Goal: Find contact information: Find contact information

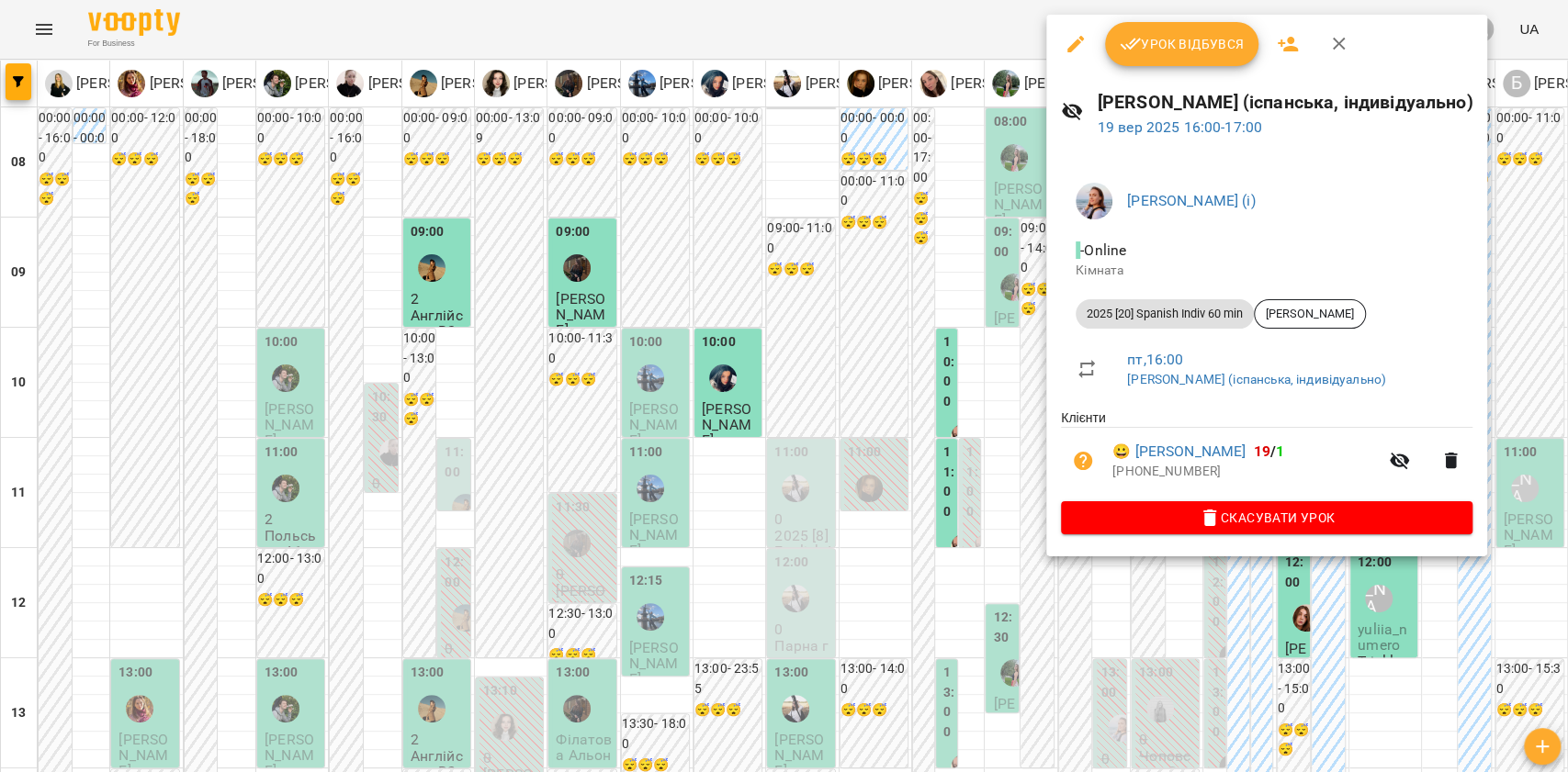
scroll to position [611, 0]
click at [15, 127] on div at bounding box center [784, 386] width 1568 height 772
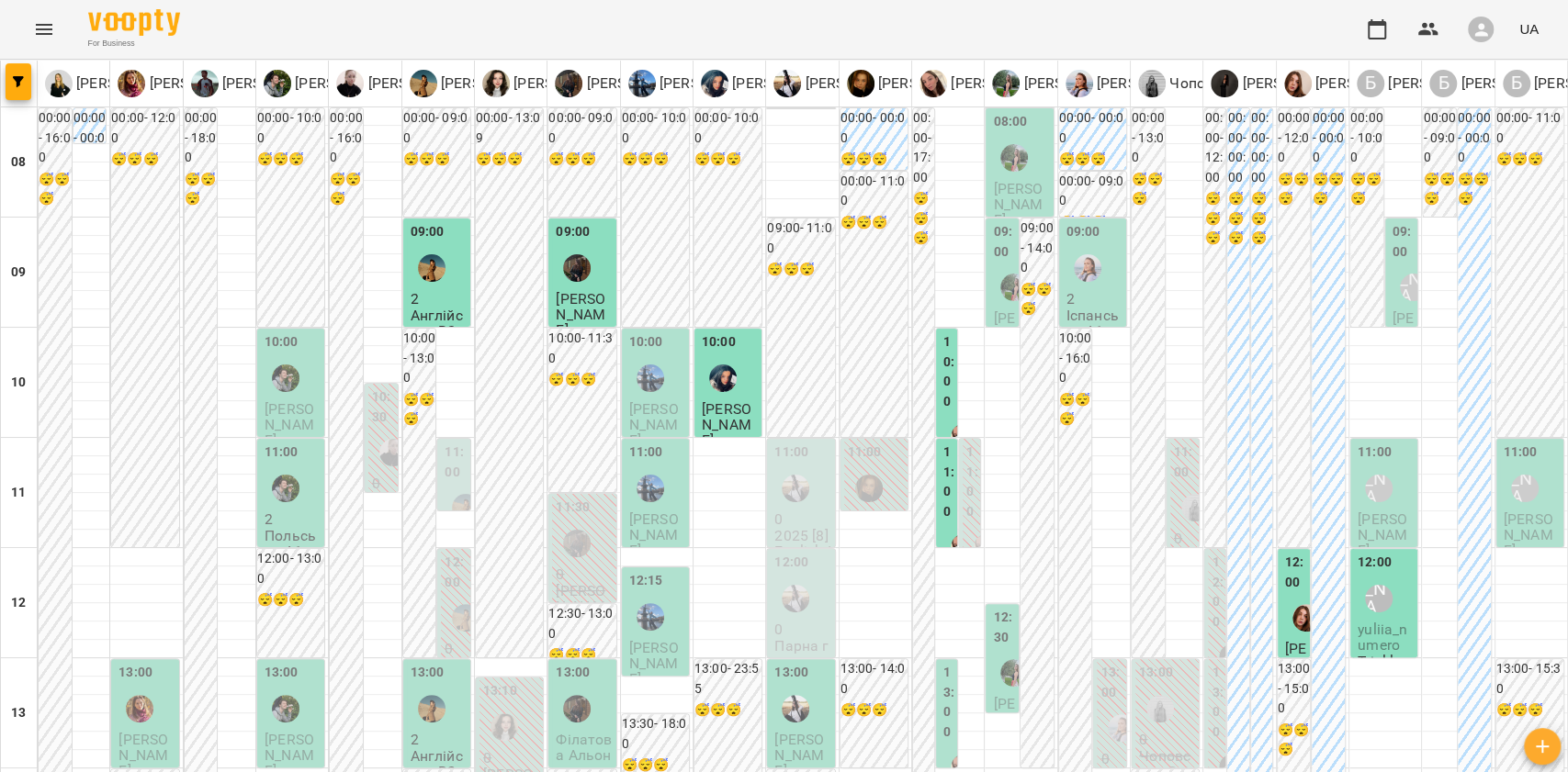
scroll to position [0, 0]
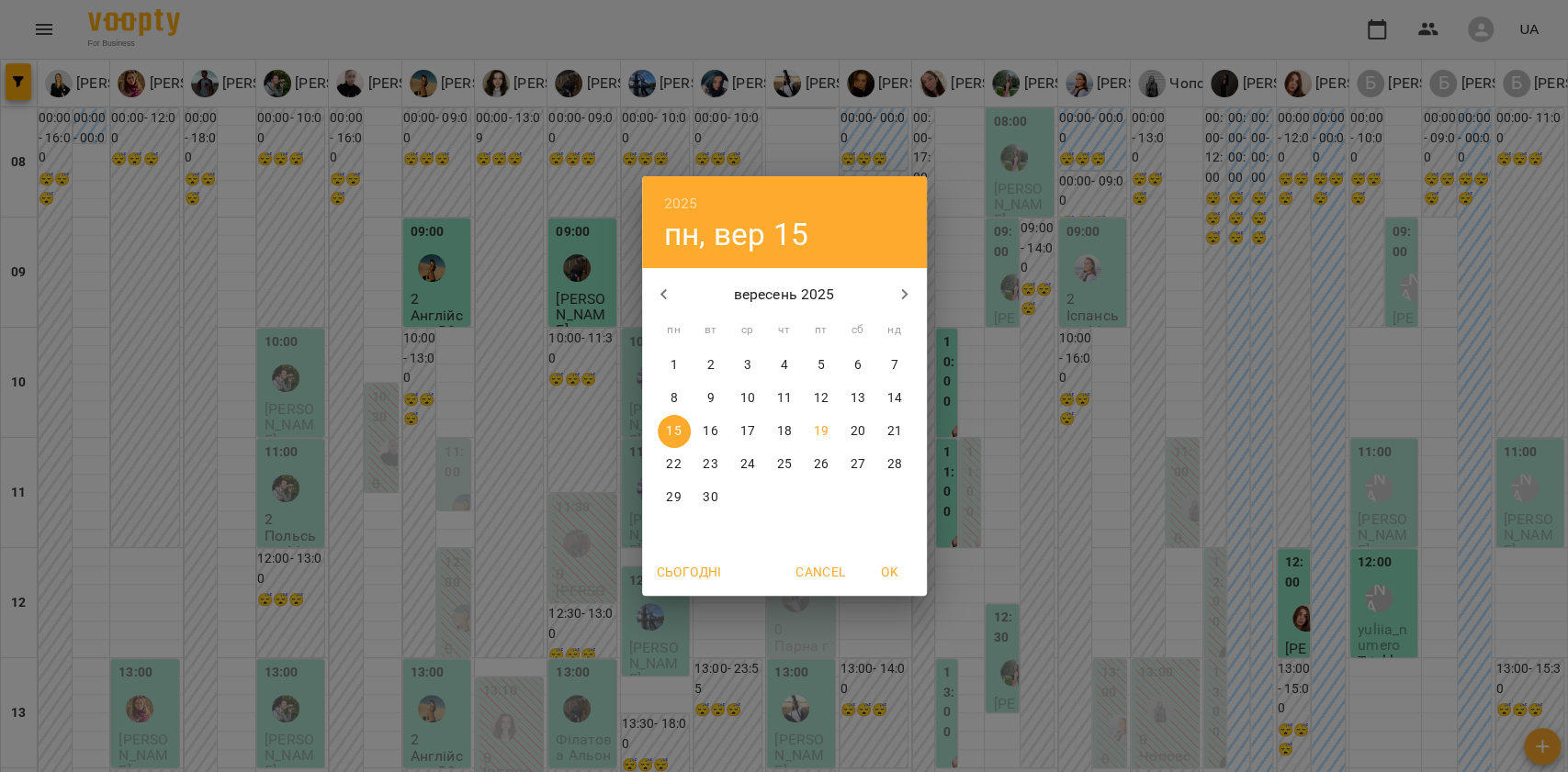
drag, startPoint x: 669, startPoint y: 459, endPoint x: 661, endPoint y: 511, distance: 52.6
click at [671, 459] on p "22" at bounding box center [673, 464] width 15 height 19
type input "**********"
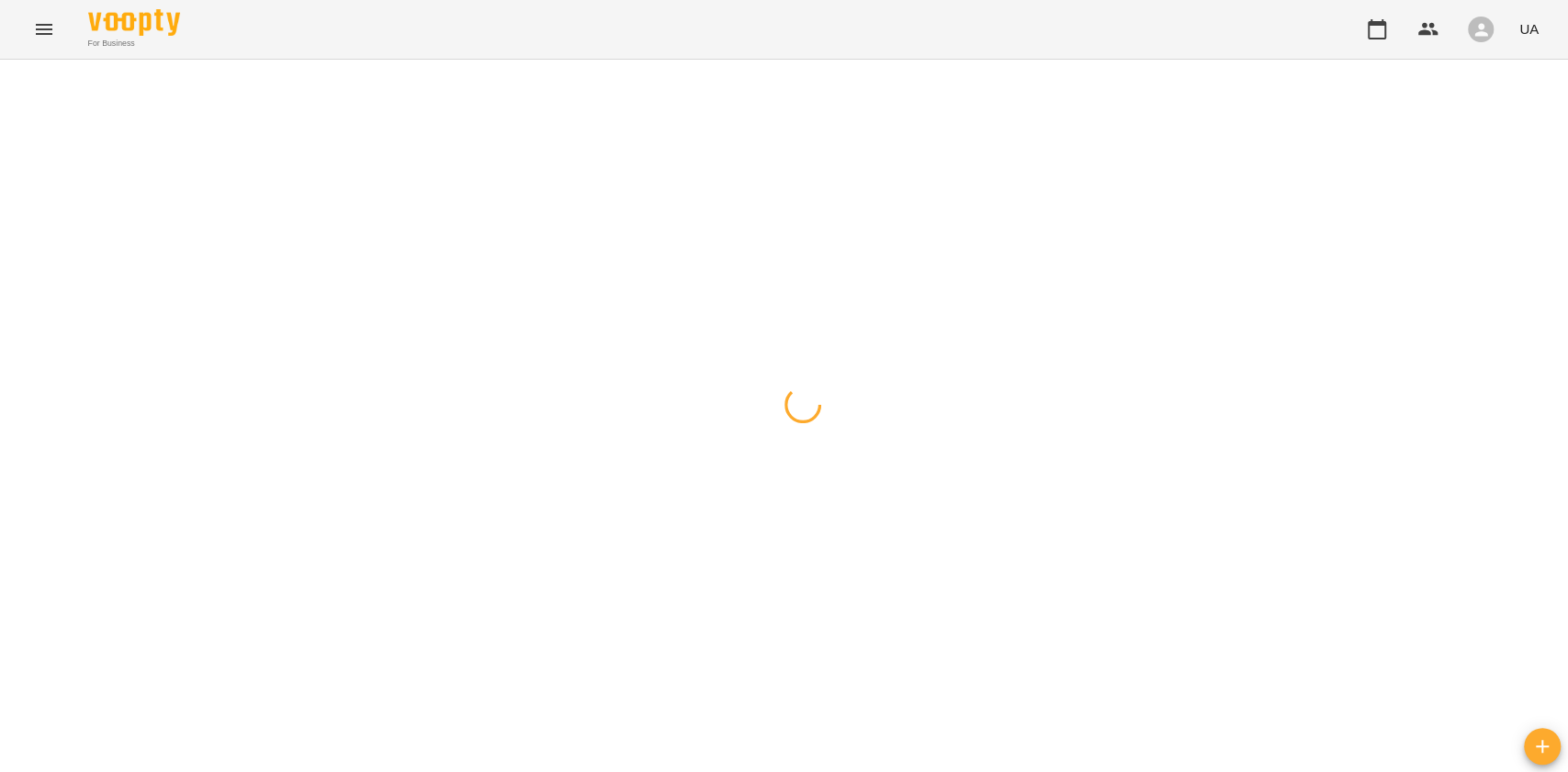
click at [18, 80] on icon "button" at bounding box center [18, 81] width 11 height 11
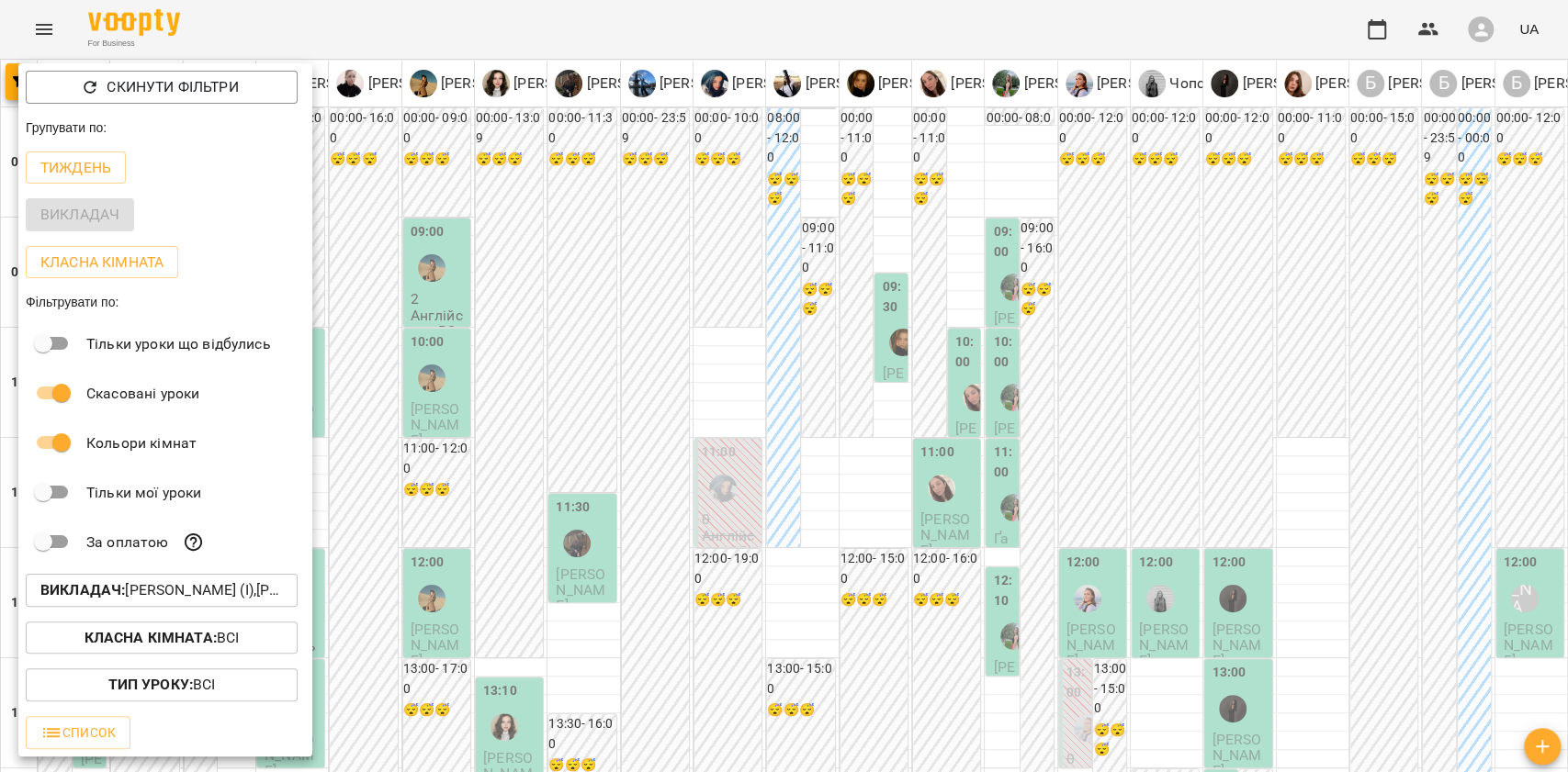
click at [45, 604] on button "Викладач : Ілля Закіров (і),Бабійчук Володимир Дмитрович (п),Балан Вікторія (н)…" at bounding box center [162, 591] width 272 height 34
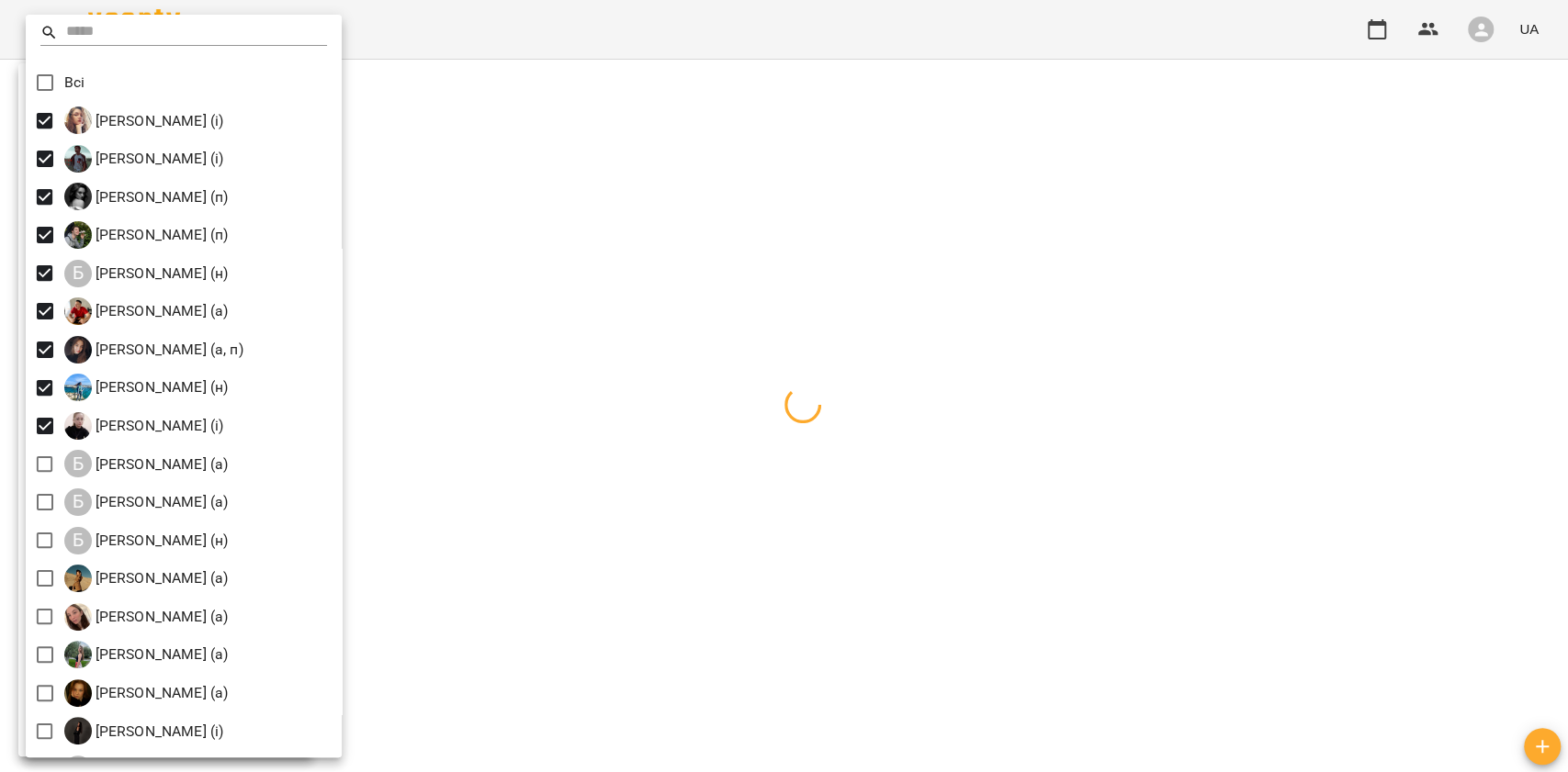
drag, startPoint x: 600, startPoint y: 482, endPoint x: 623, endPoint y: 483, distance: 23.0
click at [601, 482] on div at bounding box center [784, 386] width 1568 height 772
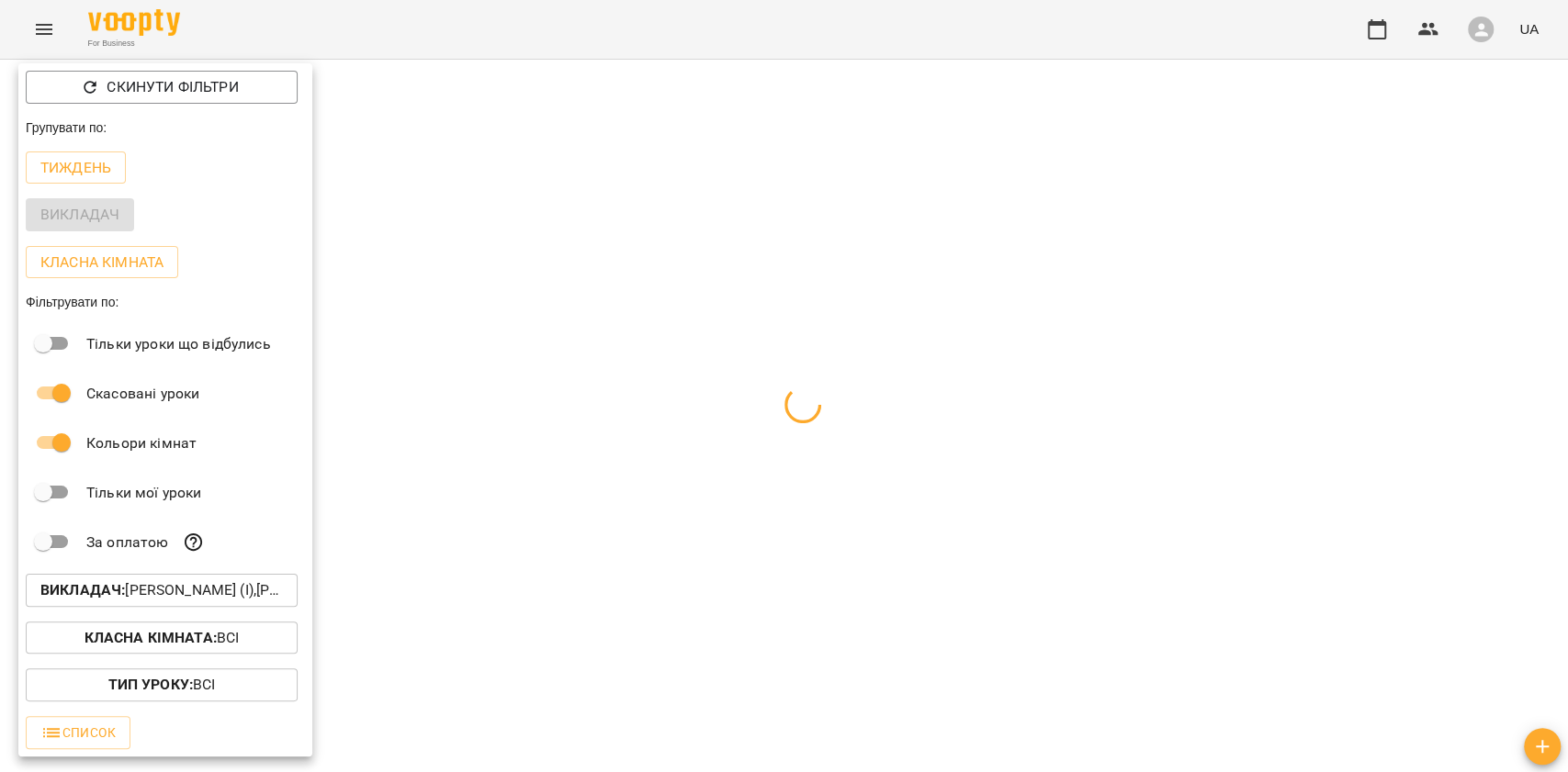
click at [623, 483] on div at bounding box center [784, 386] width 1568 height 772
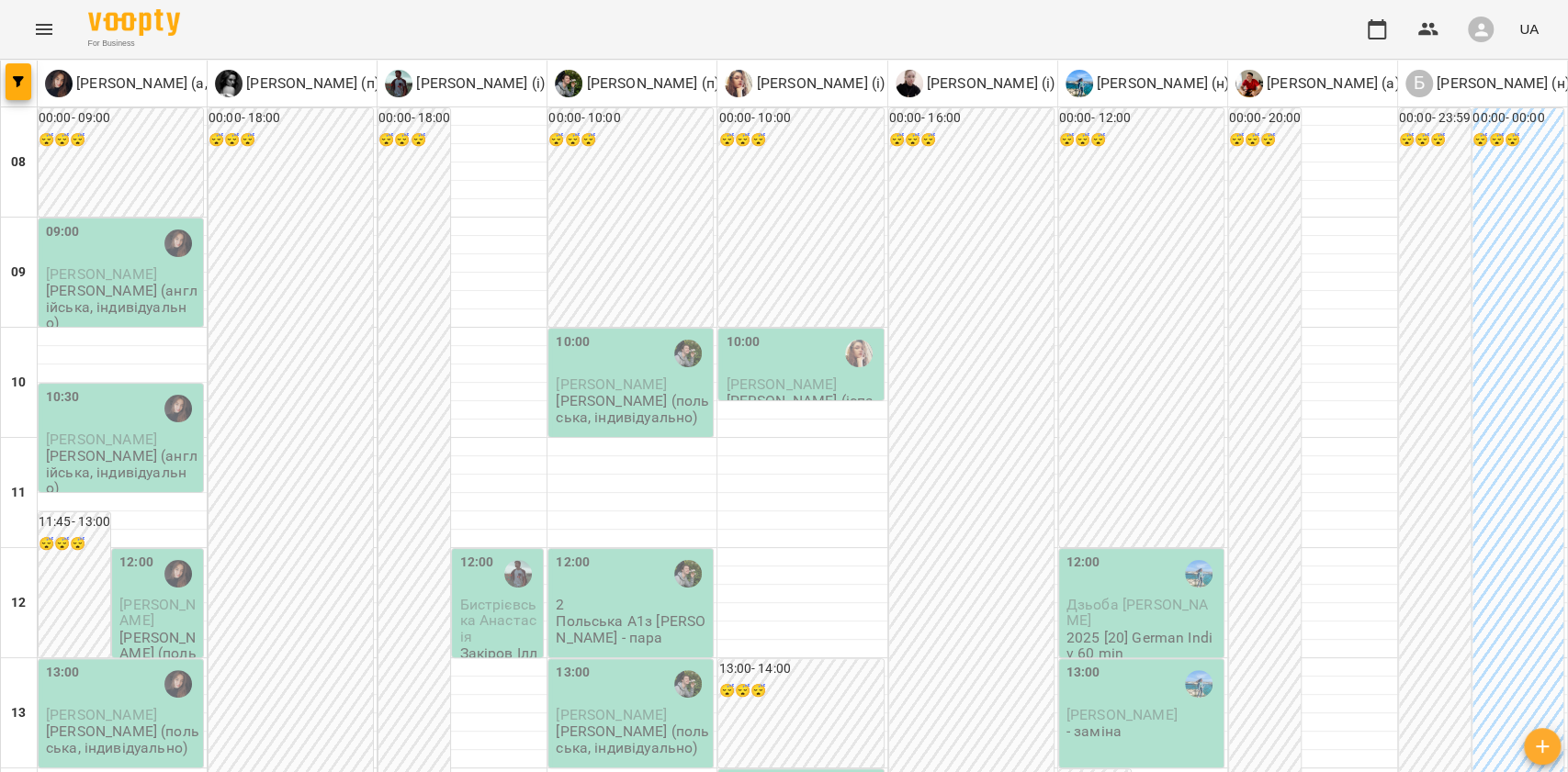
click at [164, 296] on p "Даша Бень (англійська, індивідуально)" at bounding box center [123, 307] width 154 height 47
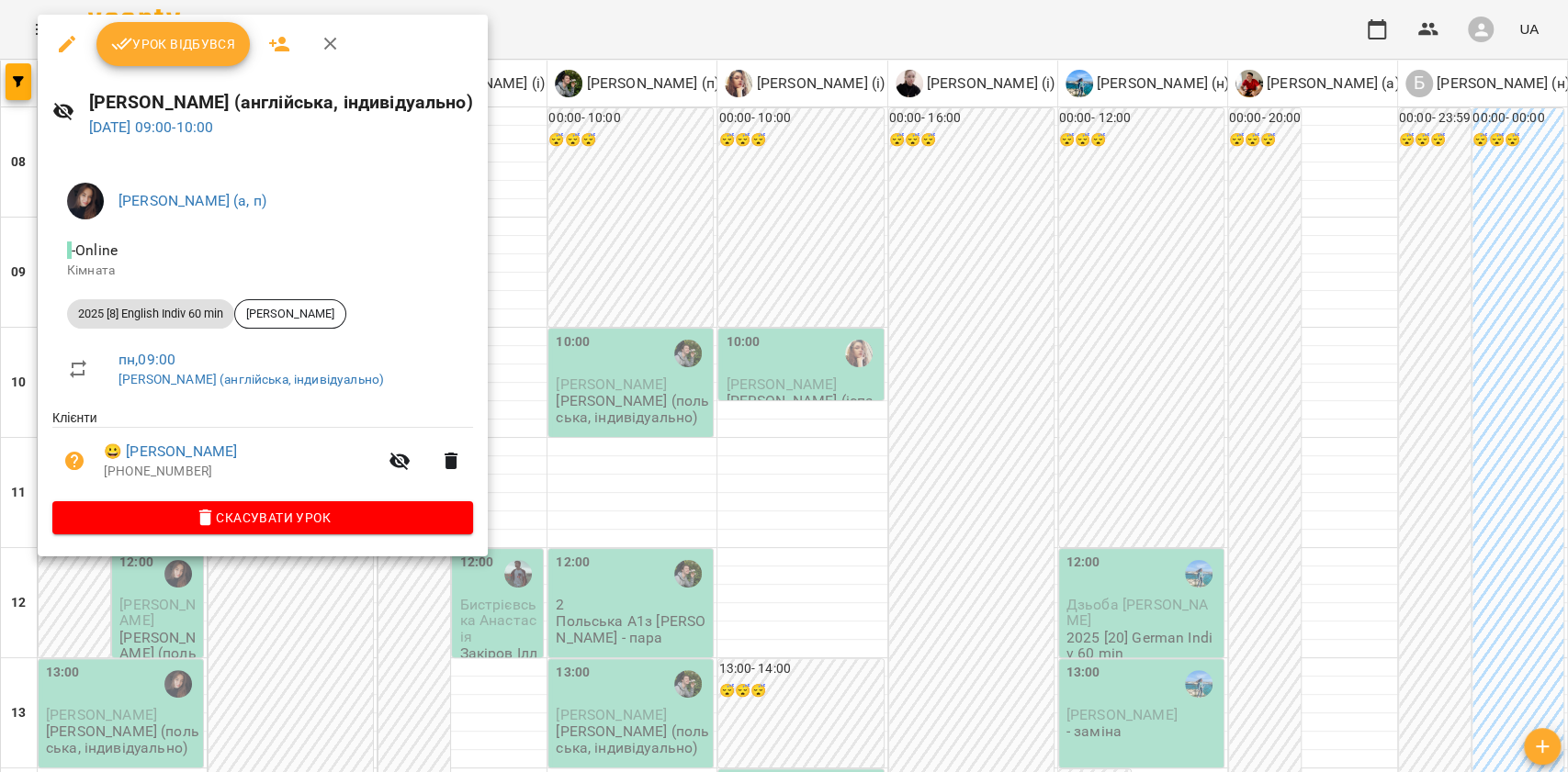
click at [613, 385] on div at bounding box center [784, 386] width 1568 height 772
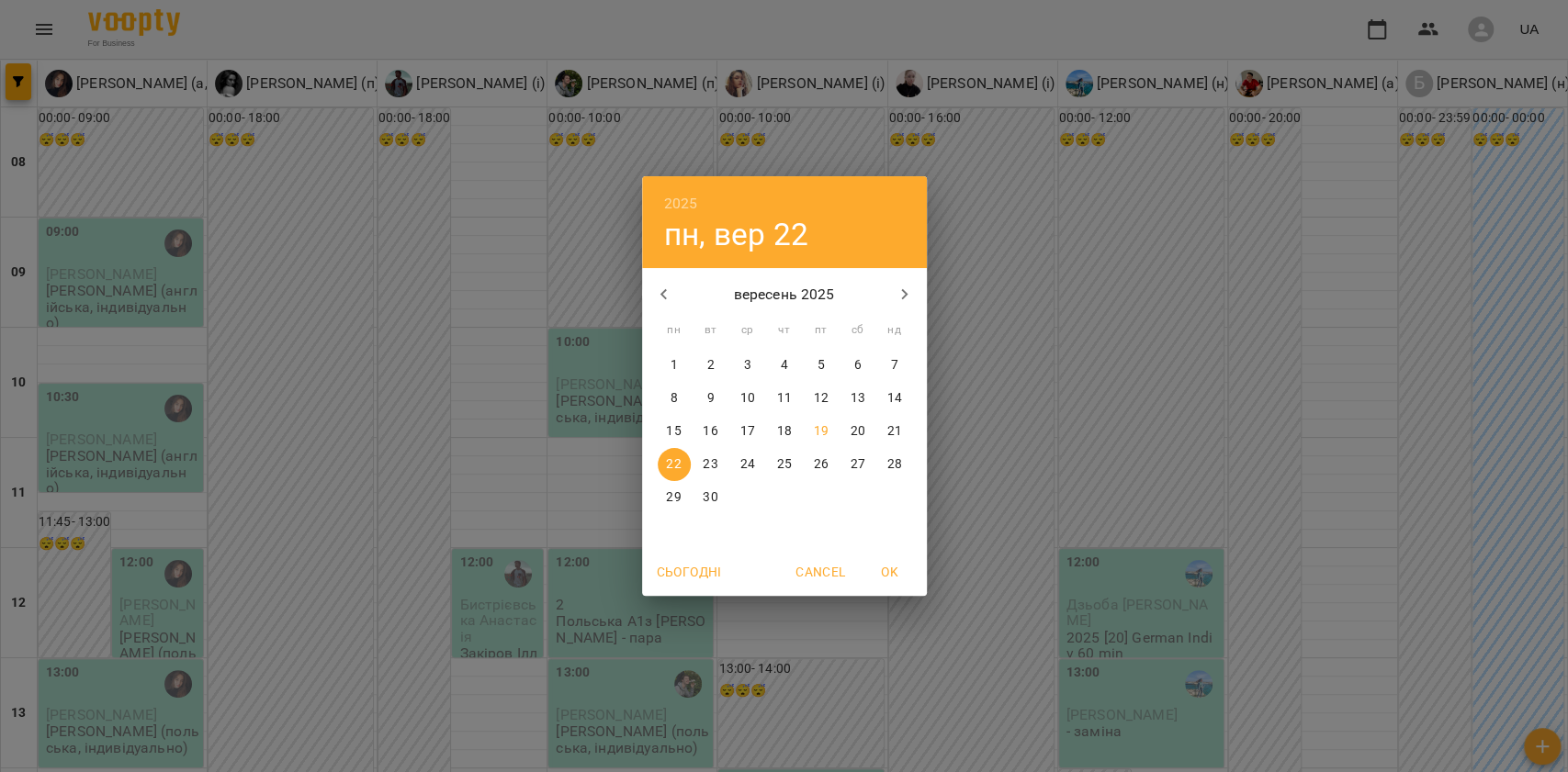
click at [856, 436] on p "20" at bounding box center [857, 432] width 15 height 19
type input "**********"
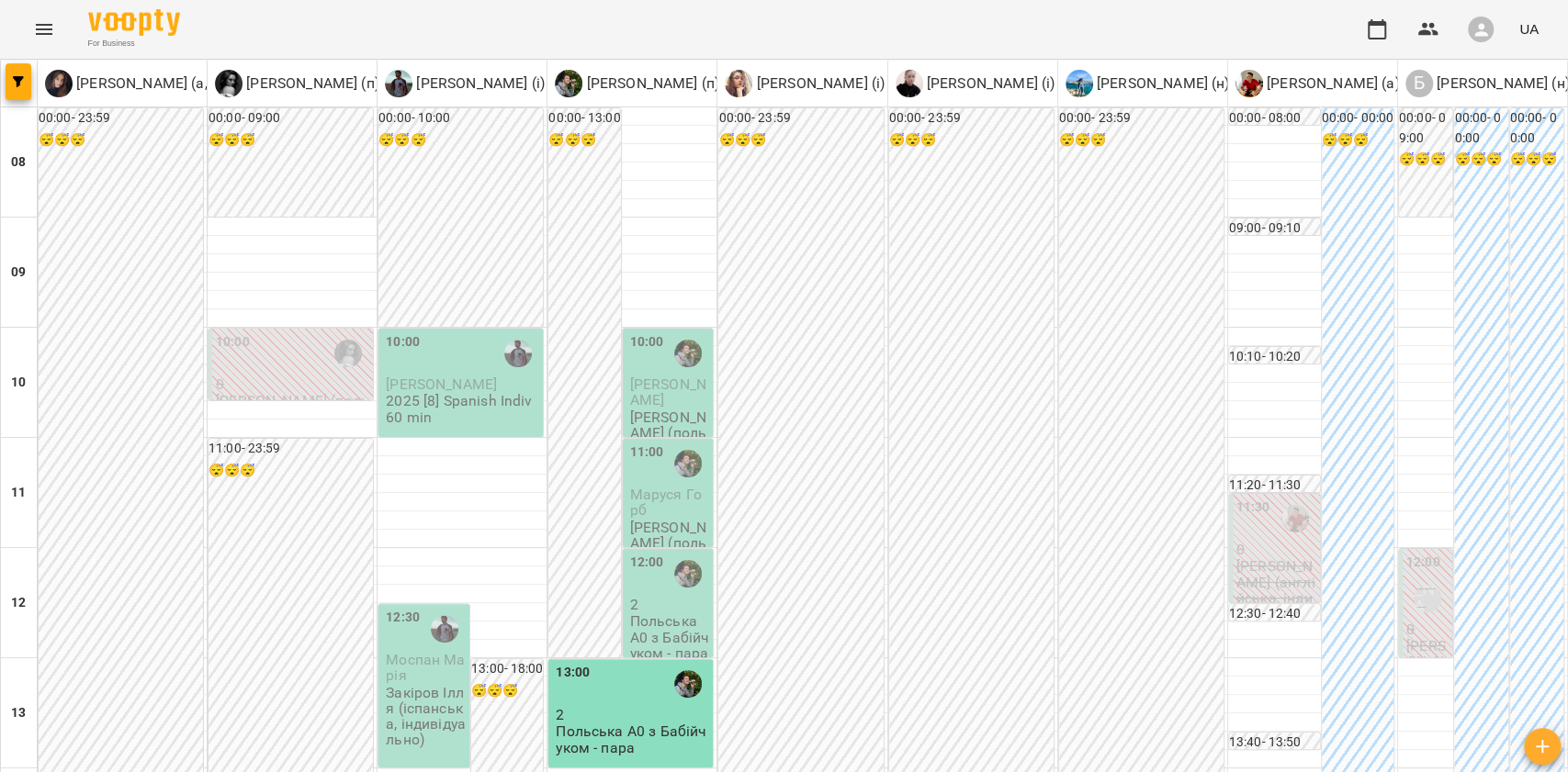
click at [654, 507] on p "Маруся Горб" at bounding box center [670, 503] width 80 height 33
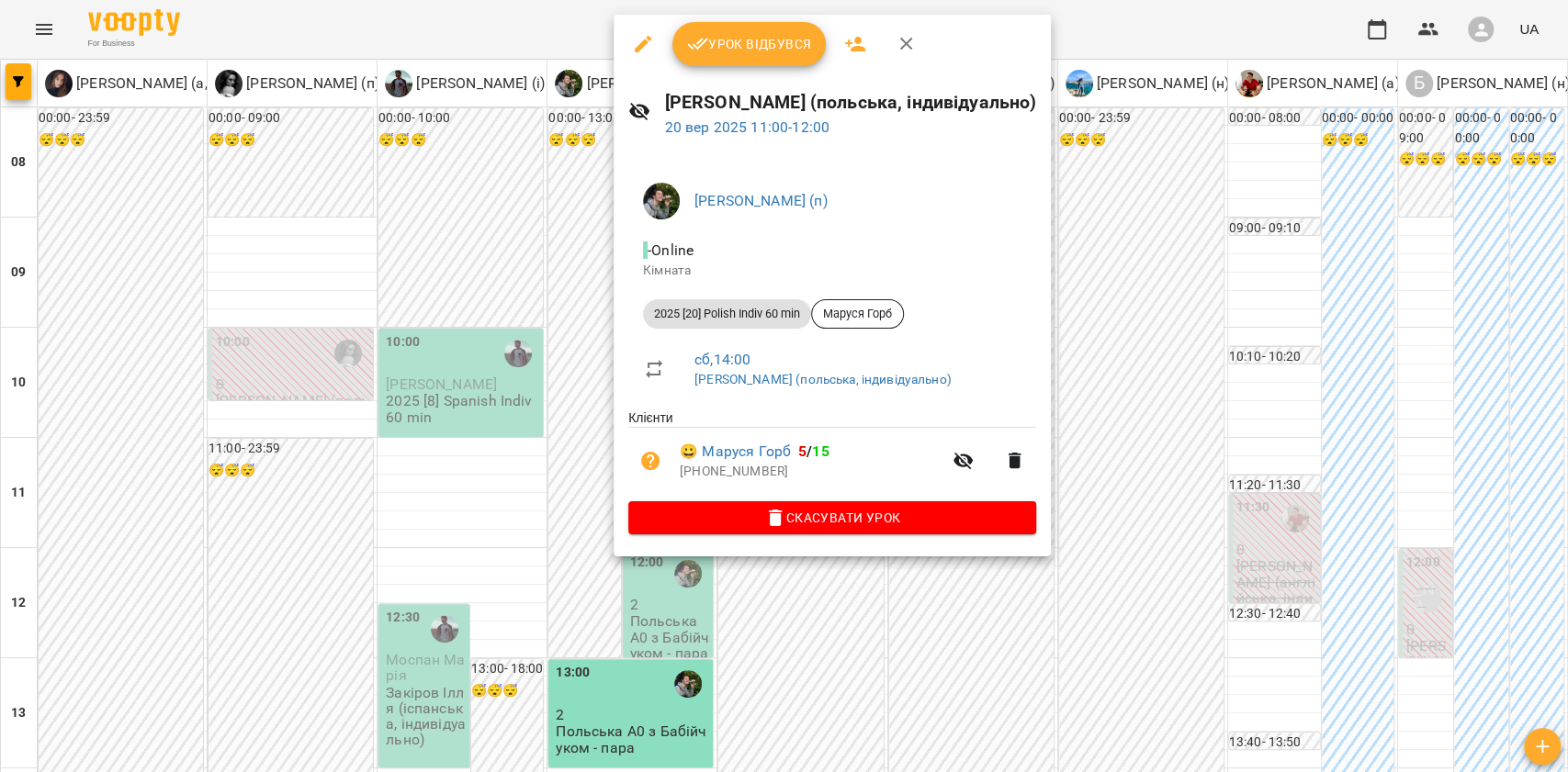
click at [345, 527] on div at bounding box center [784, 386] width 1568 height 772
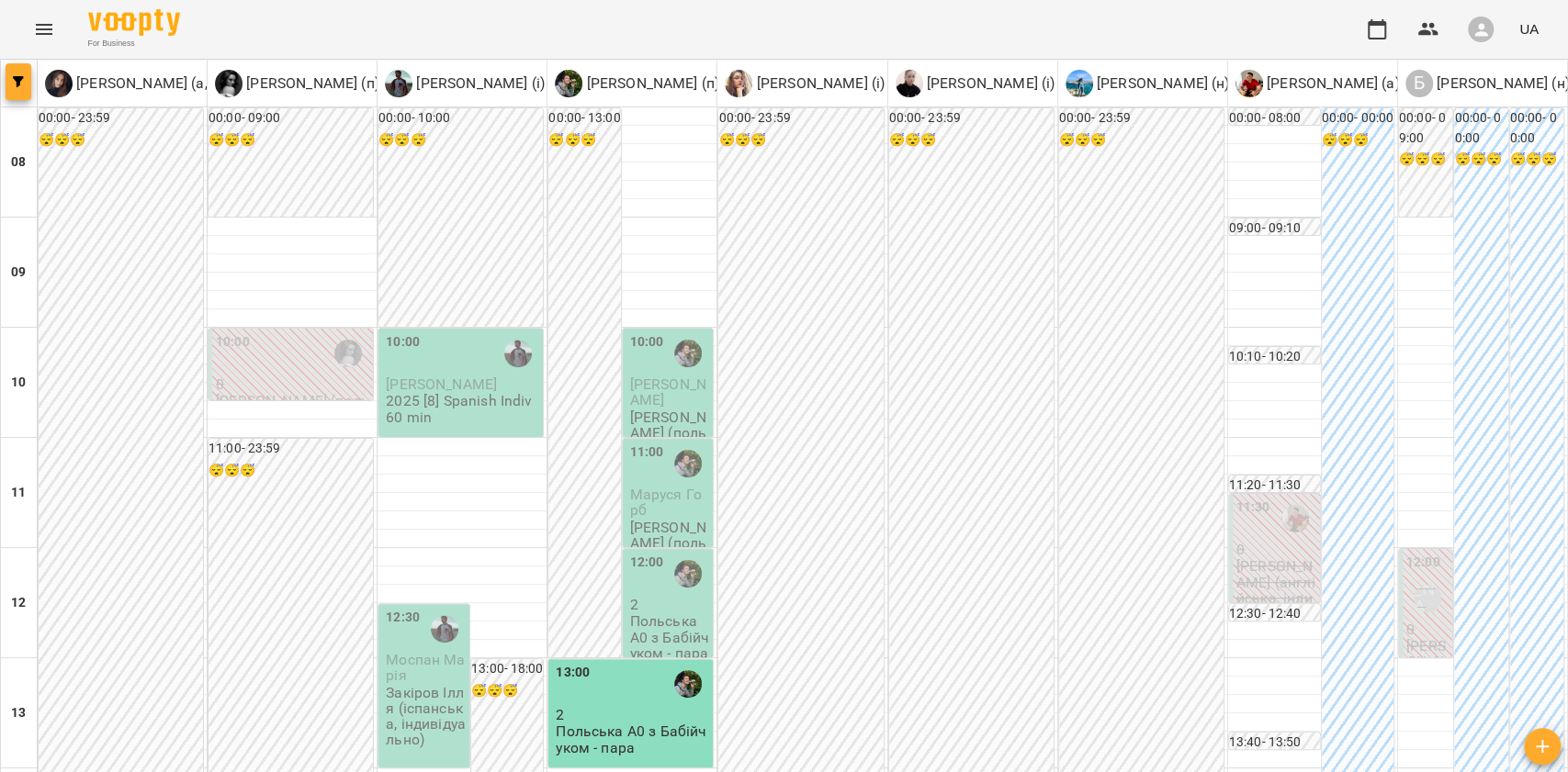
click at [7, 79] on span "button" at bounding box center [19, 81] width 26 height 11
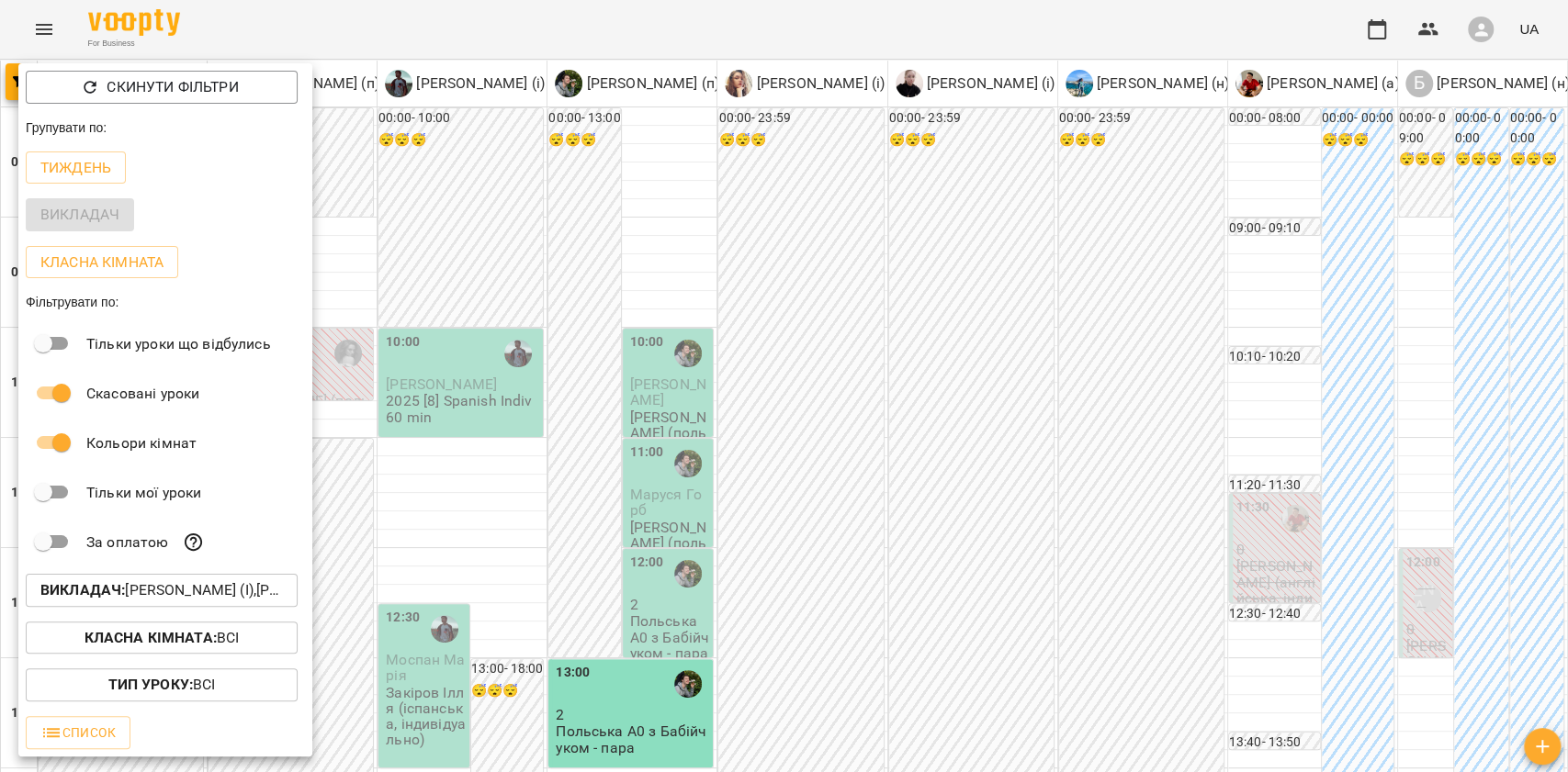
click at [158, 595] on p "Викладач : Івашура Анна Вікторівна (і),Ілля Закіров (і),Андріана Пелипчак (п),Б…" at bounding box center [162, 591] width 243 height 22
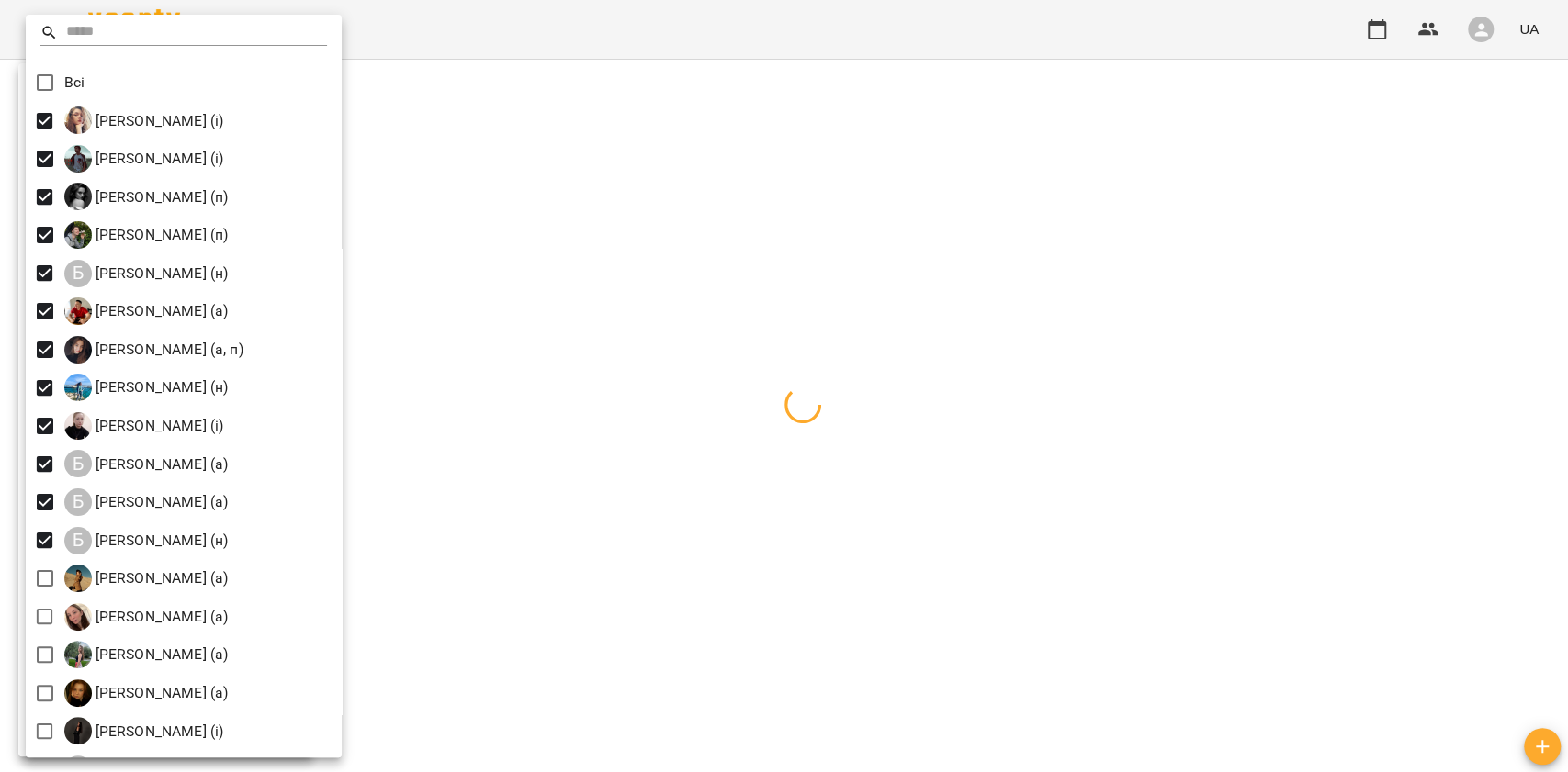
click at [585, 262] on div at bounding box center [784, 386] width 1568 height 772
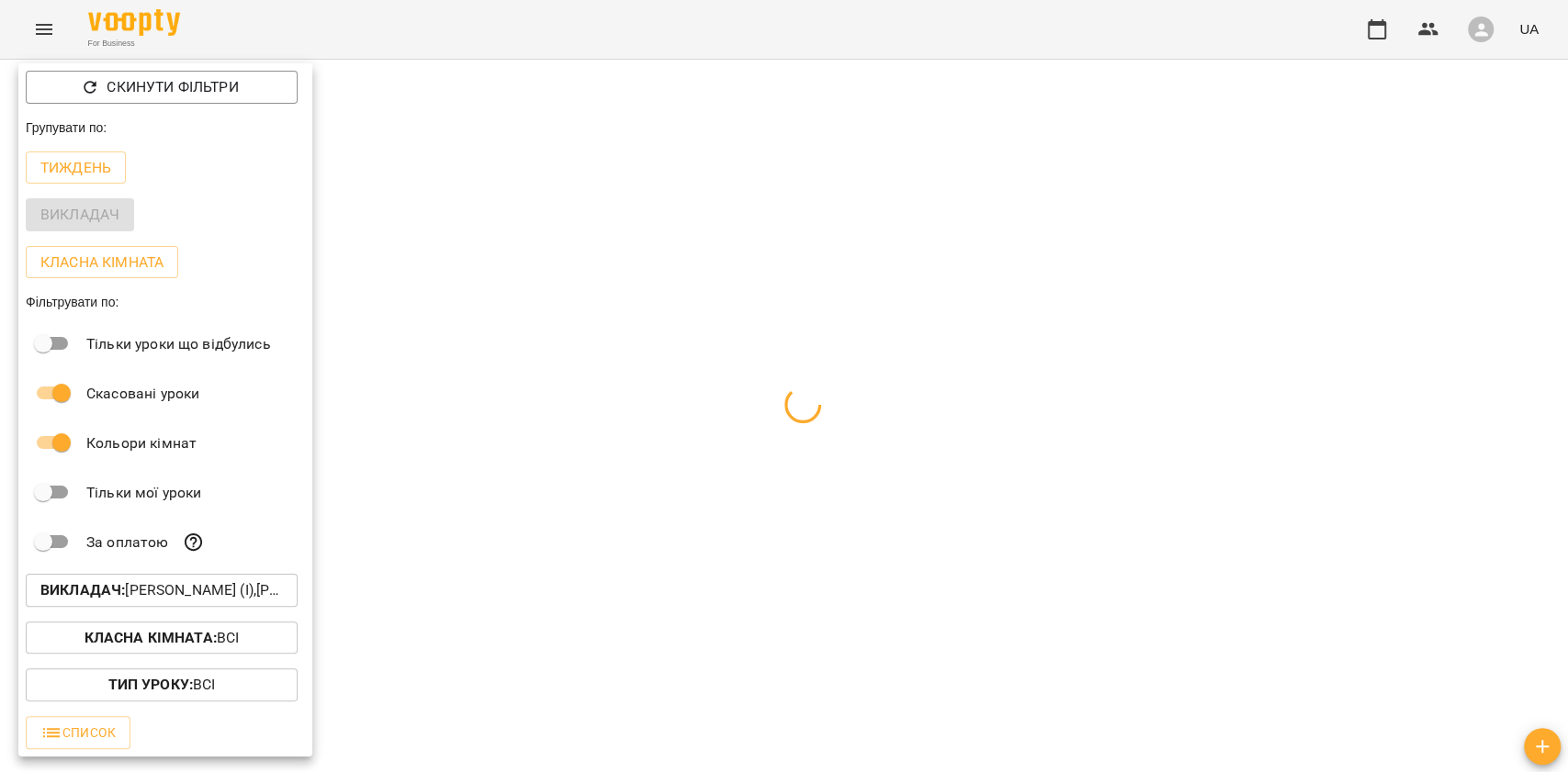
click at [540, 337] on div at bounding box center [784, 386] width 1568 height 772
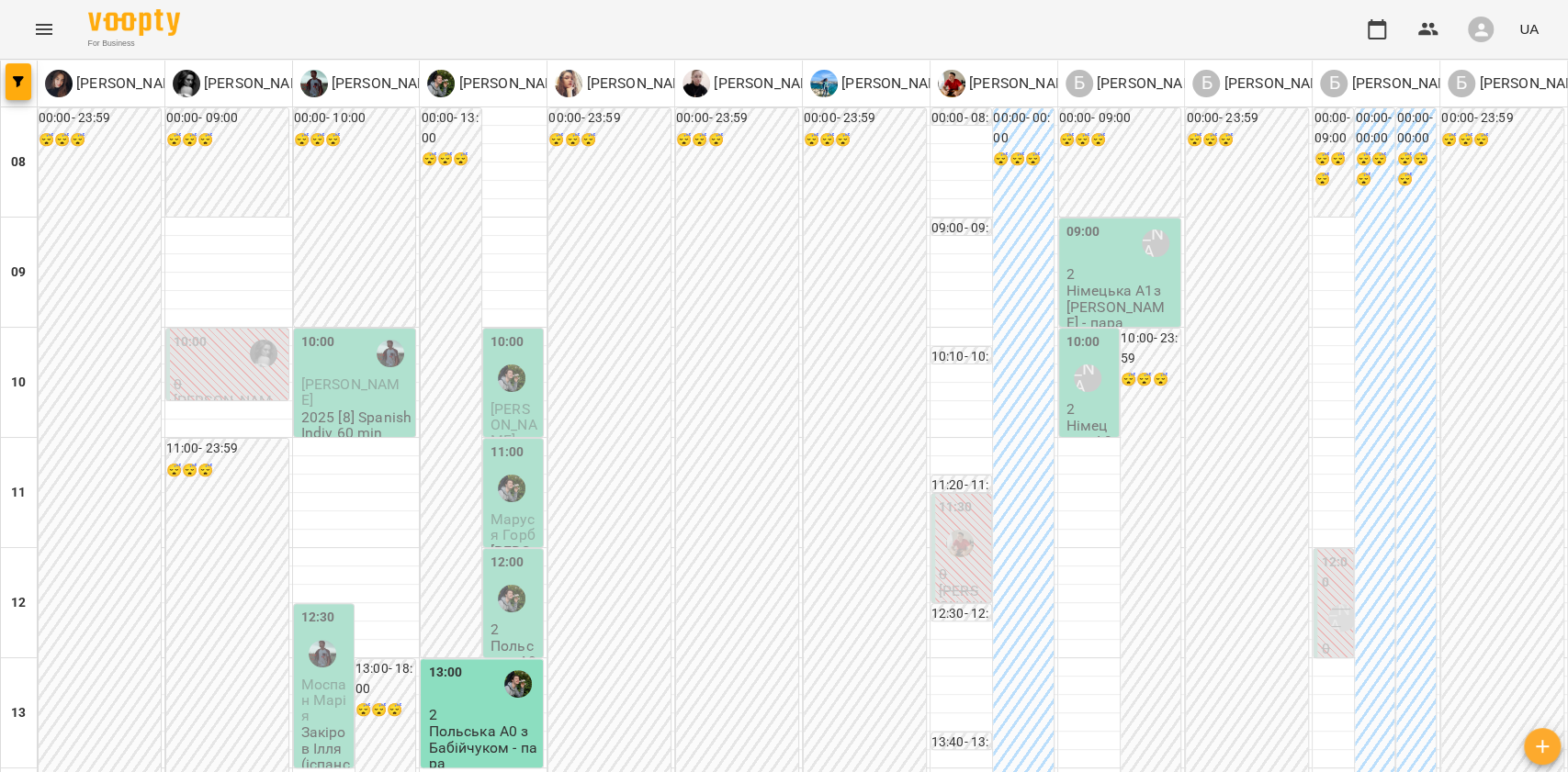
click at [366, 396] on span "Довгань Анастасія Ігорівна" at bounding box center [351, 392] width 100 height 34
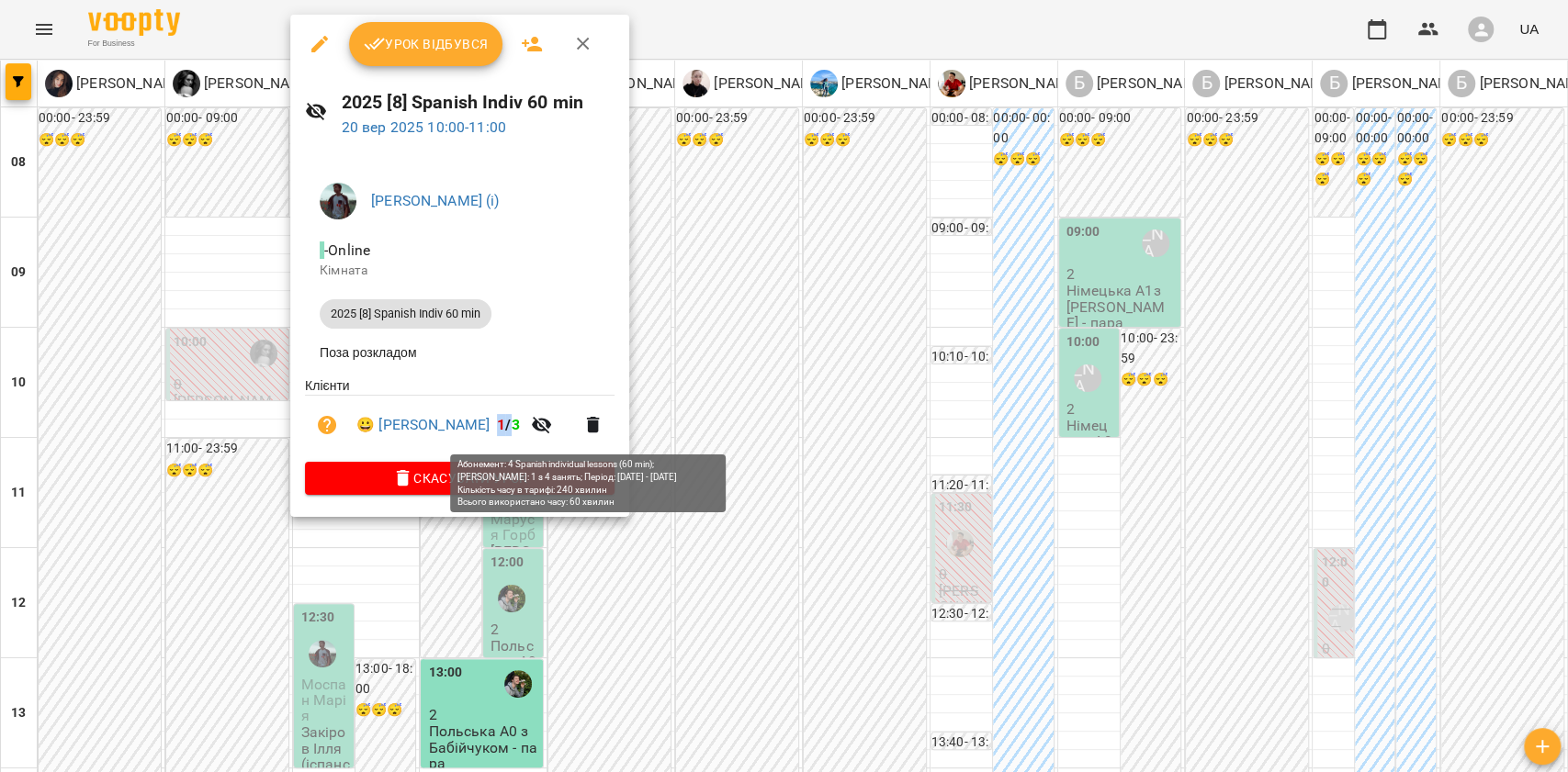
drag, startPoint x: 577, startPoint y: 416, endPoint x: 590, endPoint y: 429, distance: 18.4
click at [590, 429] on li "😀 Довгань Анастасія Ігорівна 1 / 3" at bounding box center [460, 426] width 310 height 59
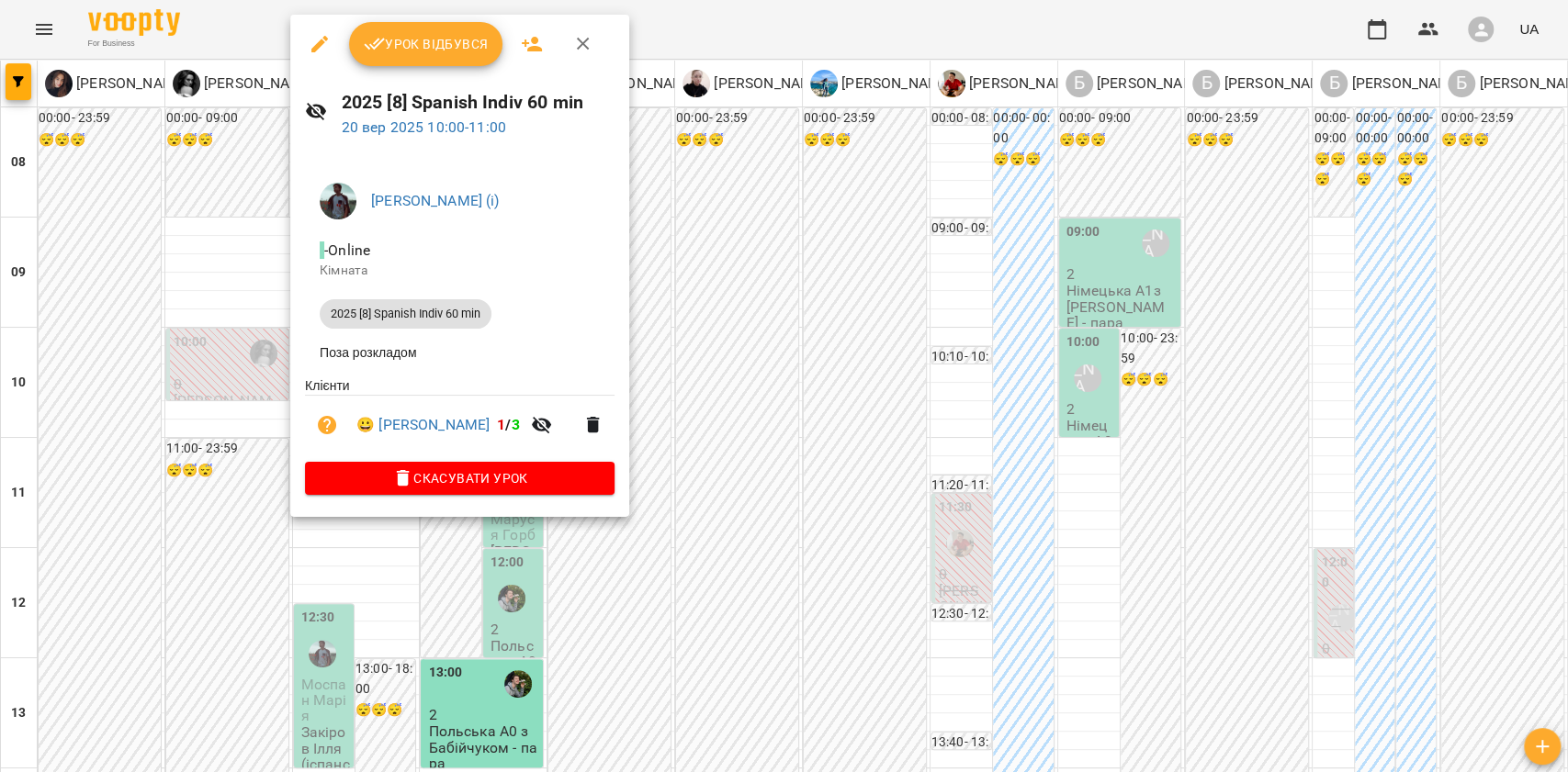
click at [247, 517] on div at bounding box center [784, 386] width 1568 height 772
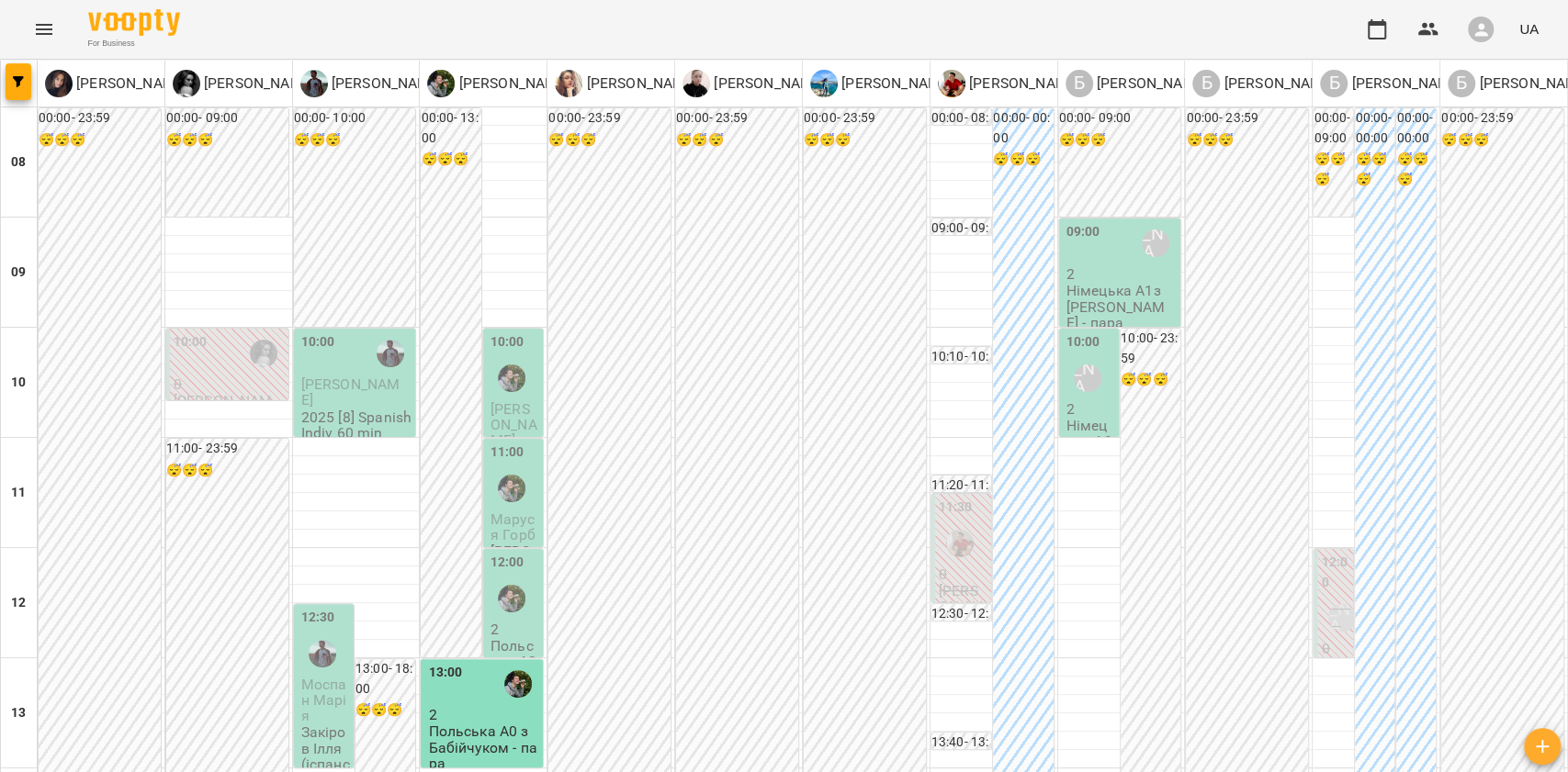
click at [504, 402] on span "Волкова Юлія" at bounding box center [514, 425] width 47 height 49
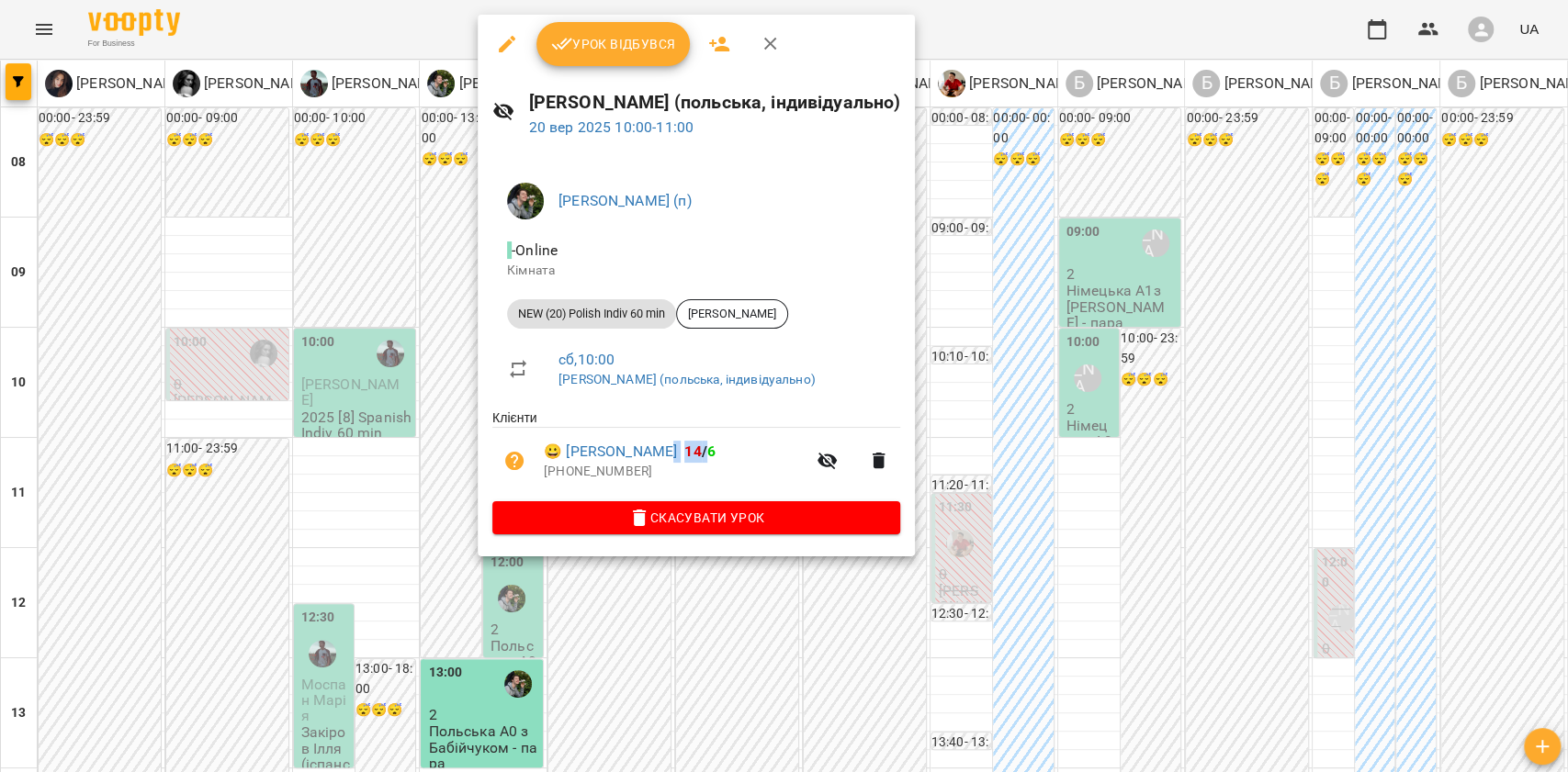
drag, startPoint x: 665, startPoint y: 438, endPoint x: 692, endPoint y: 443, distance: 27.5
click at [691, 443] on li "😀 Волкова Юлія 14 / 6 +48886100387" at bounding box center [696, 460] width 408 height 65
click at [704, 456] on span "😀 Волкова Юлія 14 / 6" at bounding box center [676, 452] width 262 height 22
click at [356, 416] on div at bounding box center [784, 386] width 1568 height 772
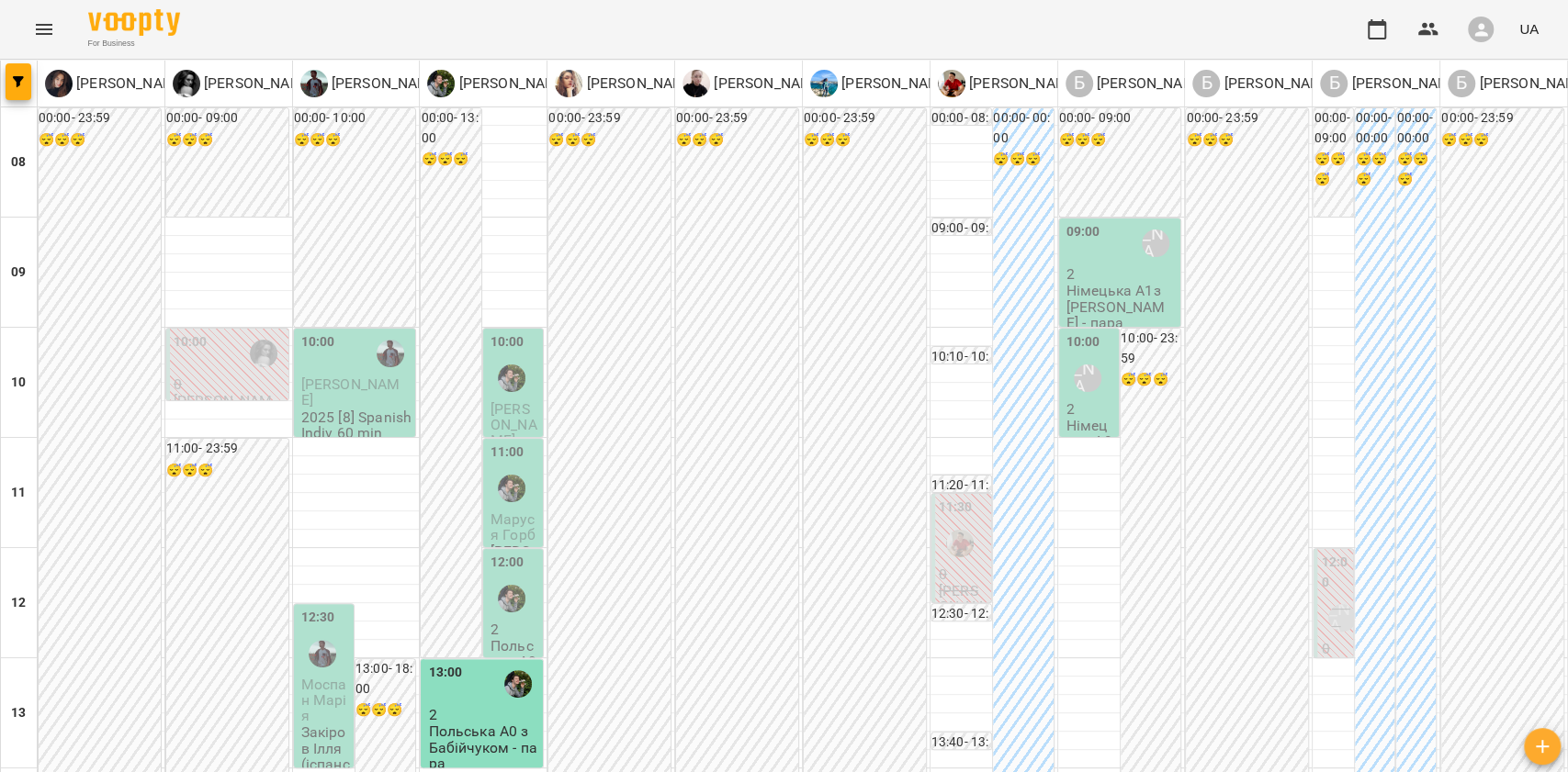
click at [349, 399] on span "Довгань Анастасія Ігорівна" at bounding box center [351, 392] width 100 height 34
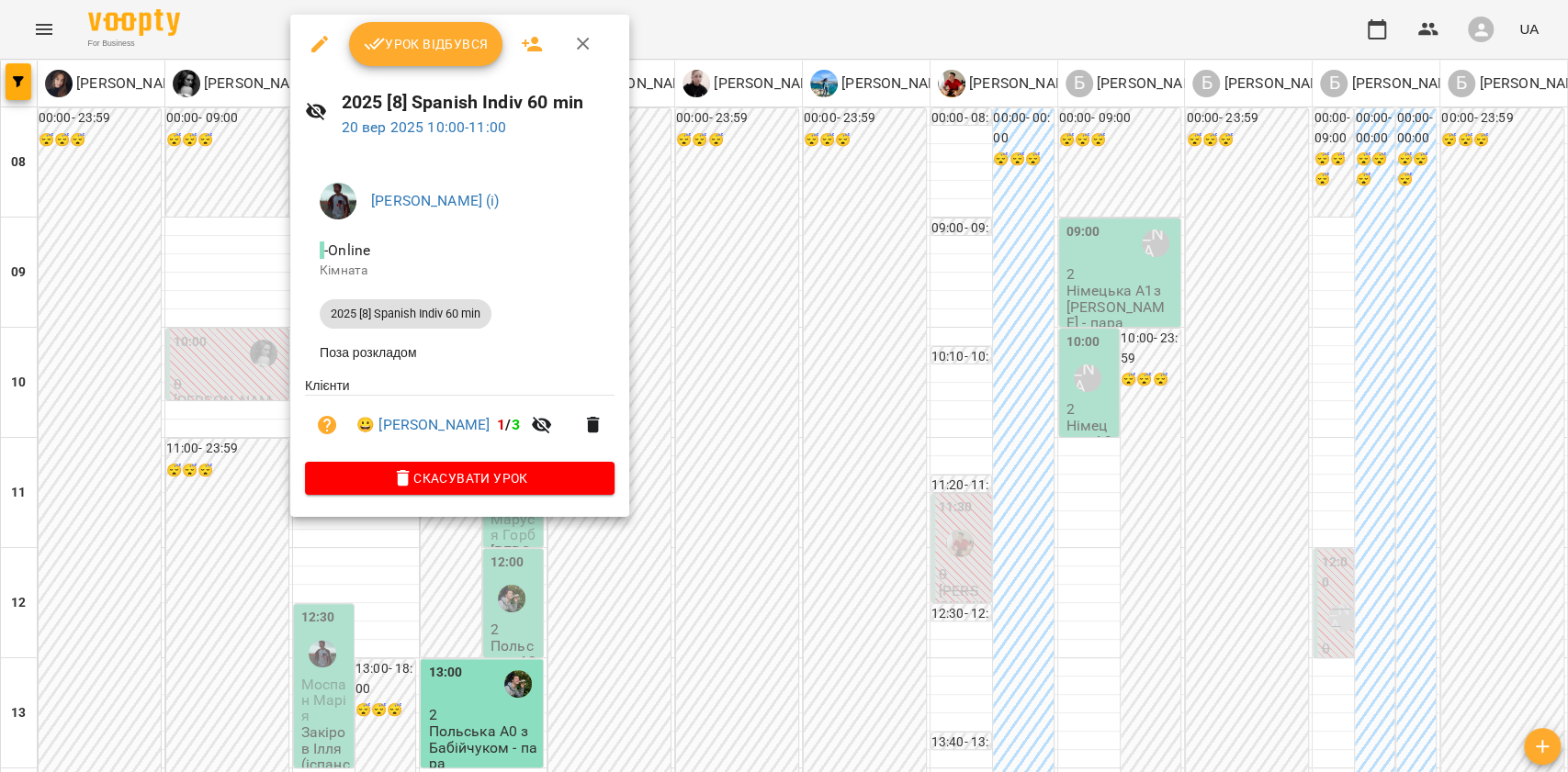
click at [760, 681] on div at bounding box center [784, 386] width 1568 height 772
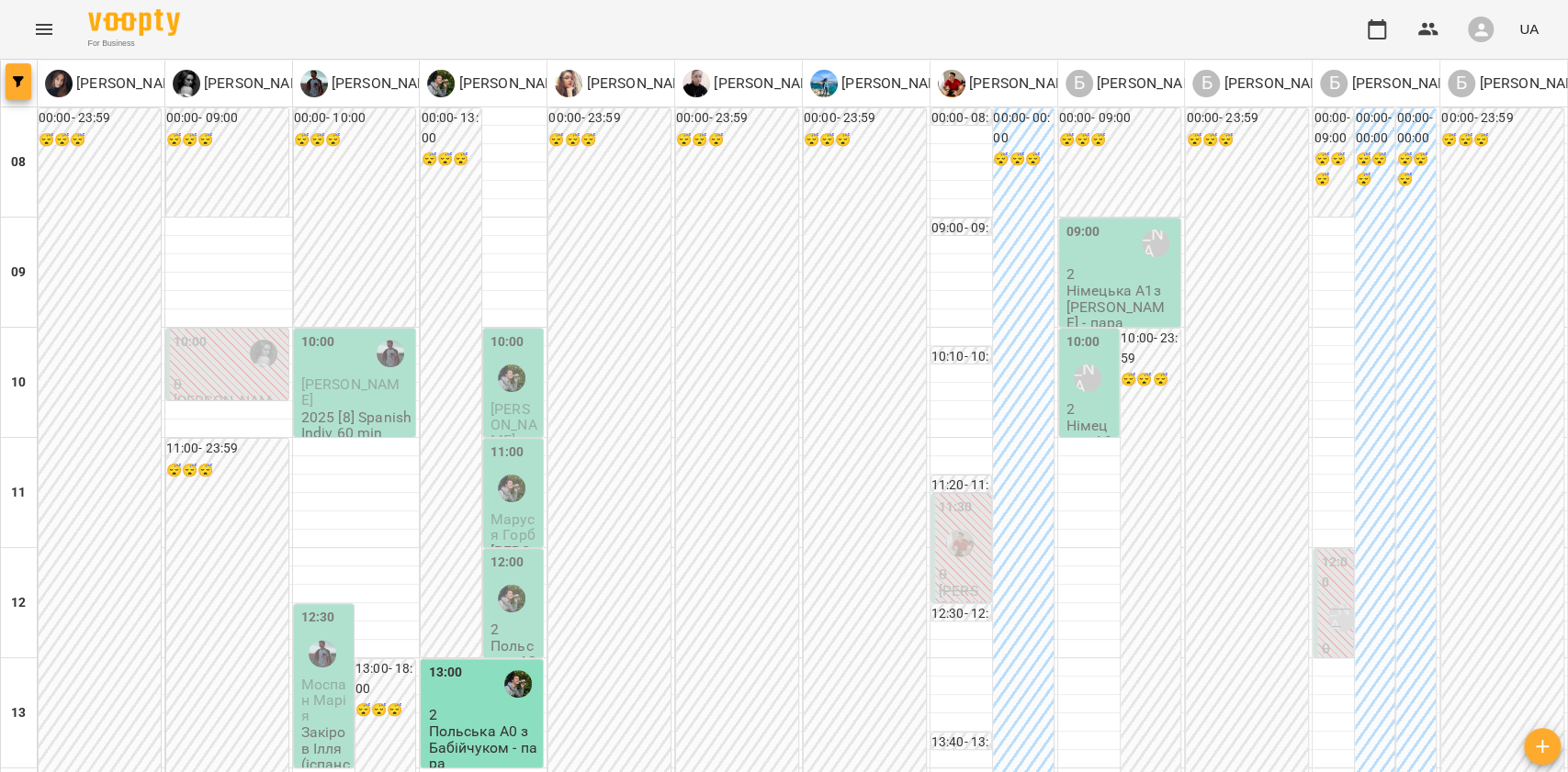
click at [20, 68] on button "button" at bounding box center [19, 81] width 26 height 36
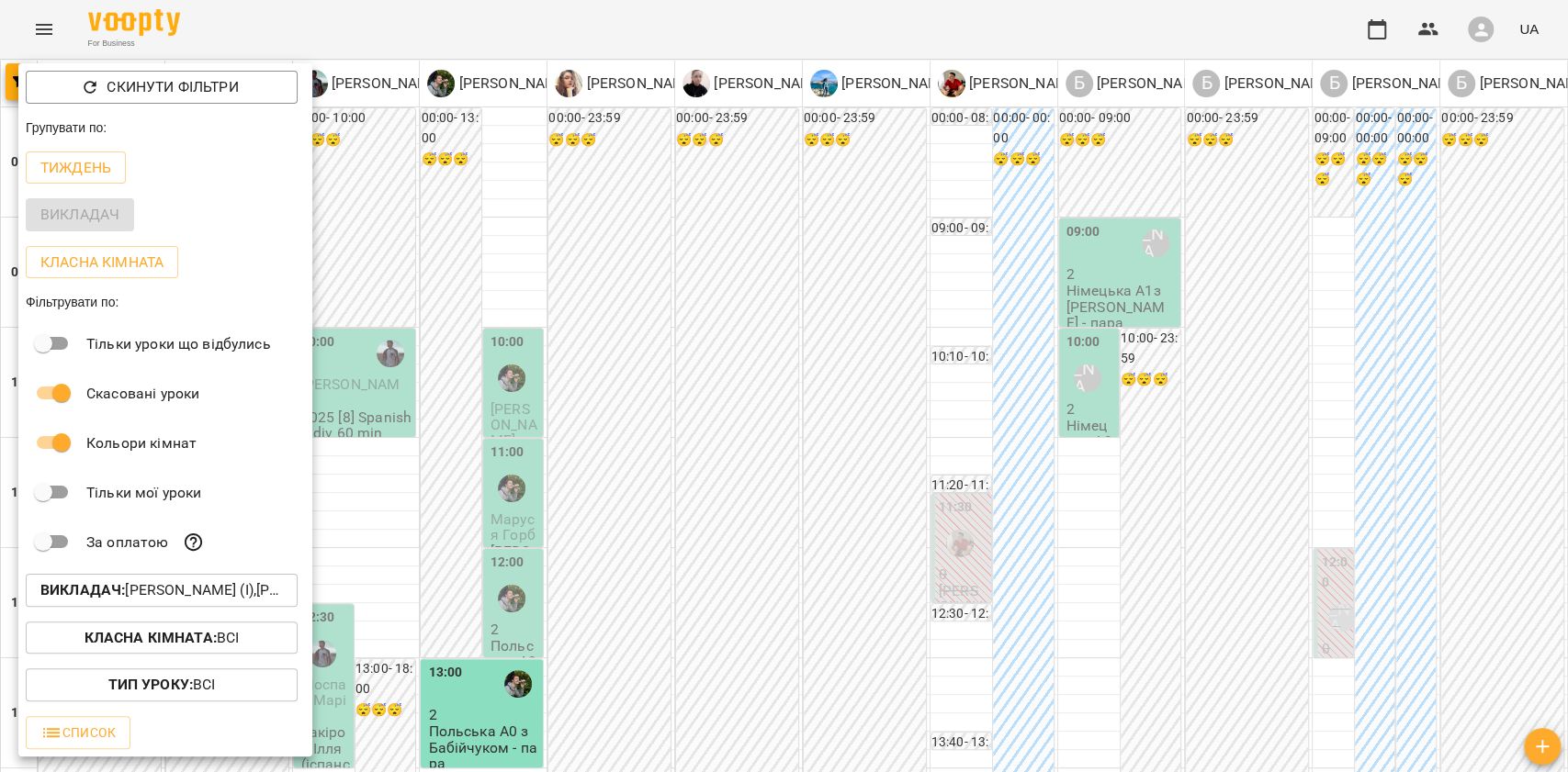
click at [117, 619] on div "Класна кімната : Всі" at bounding box center [166, 638] width 294 height 47
click at [105, 598] on b "Викладач :" at bounding box center [83, 591] width 85 height 18
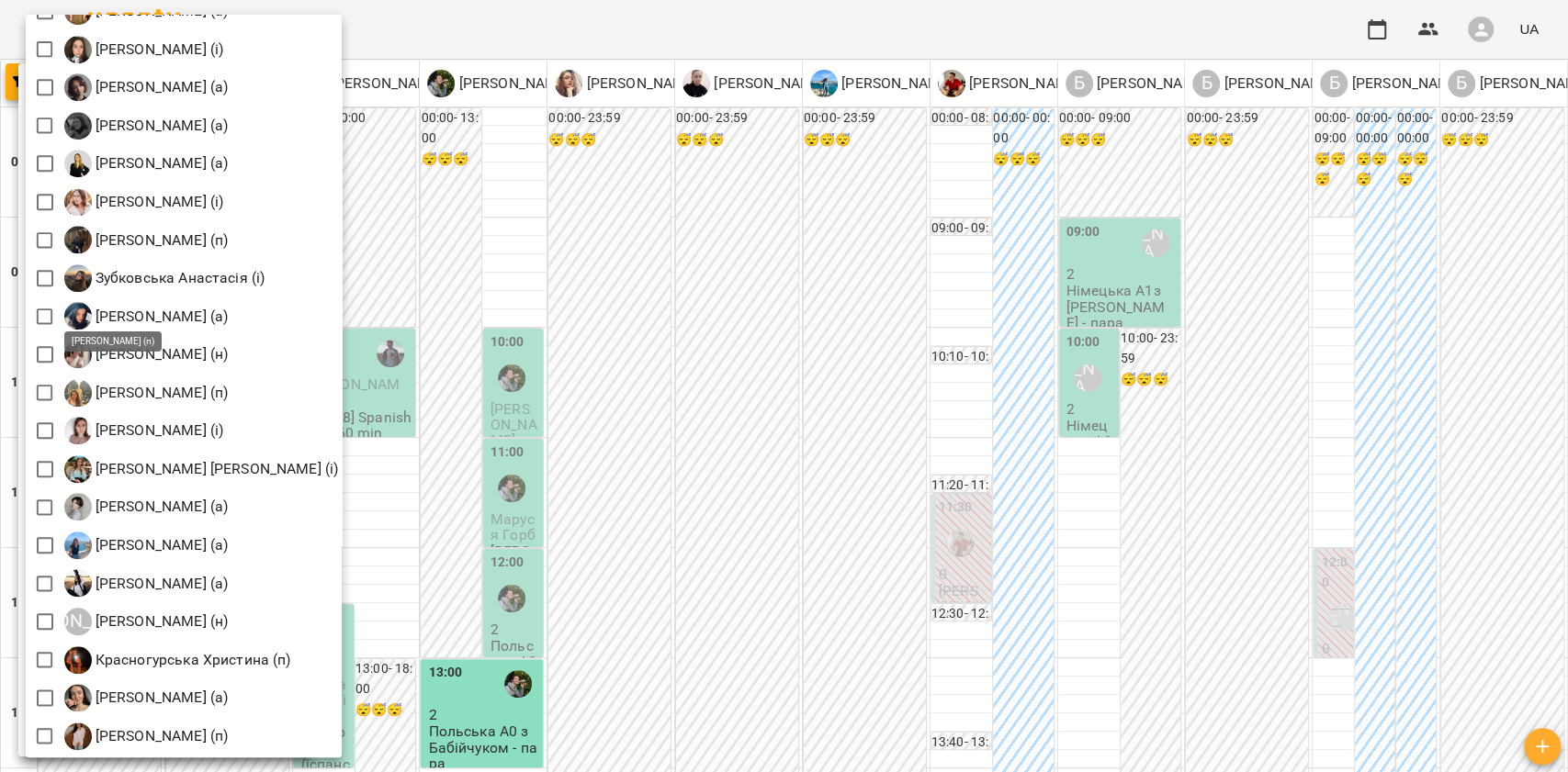
scroll to position [1591, 0]
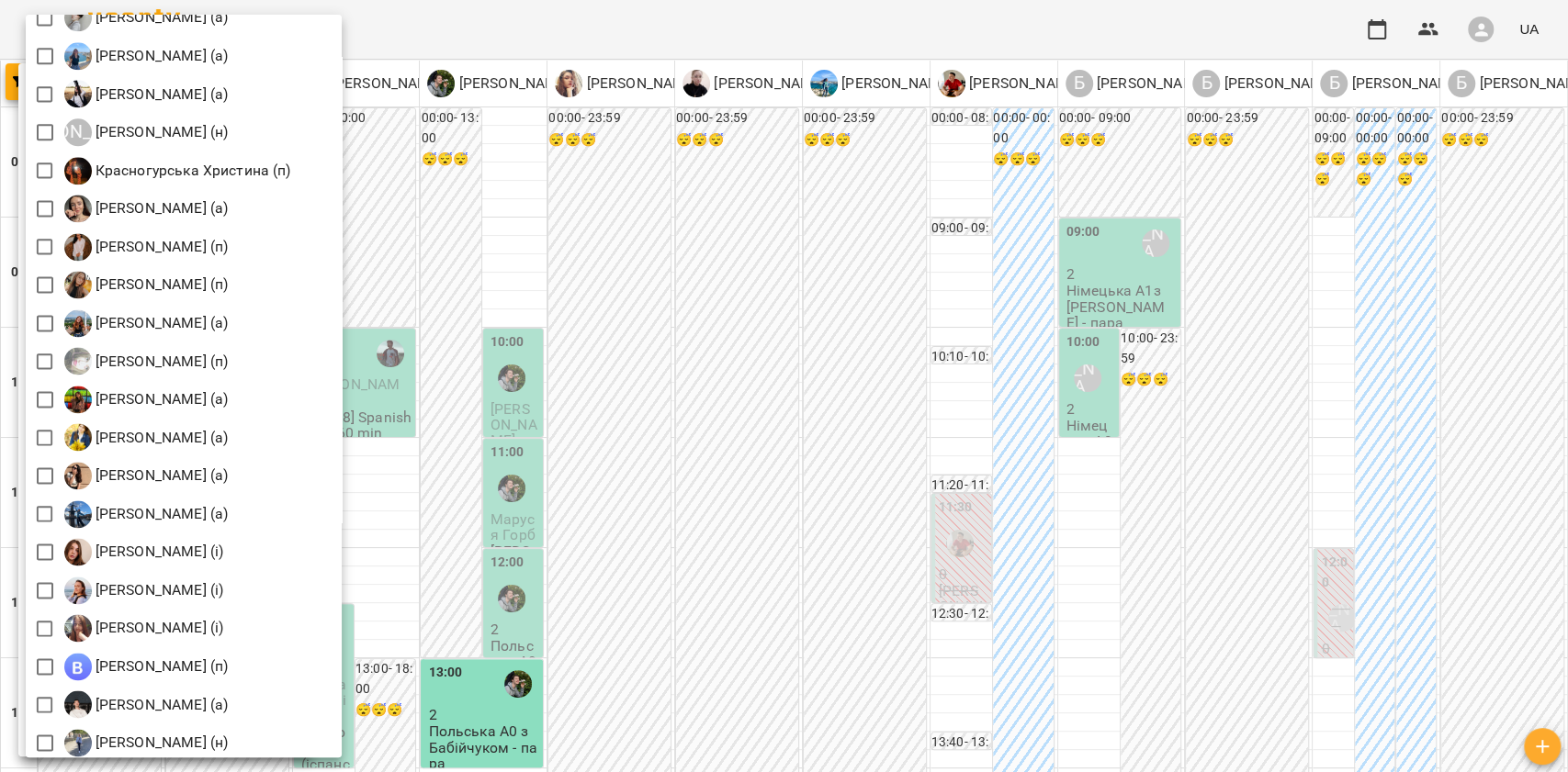
click at [649, 329] on div at bounding box center [784, 386] width 1568 height 772
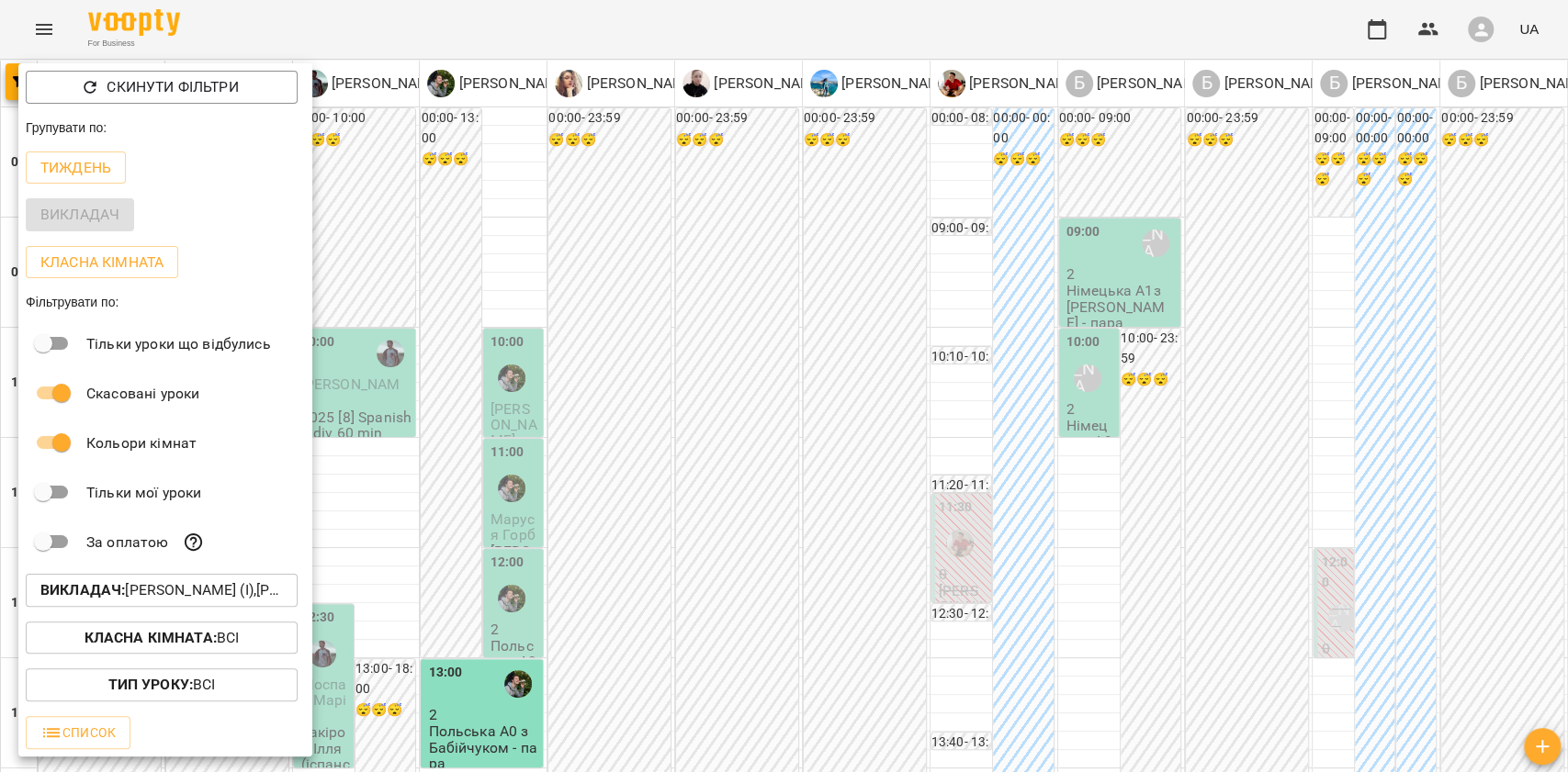
click at [710, 290] on div at bounding box center [784, 386] width 1568 height 772
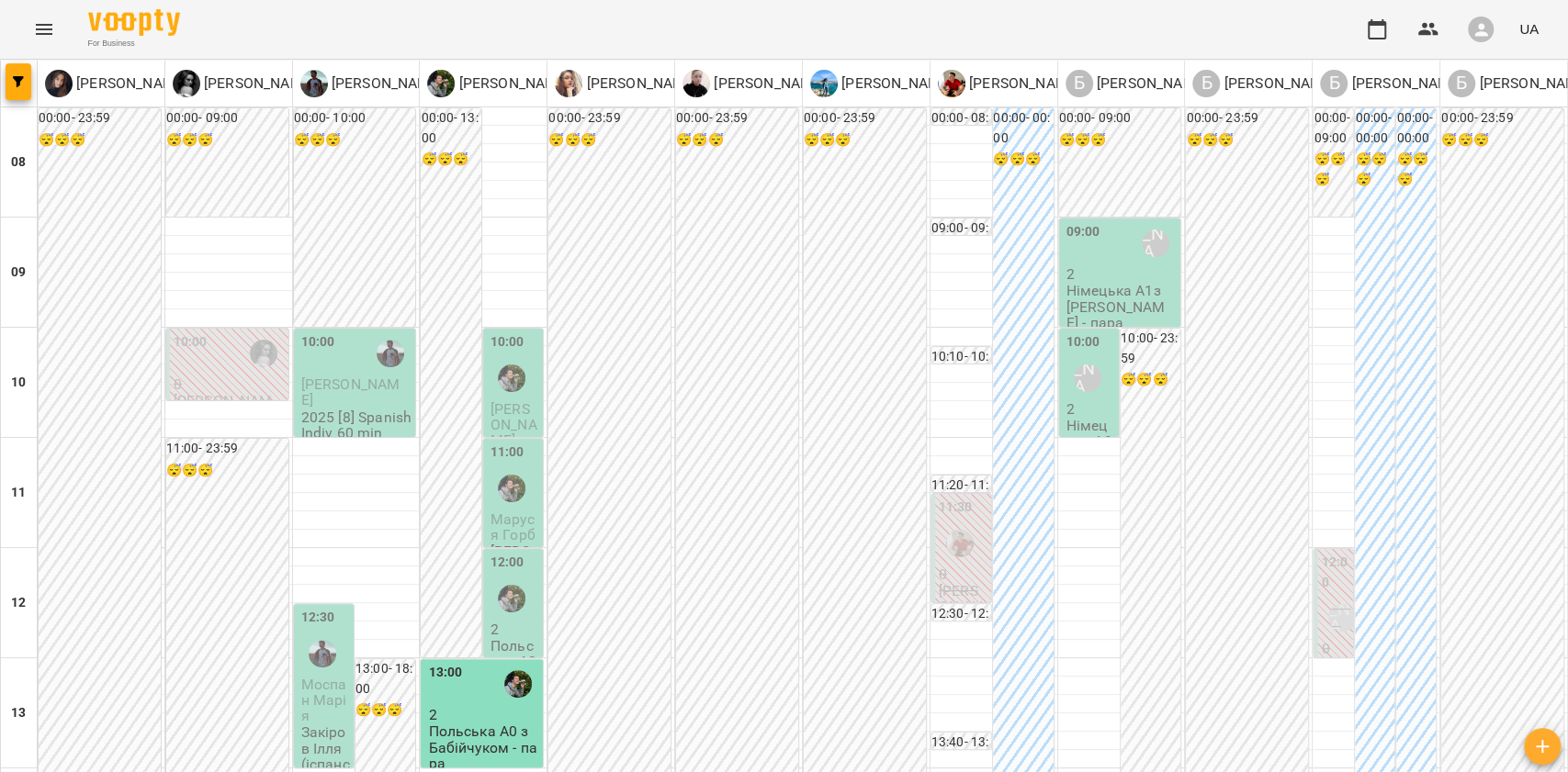
click at [318, 388] on span "Довгань Анастасія Ігорівна" at bounding box center [351, 392] width 100 height 34
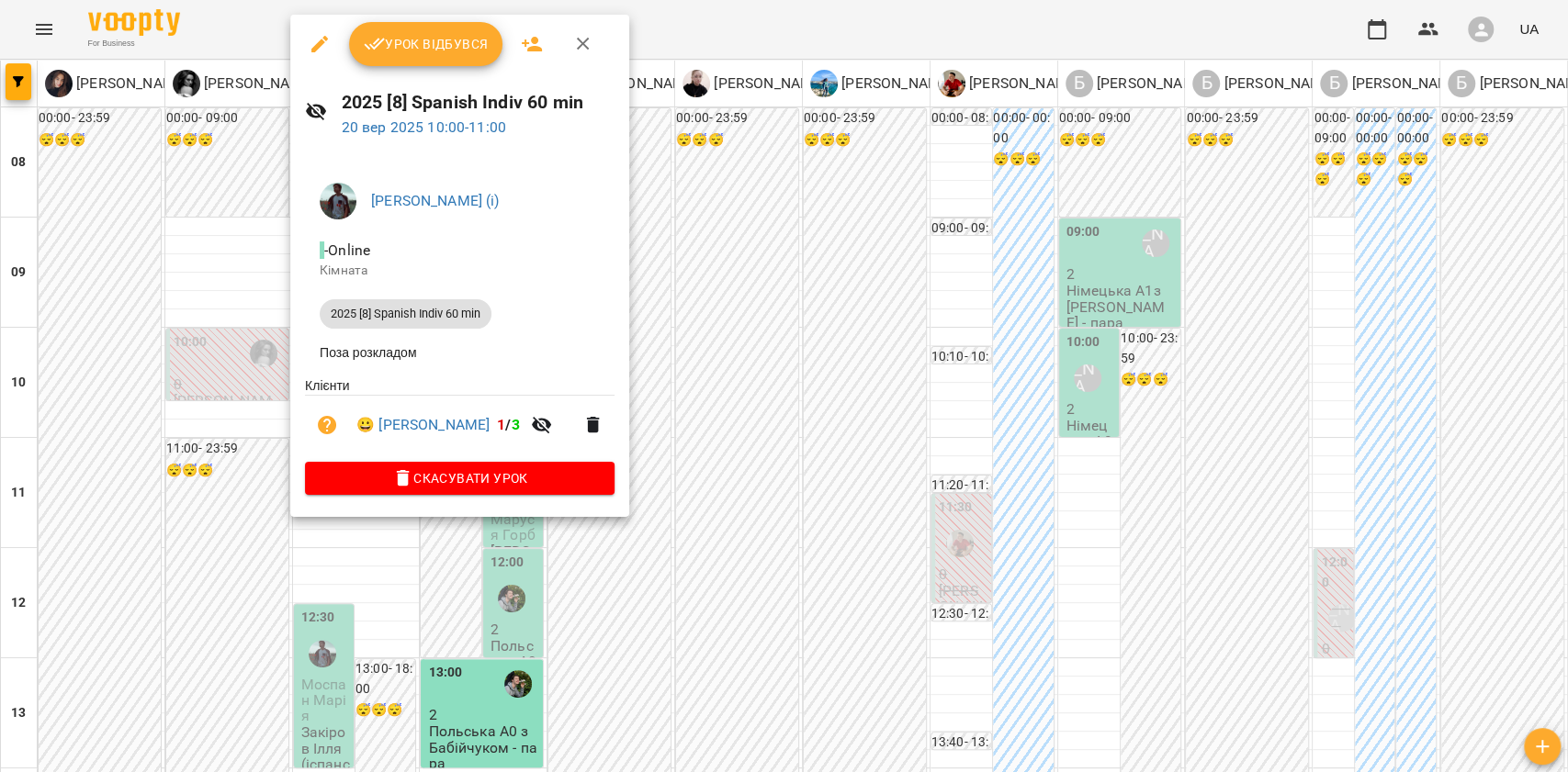
click at [735, 308] on div at bounding box center [784, 386] width 1568 height 772
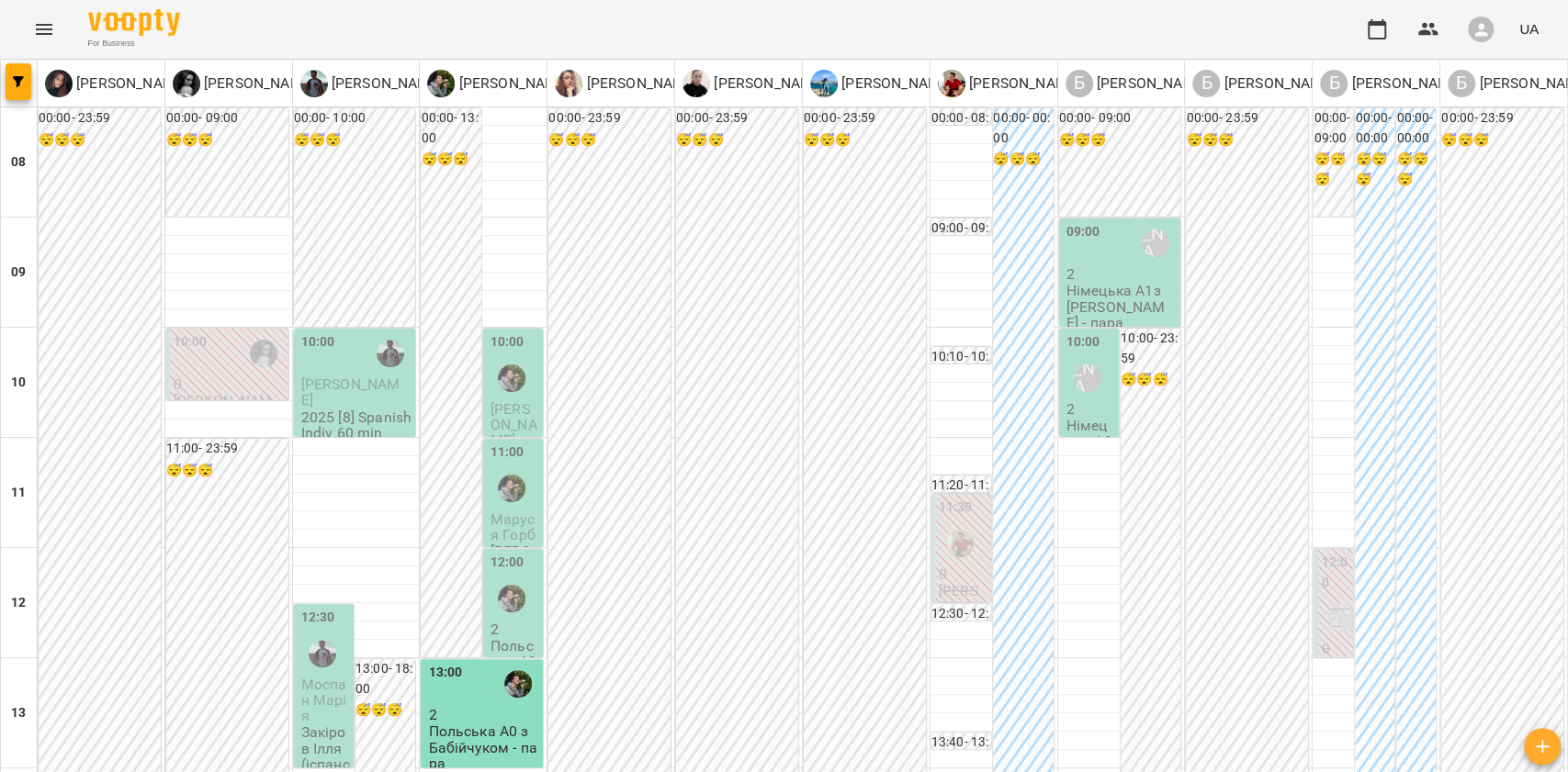
click at [515, 387] on div at bounding box center [511, 378] width 42 height 42
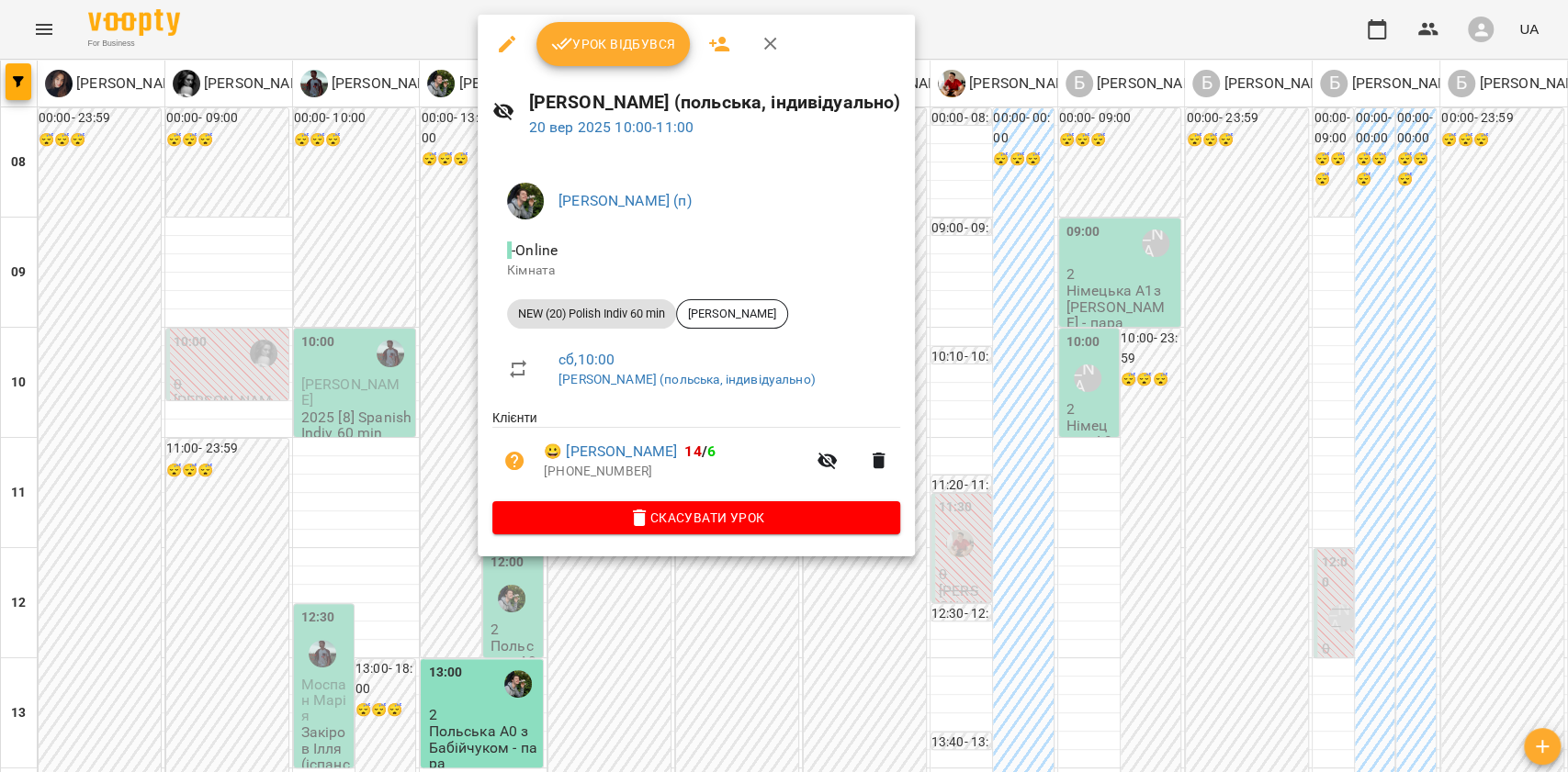
click at [398, 339] on div at bounding box center [784, 386] width 1568 height 772
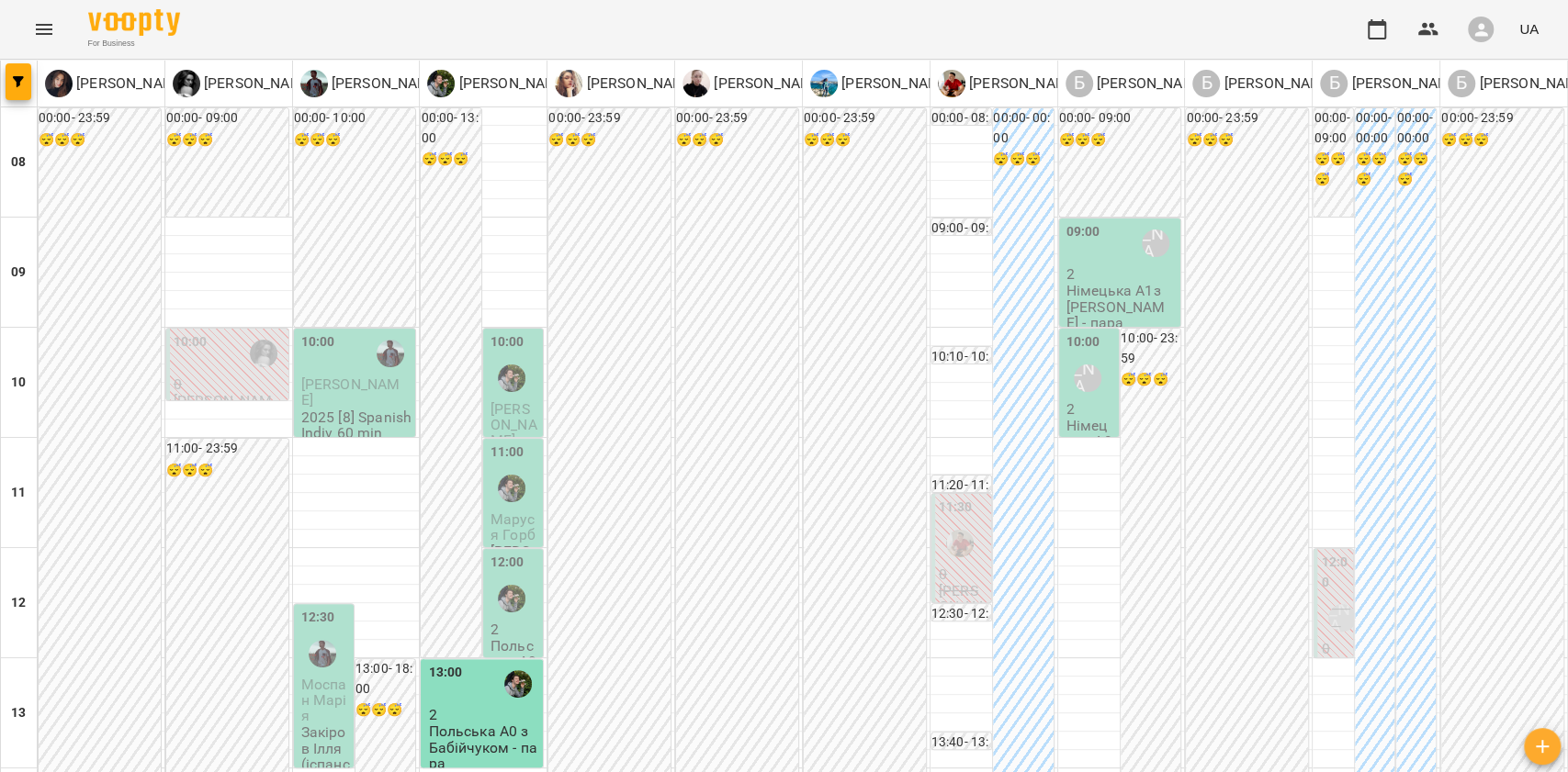
click at [490, 457] on label "11:00" at bounding box center [507, 453] width 34 height 20
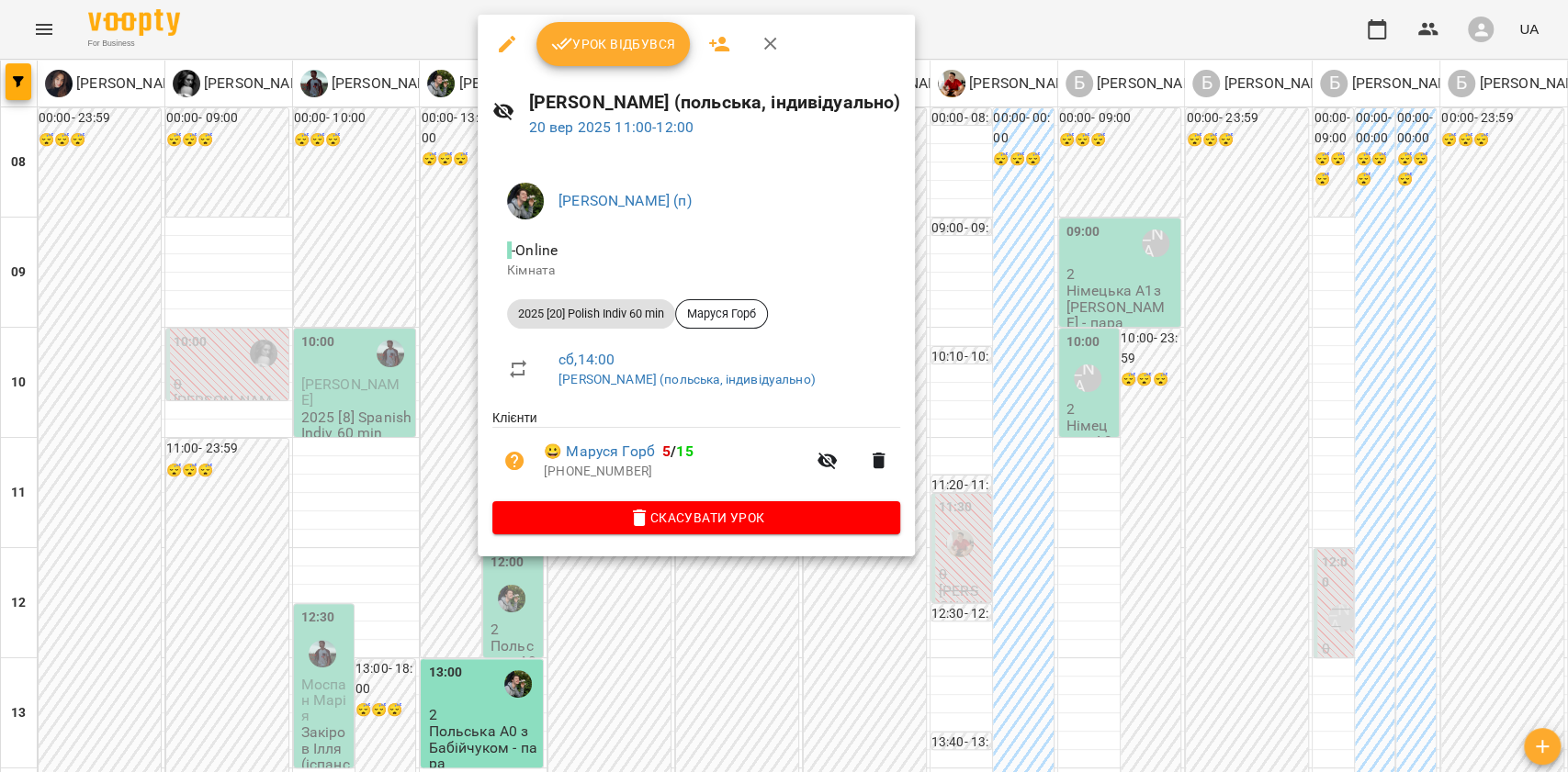
click at [447, 380] on div at bounding box center [784, 386] width 1568 height 772
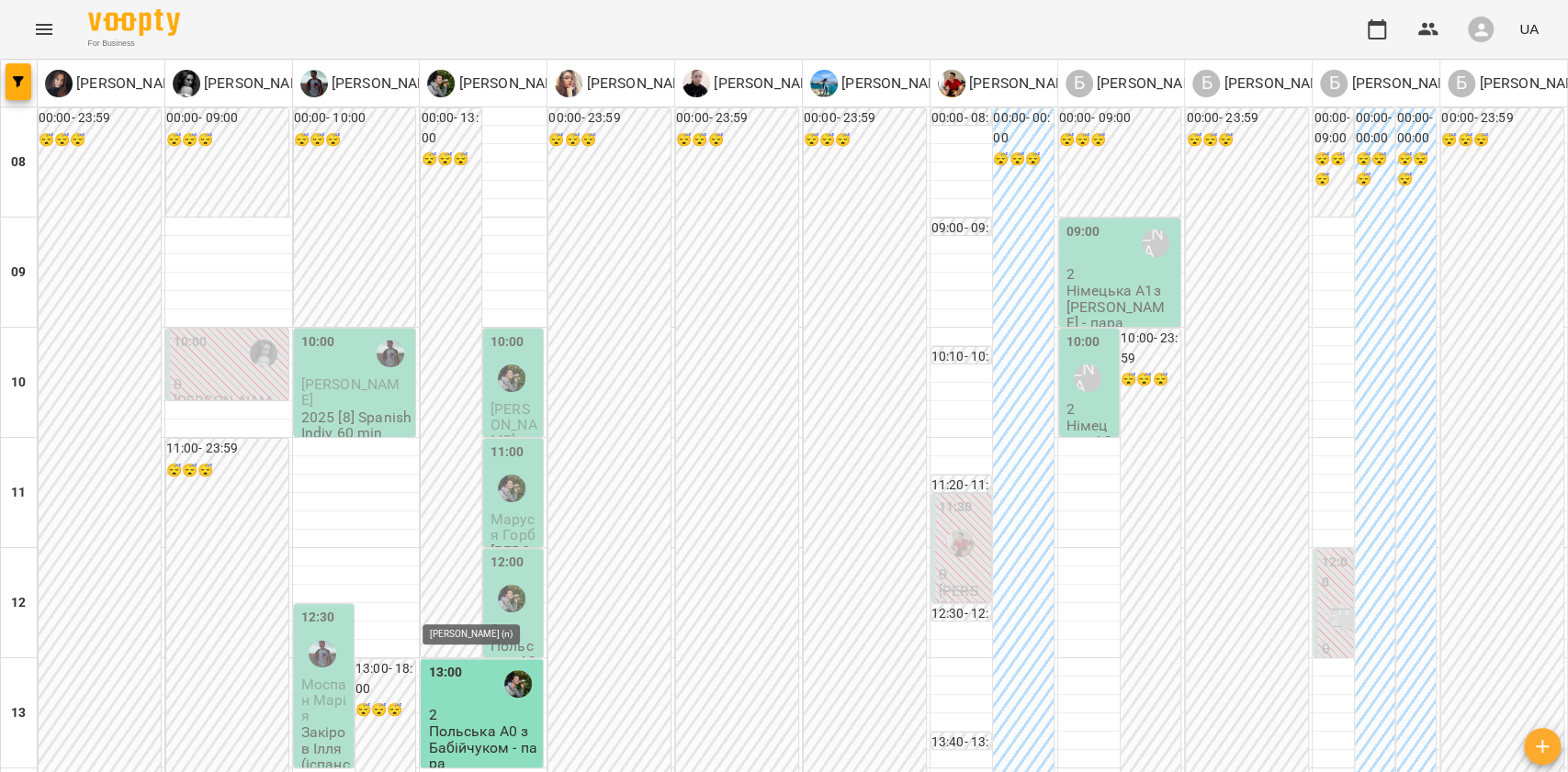
click at [498, 606] on img "Бабійчук Володимир Дмитрович (п)" at bounding box center [512, 598] width 28 height 28
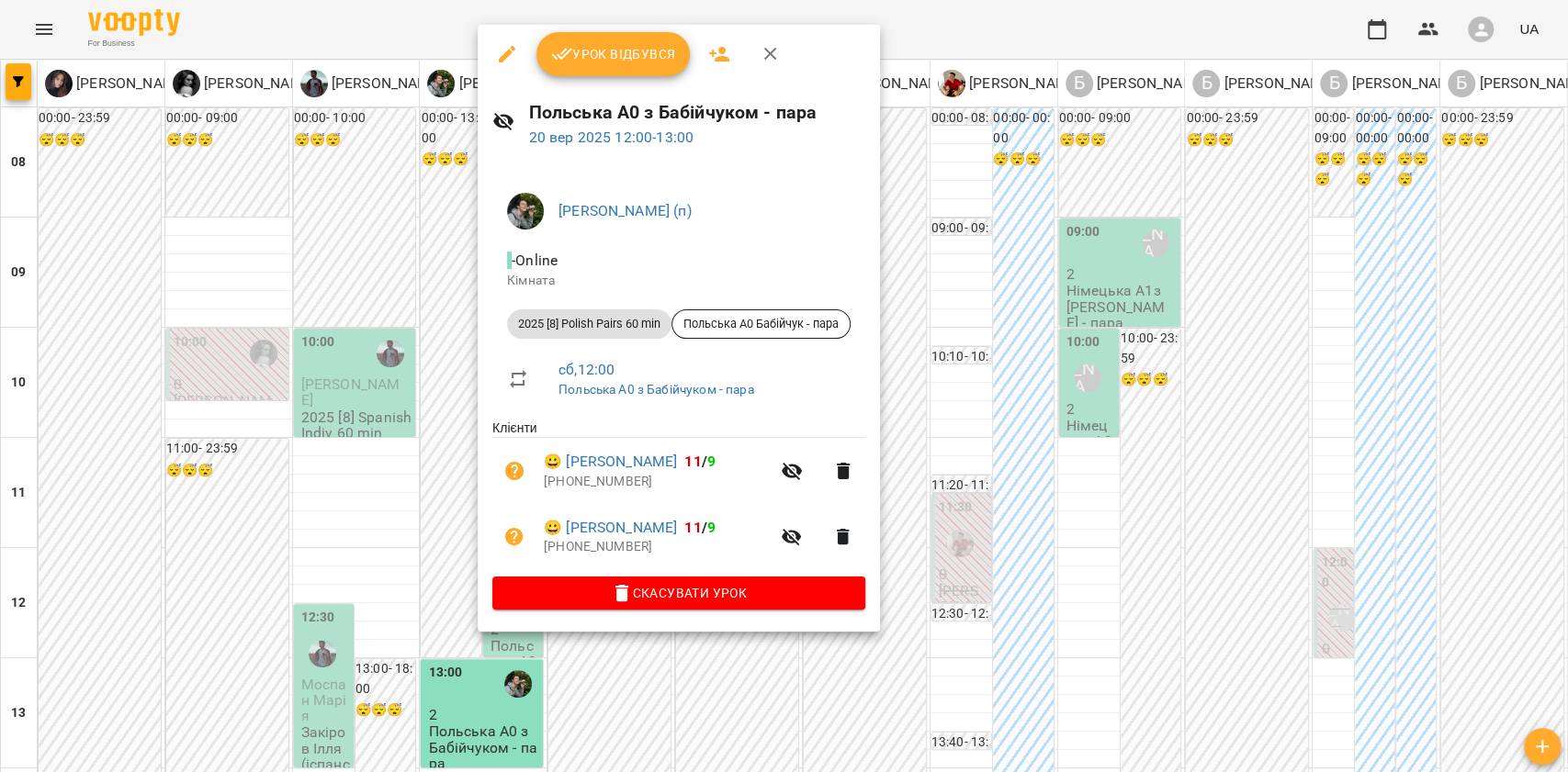
click at [436, 531] on div at bounding box center [784, 386] width 1568 height 772
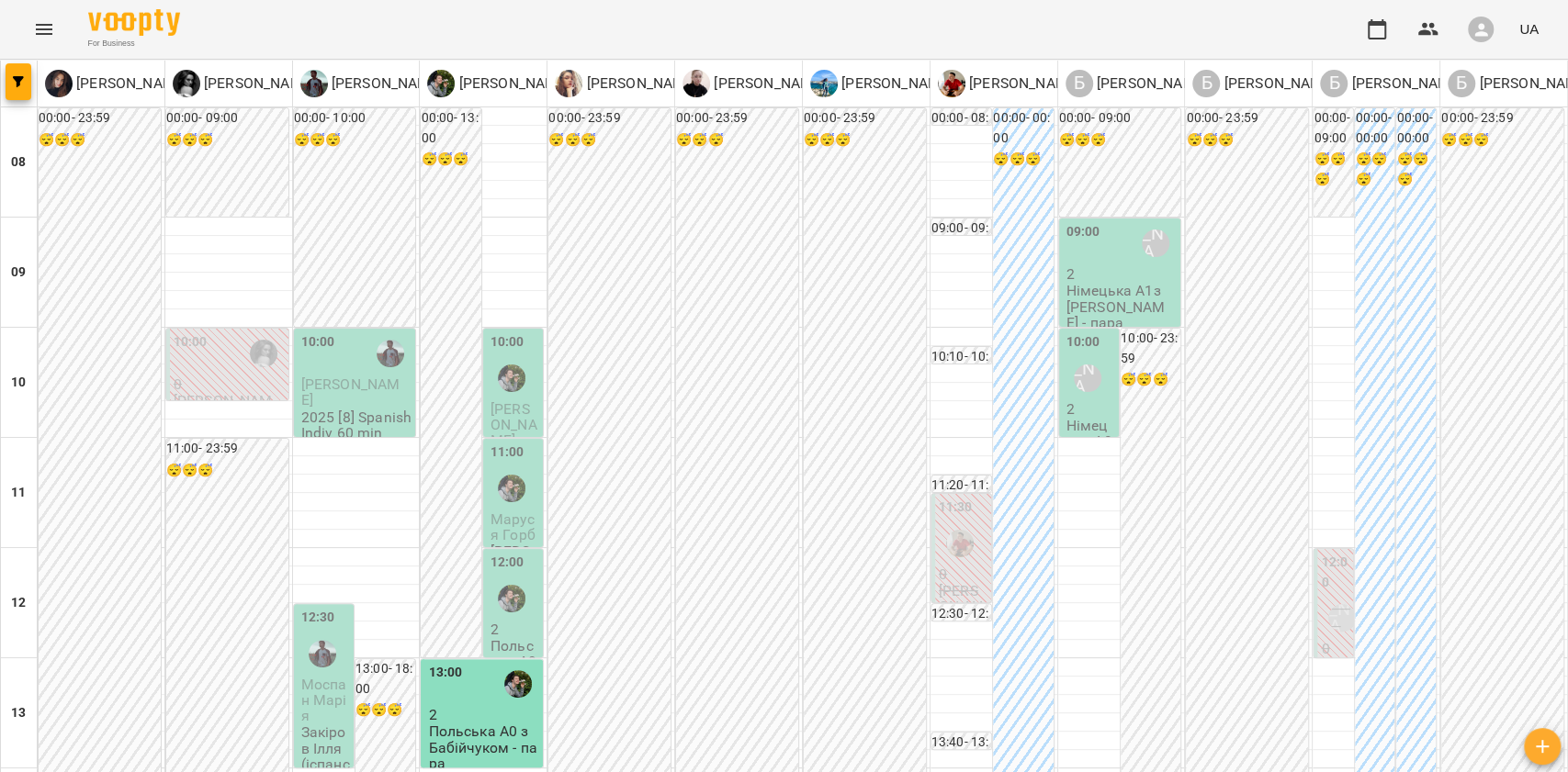
scroll to position [368, 0]
click at [314, 676] on span "Моспан Марія" at bounding box center [324, 701] width 46 height 49
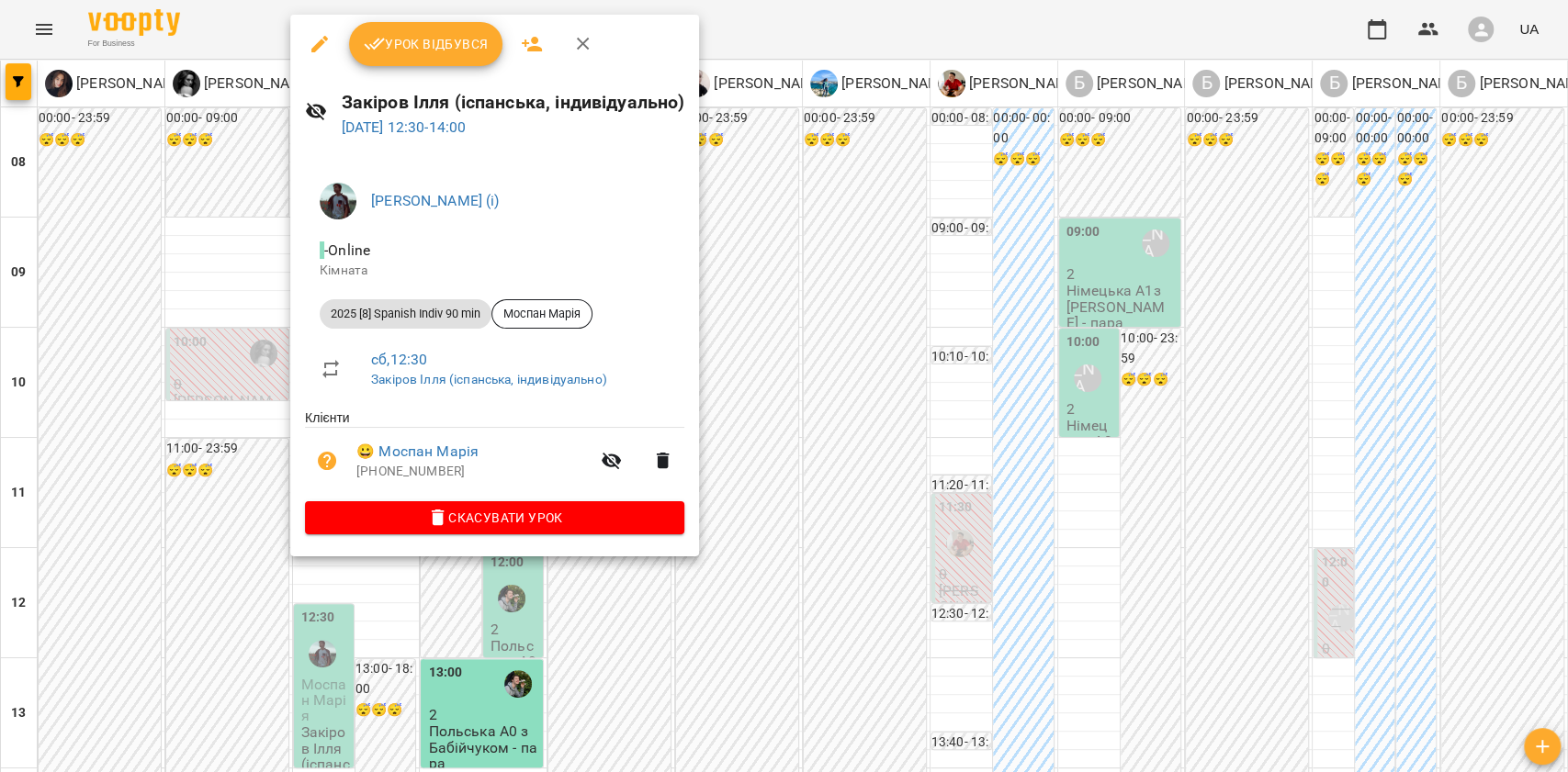
click at [784, 463] on div at bounding box center [784, 386] width 1568 height 772
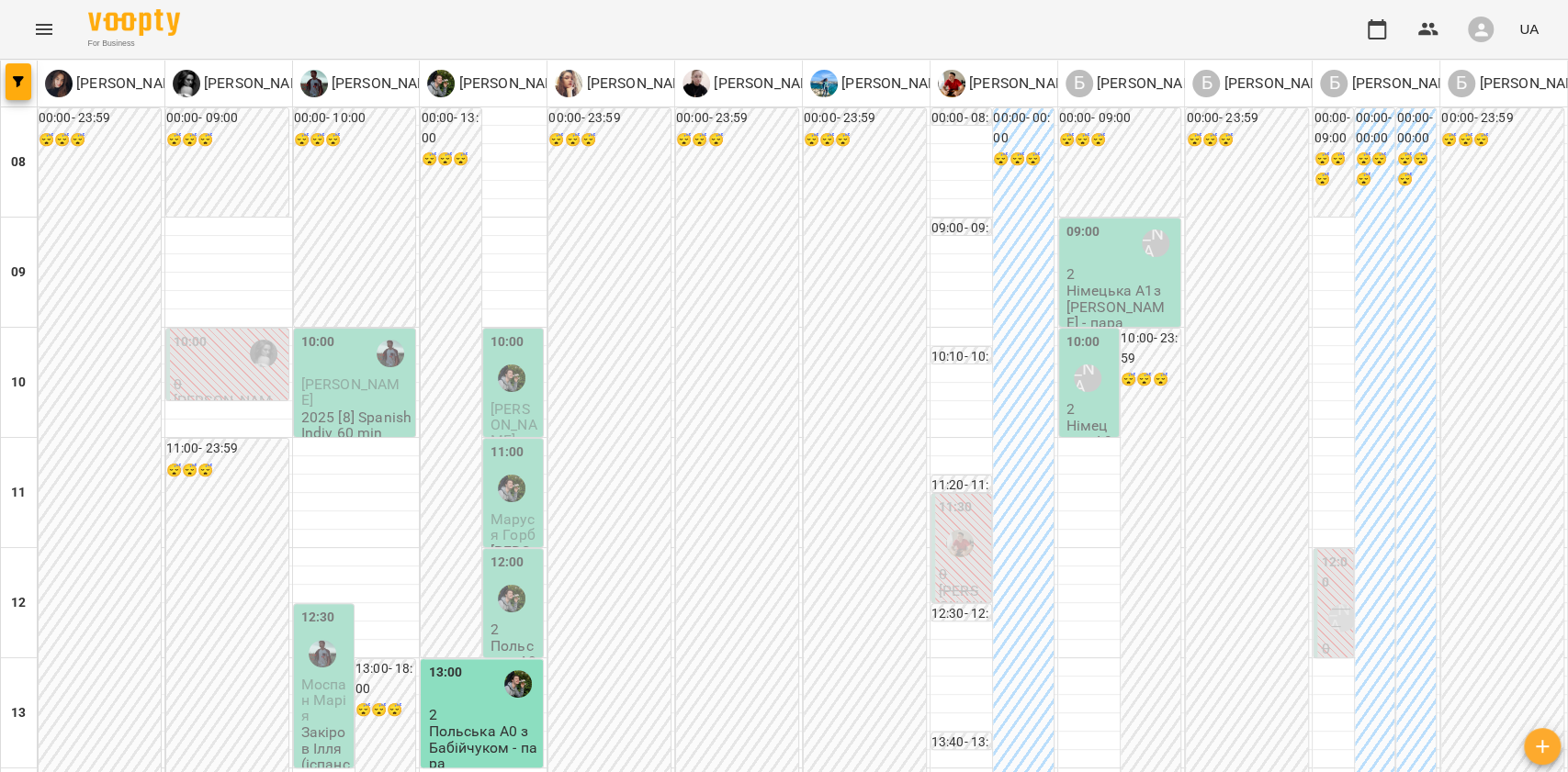
scroll to position [0, 0]
click at [1070, 396] on div "Бондаренко Катерина Сергіївна (н)" at bounding box center [1088, 378] width 42 height 42
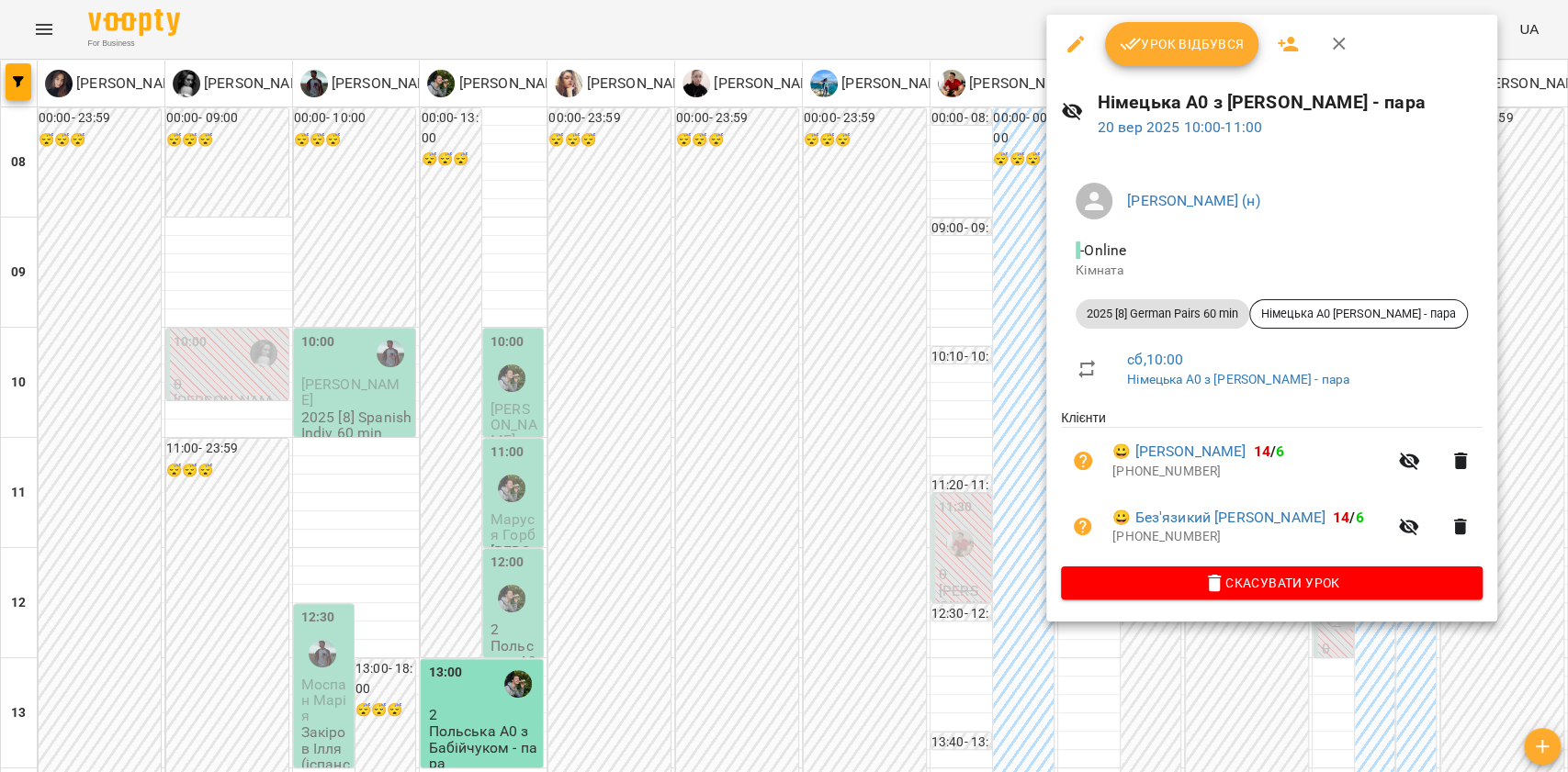
click at [860, 335] on div at bounding box center [784, 386] width 1568 height 772
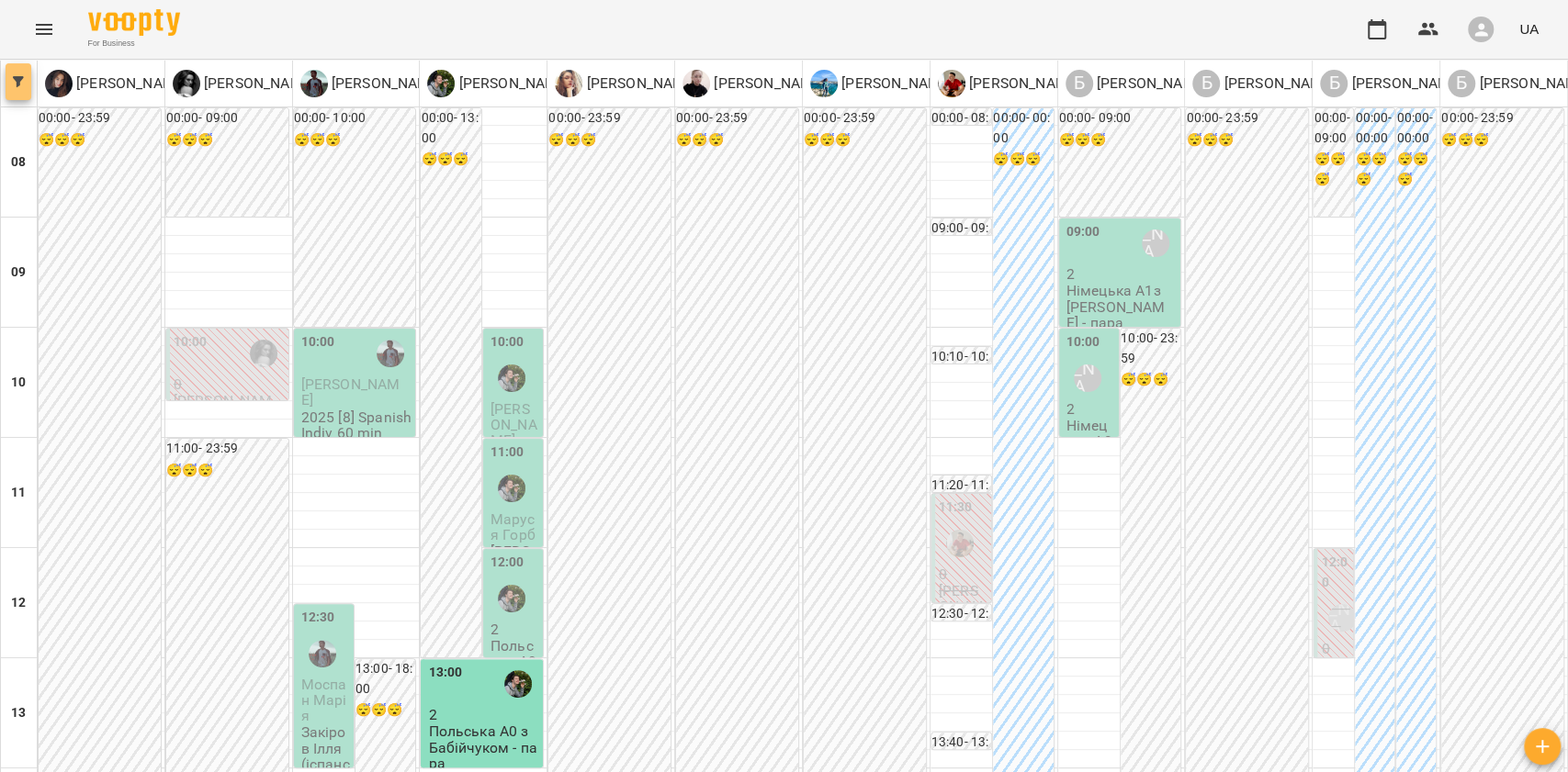
click at [20, 81] on icon "button" at bounding box center [18, 81] width 11 height 11
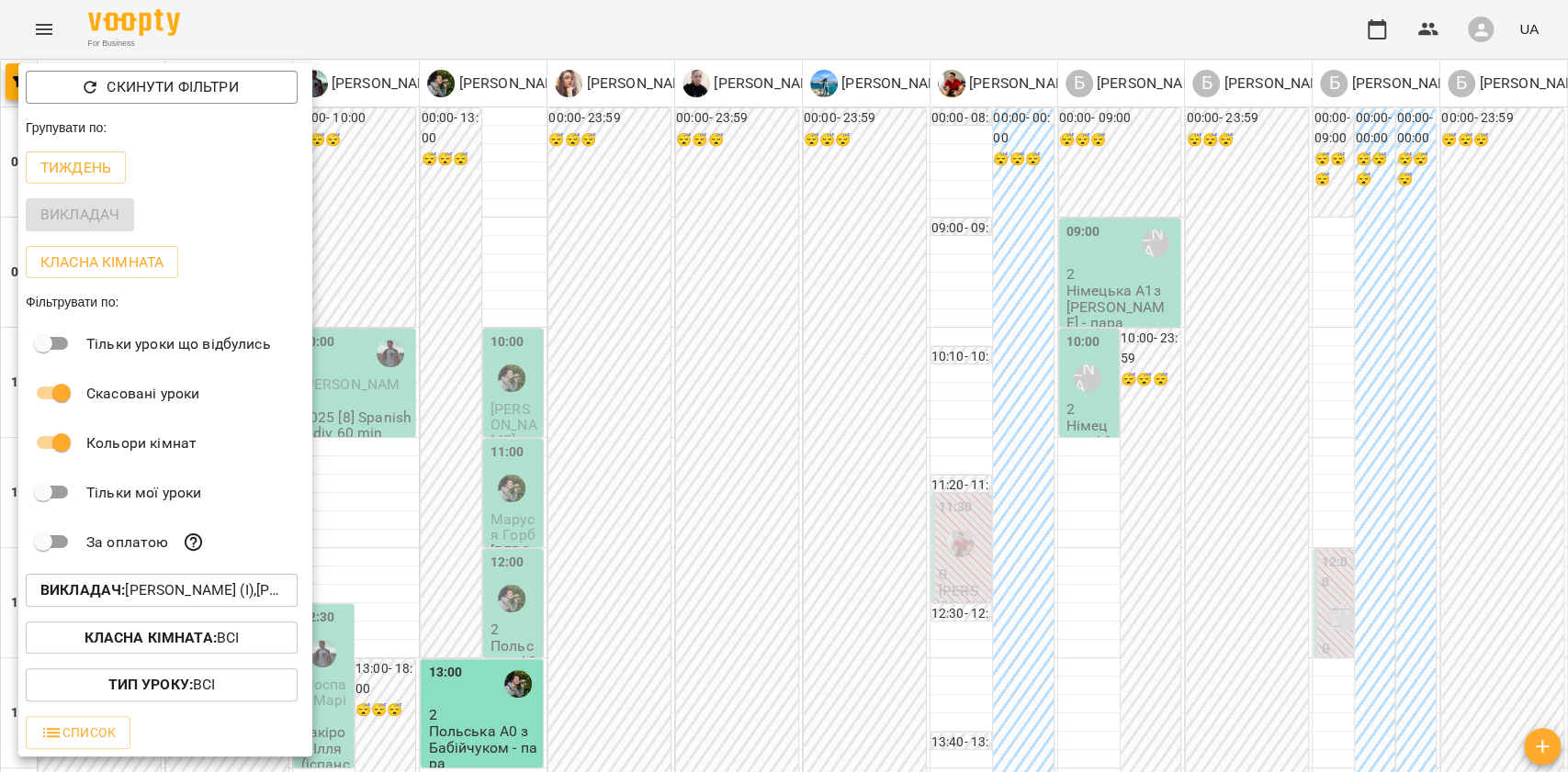
click at [78, 581] on button "Викладач : Івашура Анна Вікторівна (і),Ілля Закіров (і),Андріана Пелипчак (п),Б…" at bounding box center [162, 591] width 272 height 34
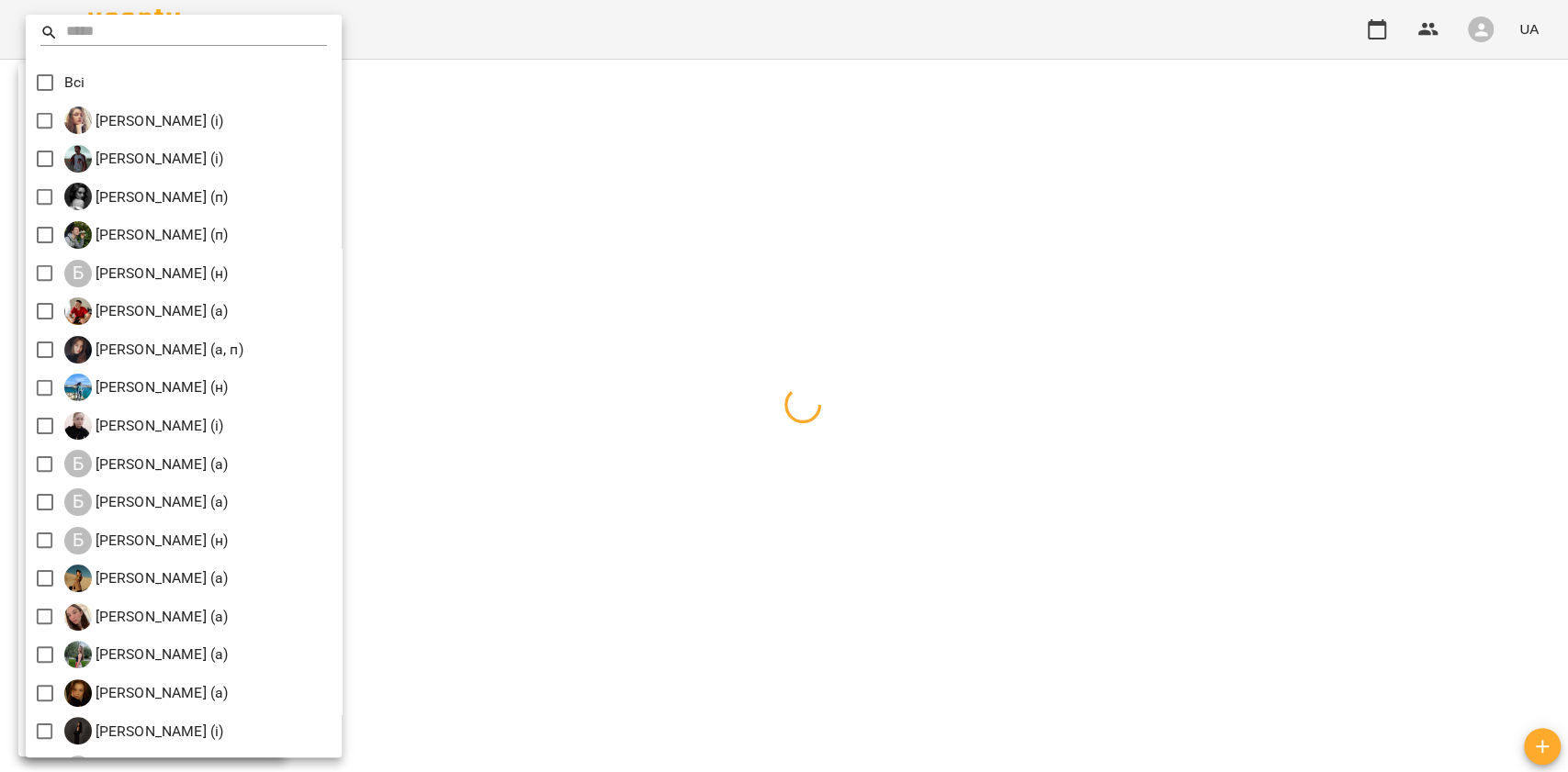
click at [85, 22] on input "text" at bounding box center [197, 33] width 262 height 27
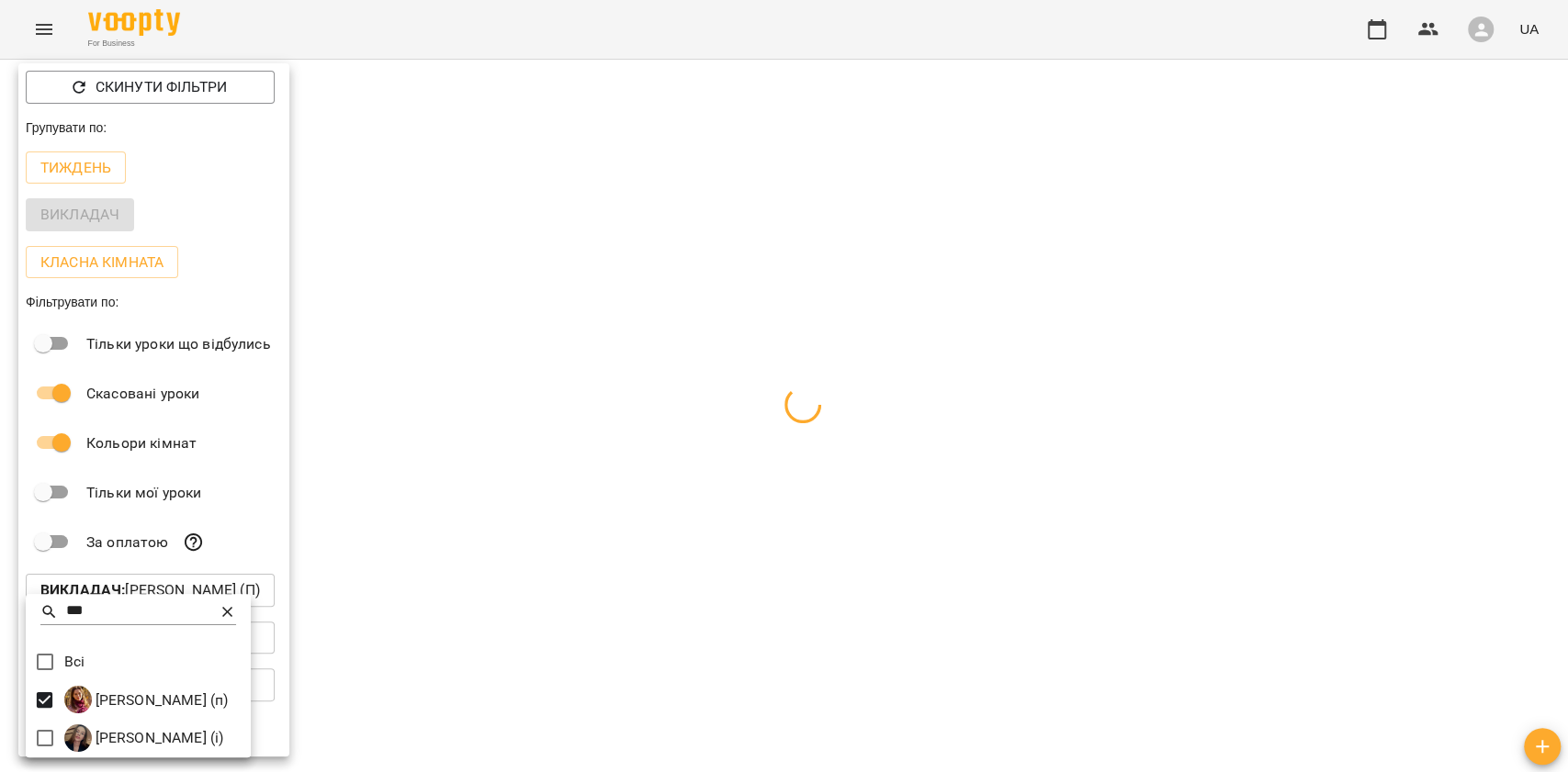
click at [107, 610] on input "***" at bounding box center [138, 611] width 145 height 27
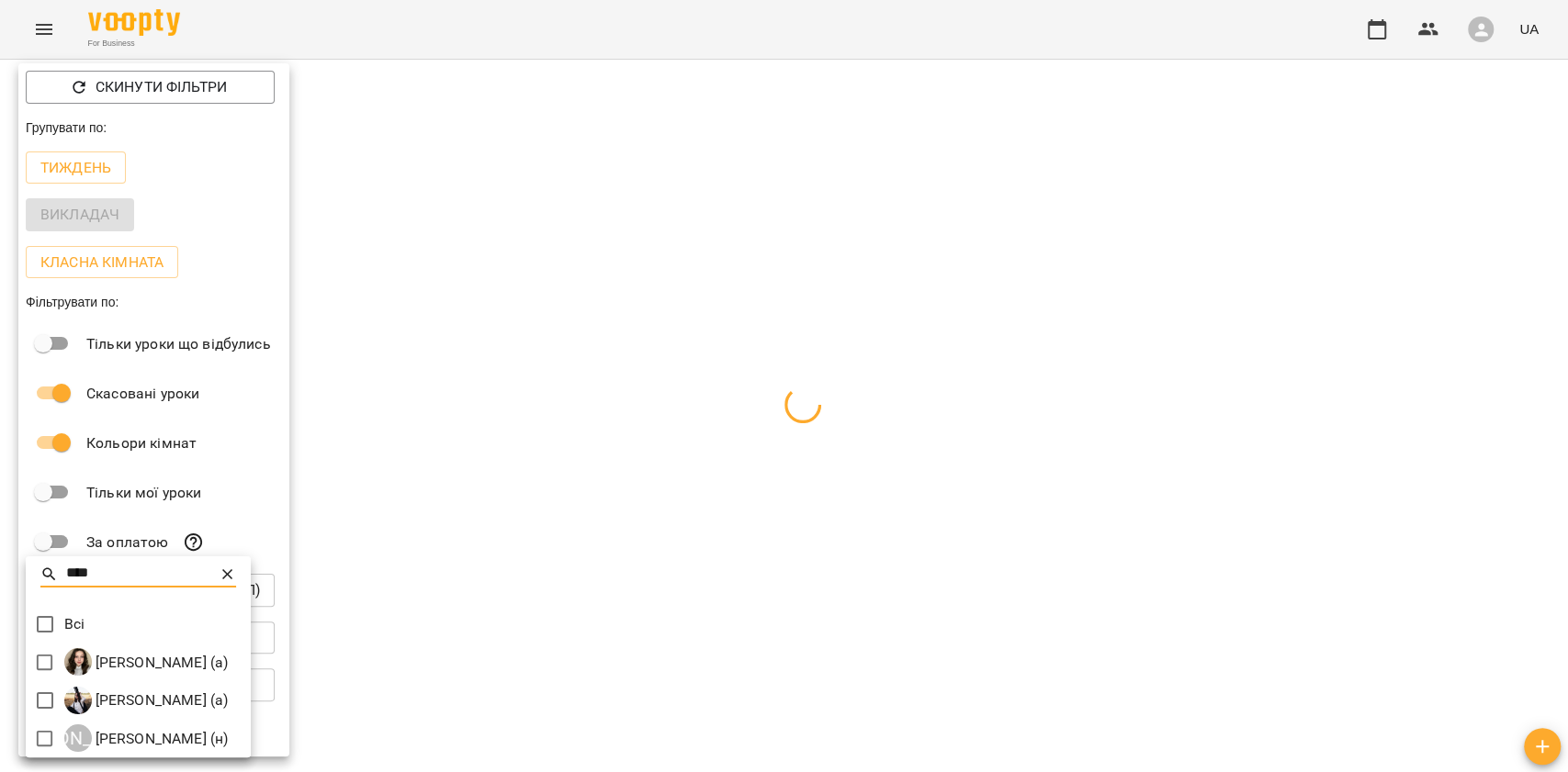
type input "****"
click at [351, 454] on div at bounding box center [784, 386] width 1568 height 772
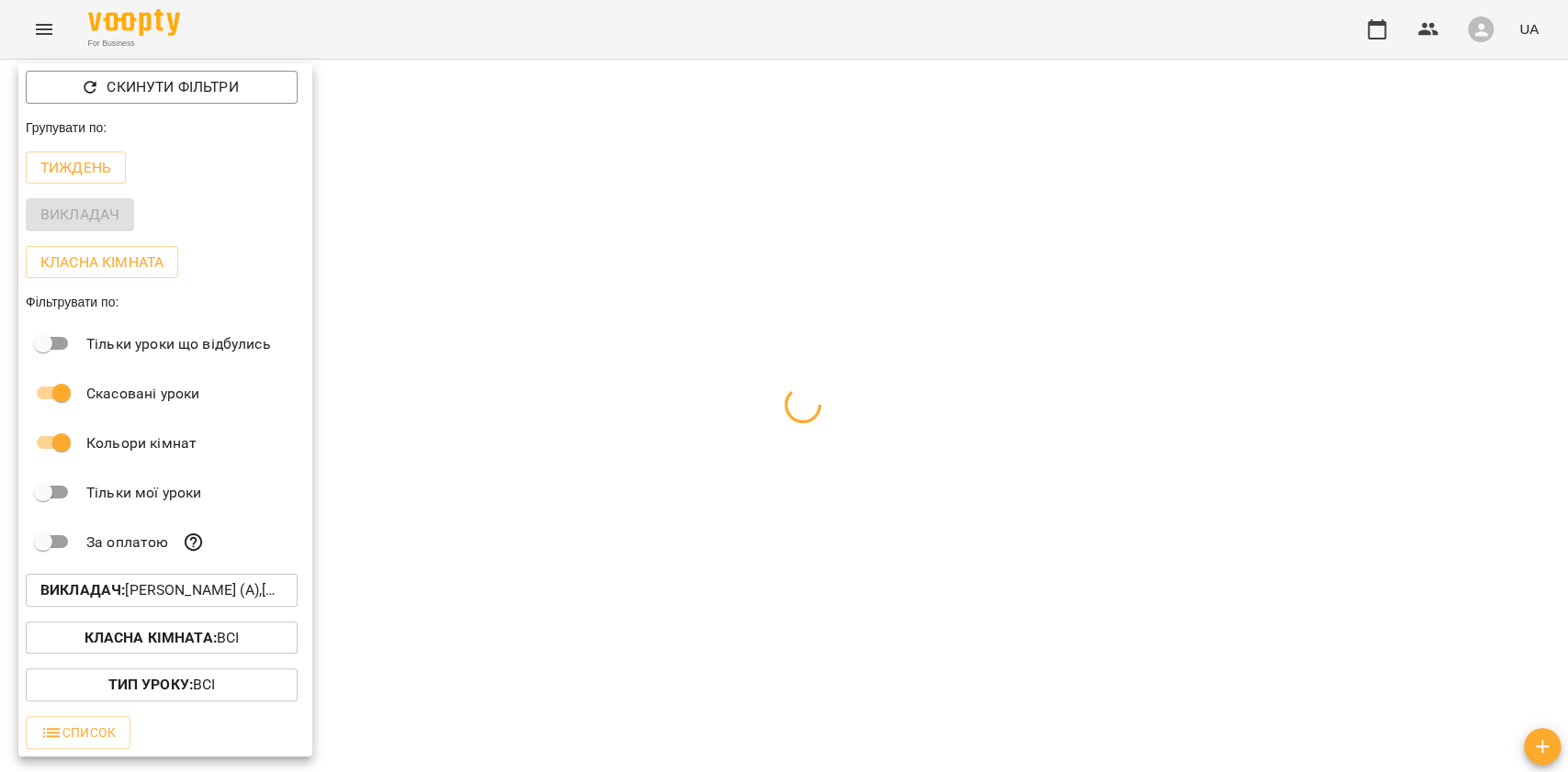
click at [498, 468] on div at bounding box center [784, 386] width 1568 height 772
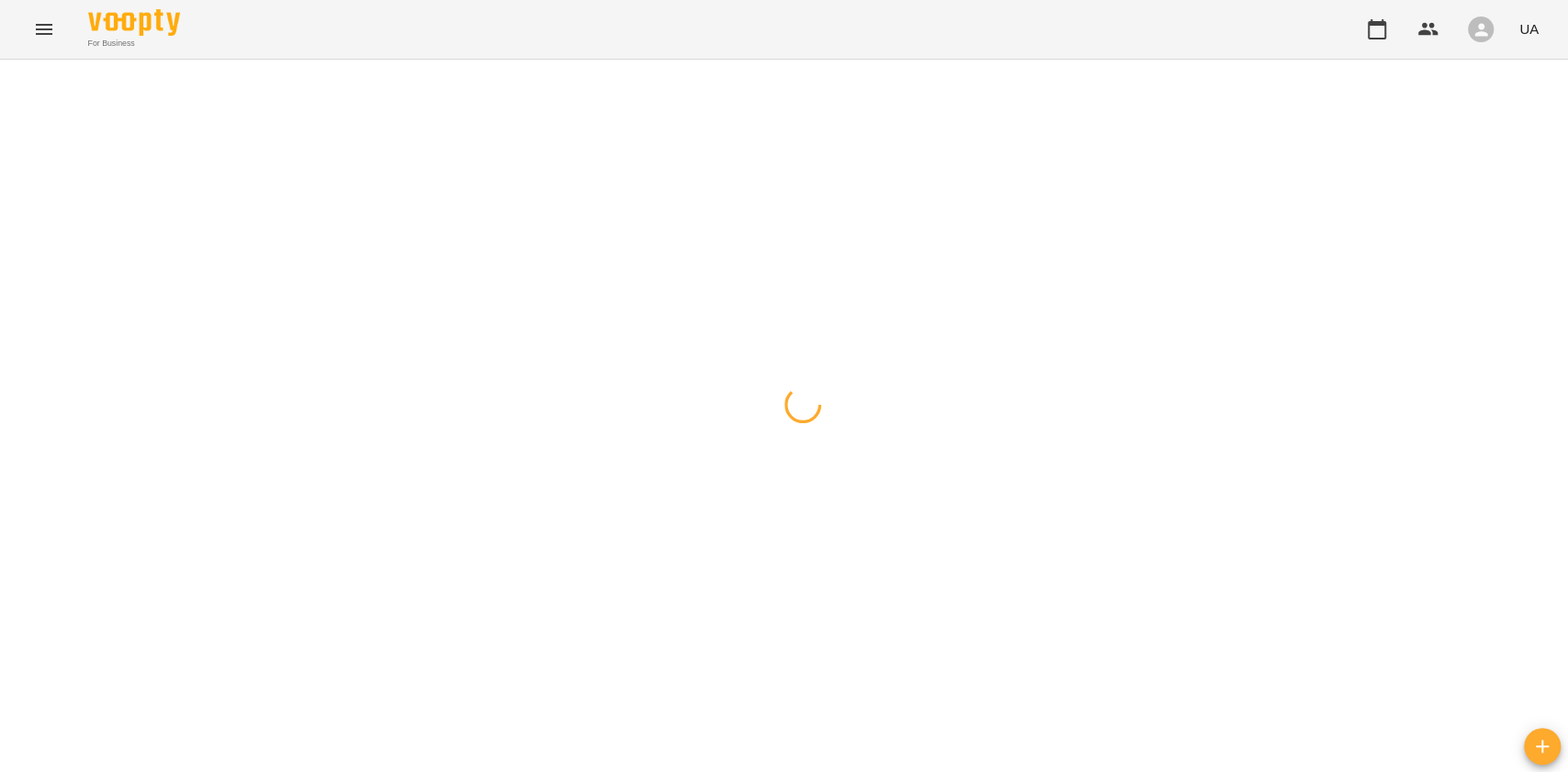
drag, startPoint x: 535, startPoint y: 496, endPoint x: 562, endPoint y: 513, distance: 31.9
click at [535, 495] on div "Скинути фільтри Групувати по: Тиждень Викладач Класна кімната Фільтрувати по: Т…" at bounding box center [784, 386] width 1568 height 772
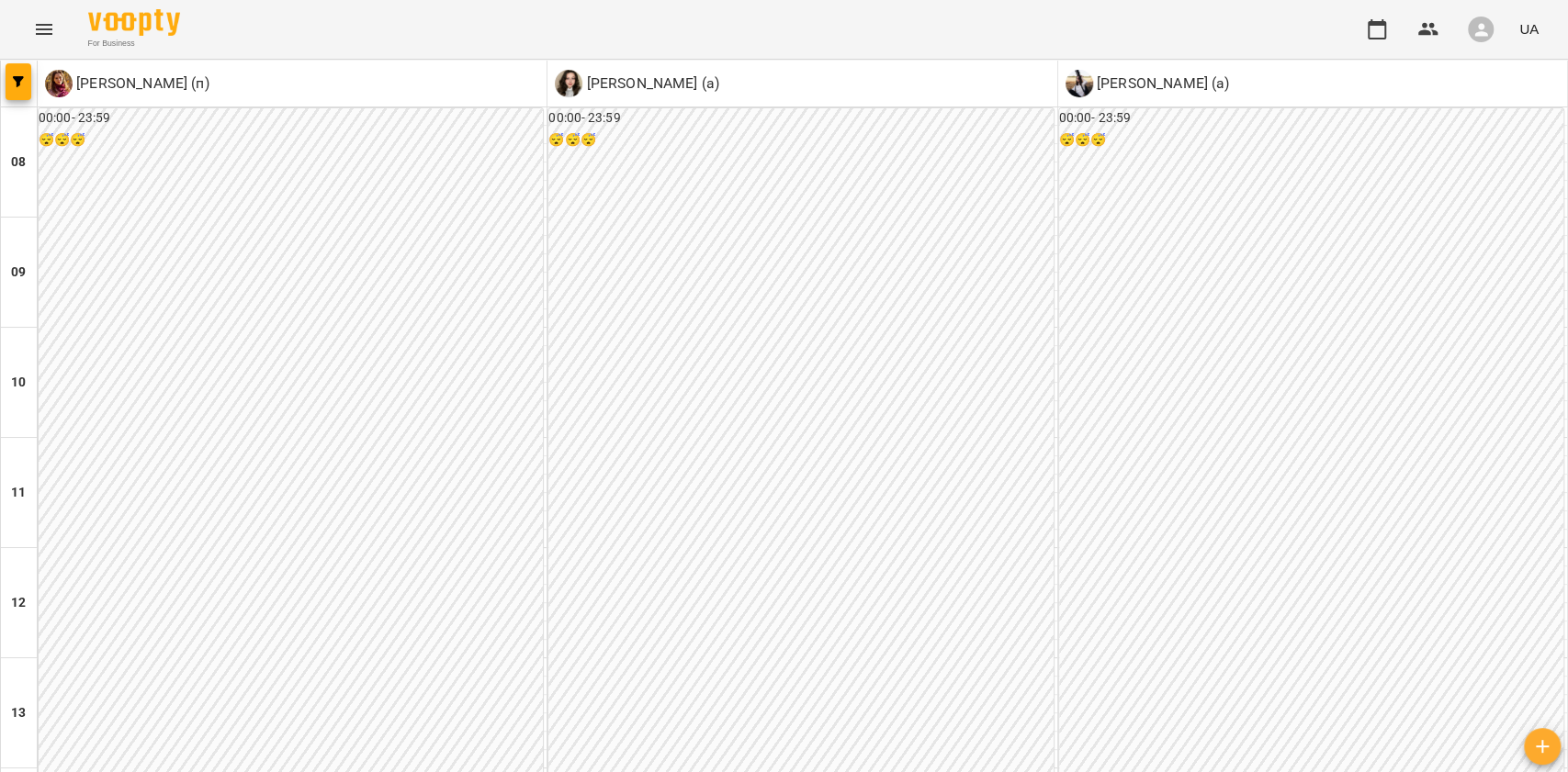
scroll to position [245, 0]
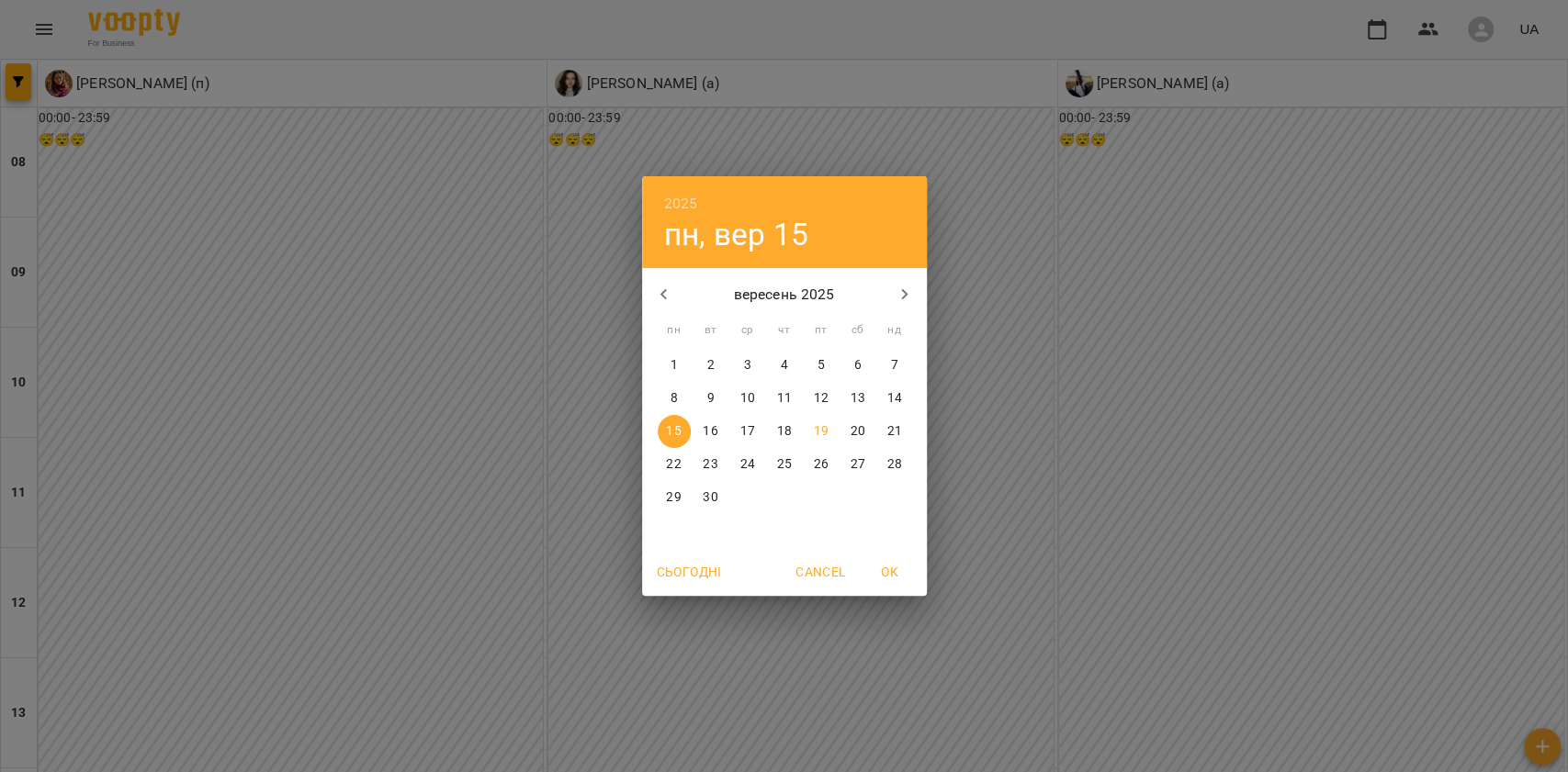
click at [676, 459] on p "22" at bounding box center [673, 464] width 15 height 19
type input "**********"
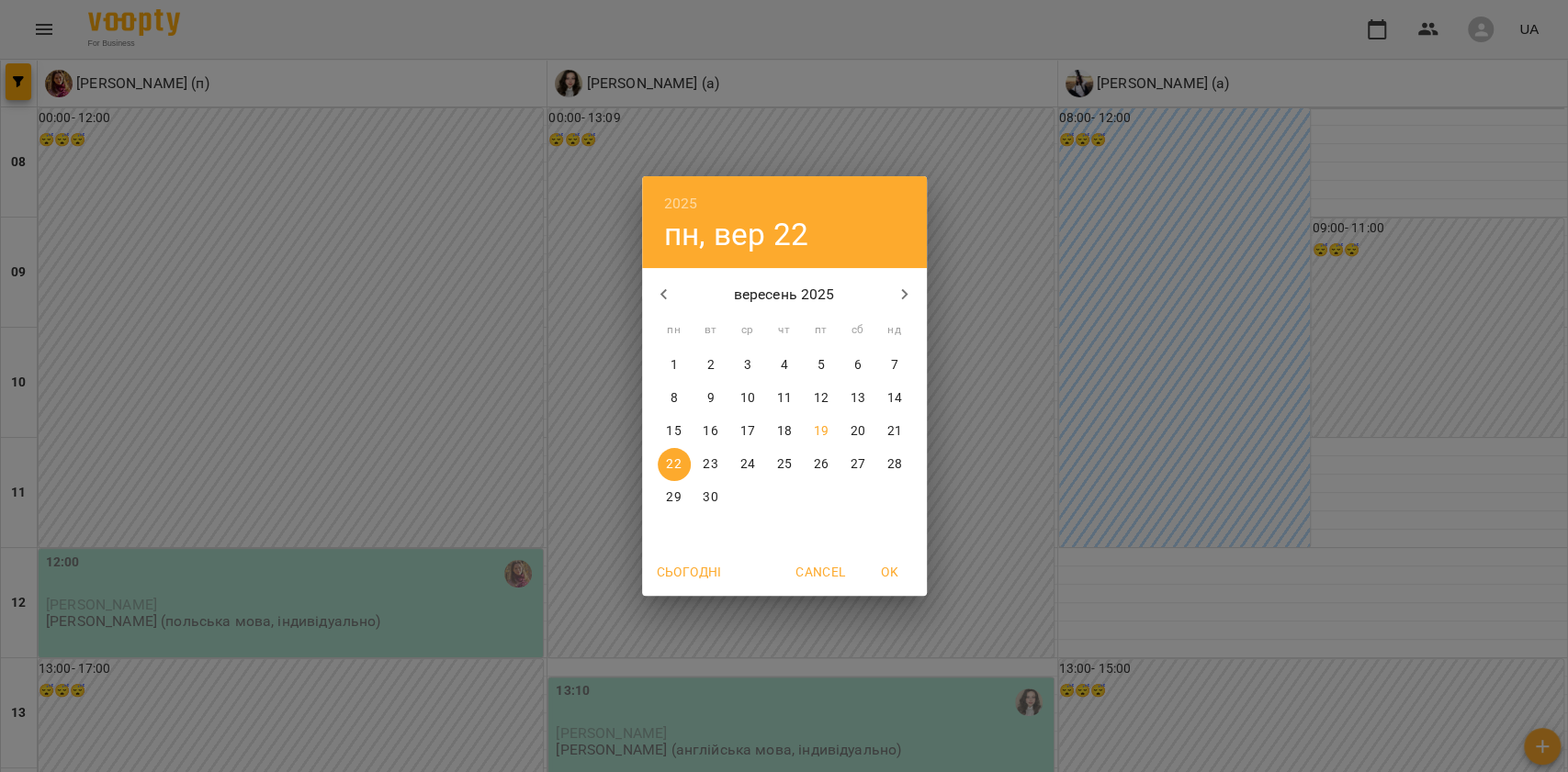
click at [825, 424] on p "19" at bounding box center [820, 432] width 15 height 19
type input "**********"
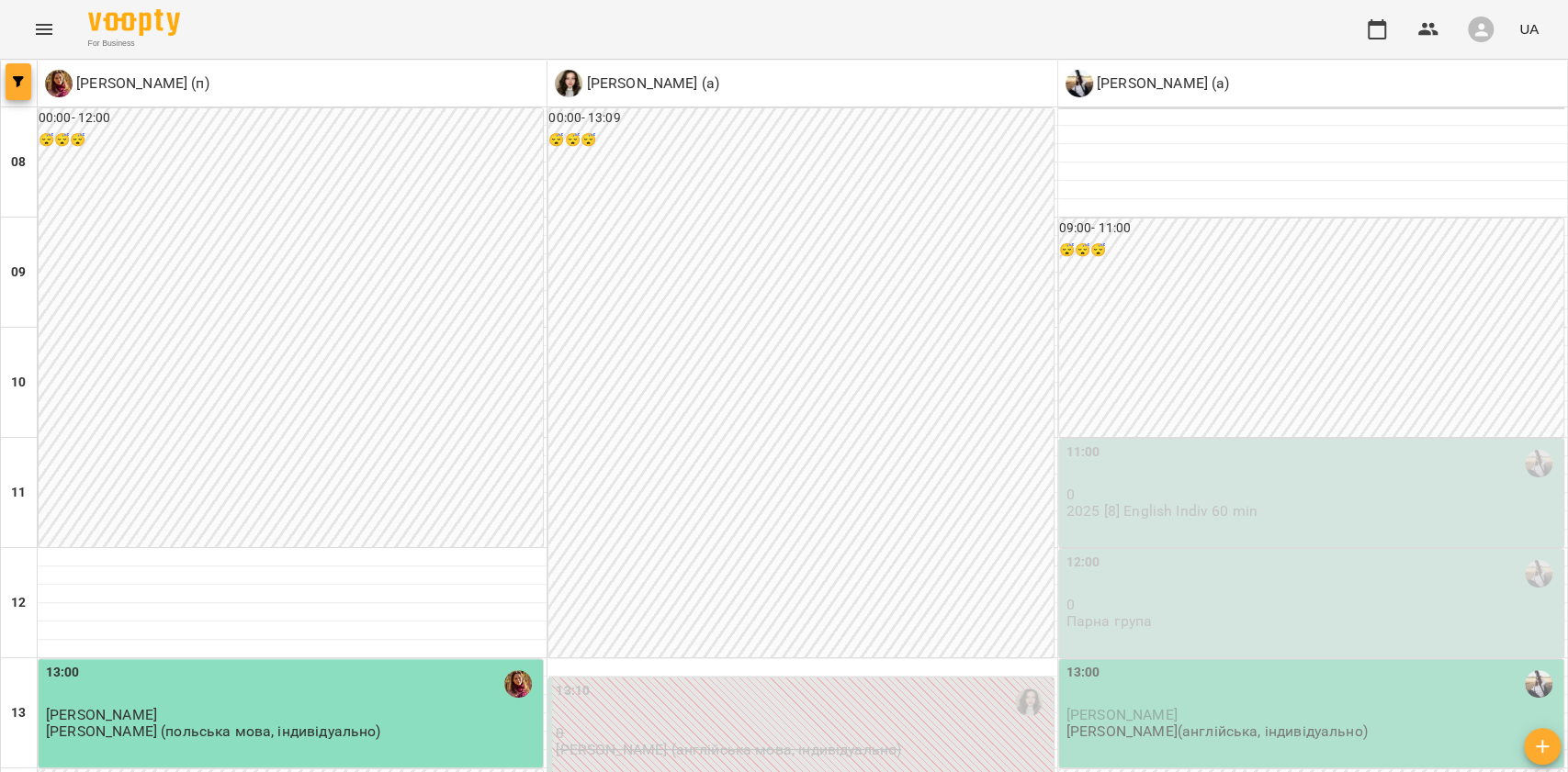
click at [12, 86] on span "button" at bounding box center [19, 81] width 26 height 11
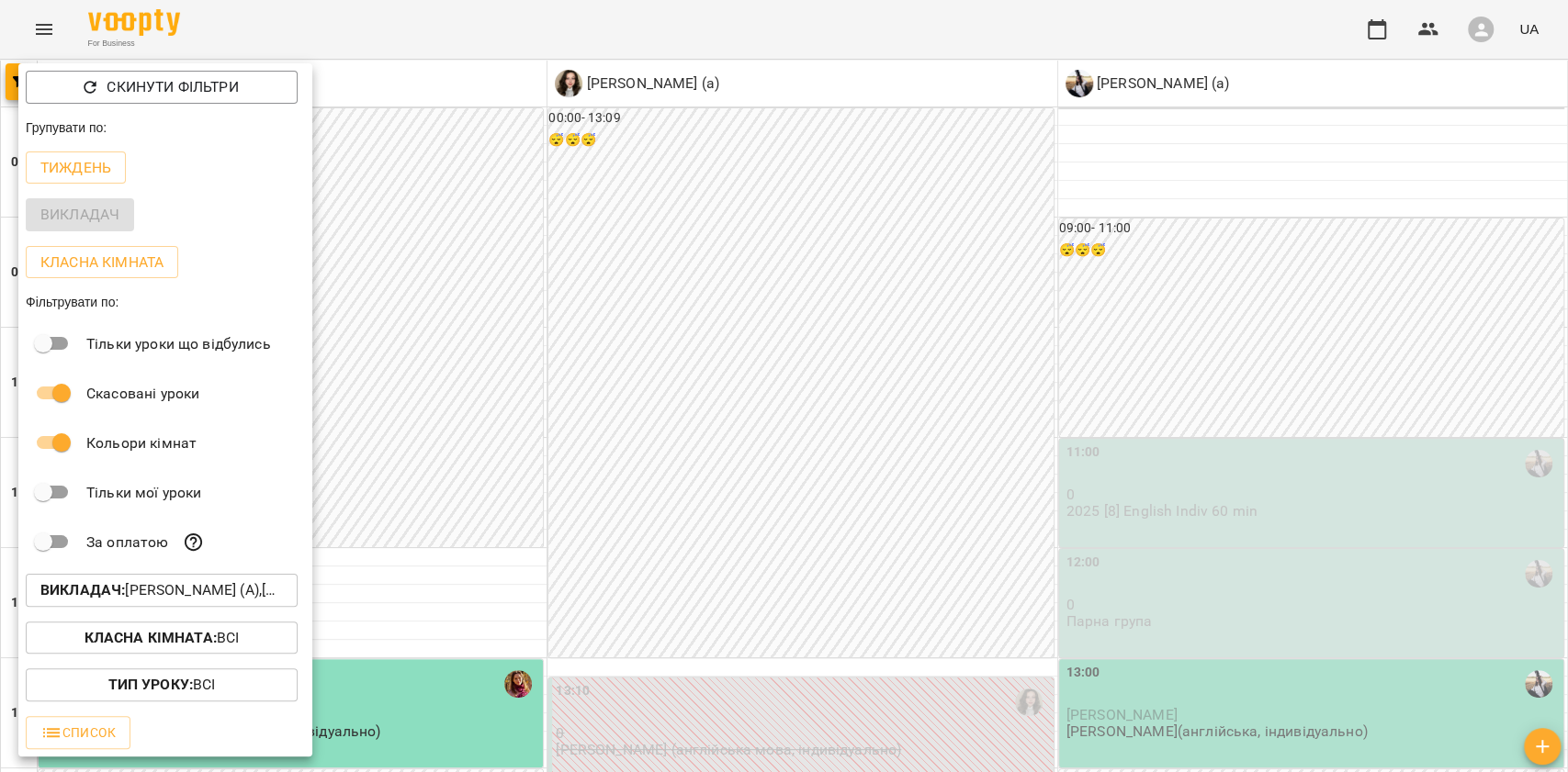
click at [93, 592] on b "Викладач :" at bounding box center [83, 591] width 85 height 18
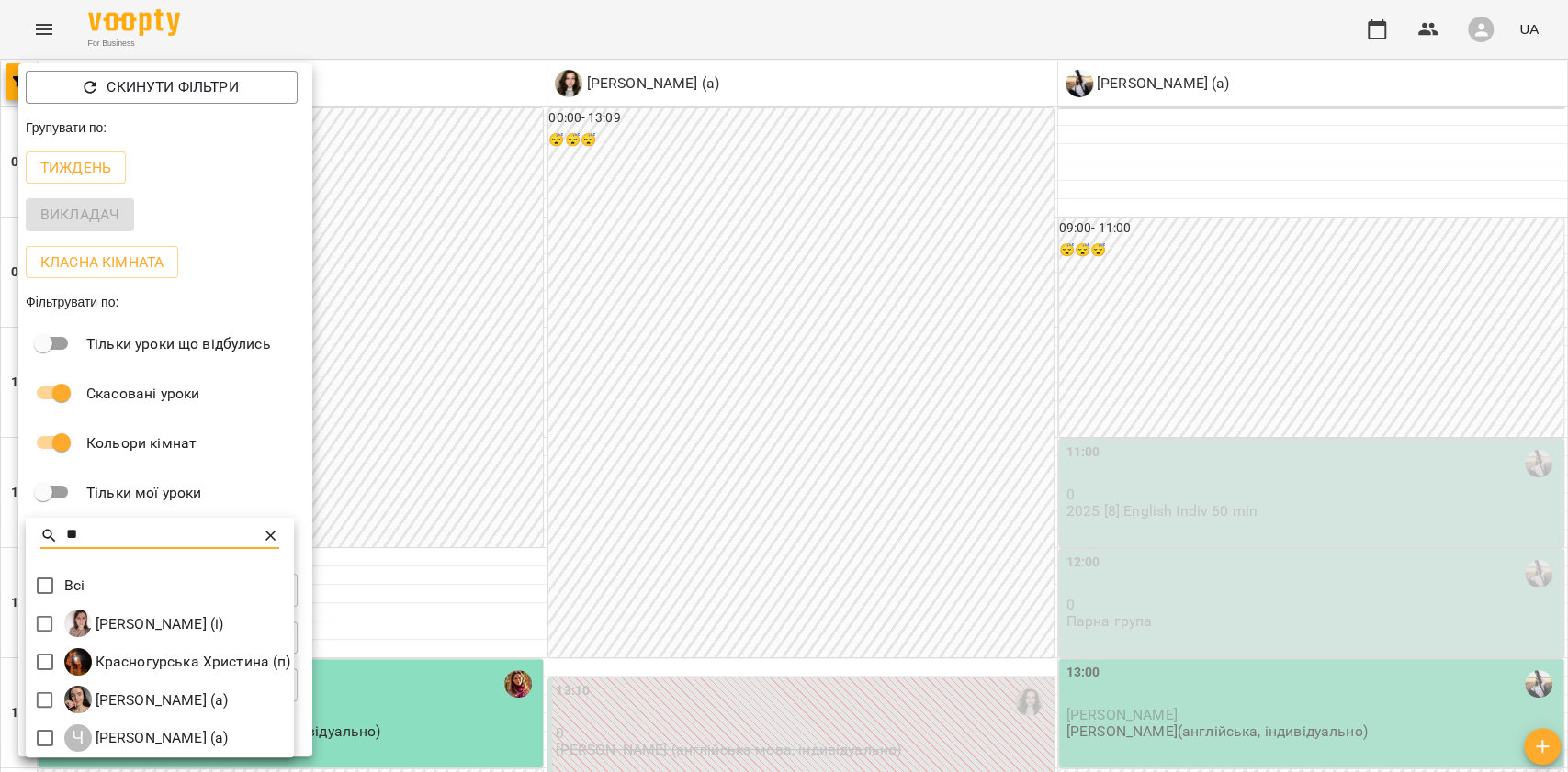
type input "**"
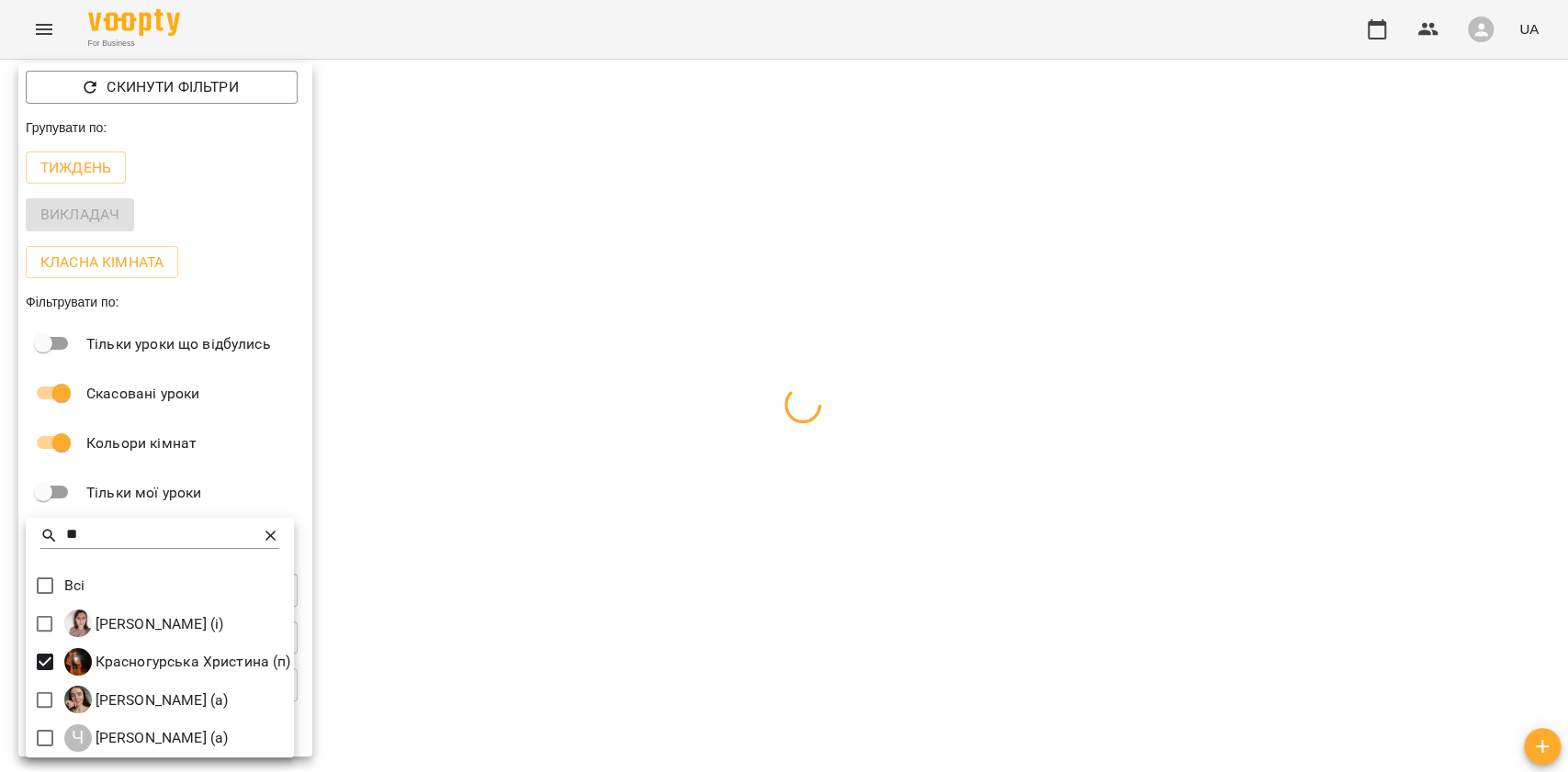
click at [490, 719] on div at bounding box center [784, 386] width 1568 height 772
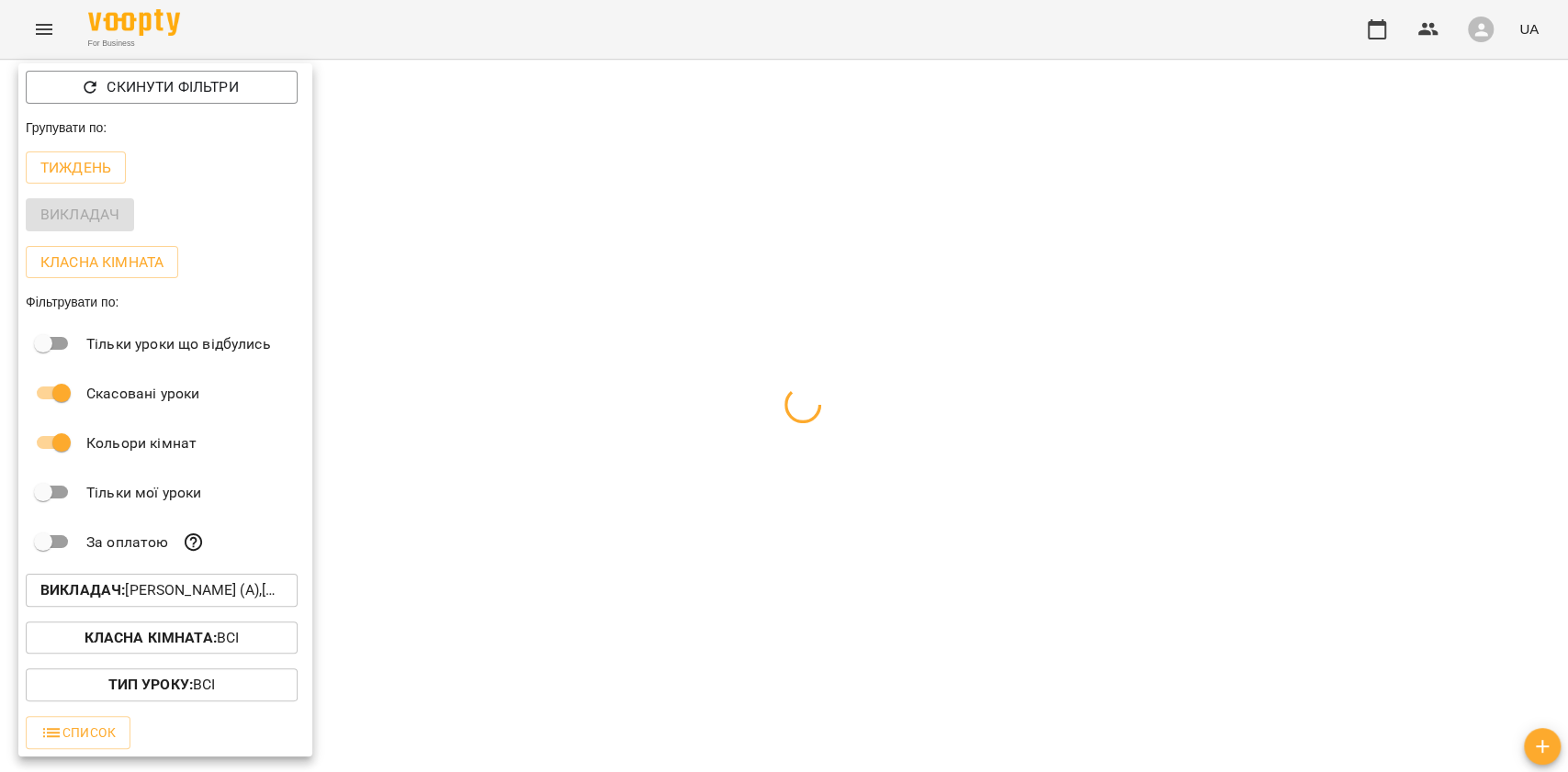
click at [552, 705] on div at bounding box center [784, 386] width 1568 height 772
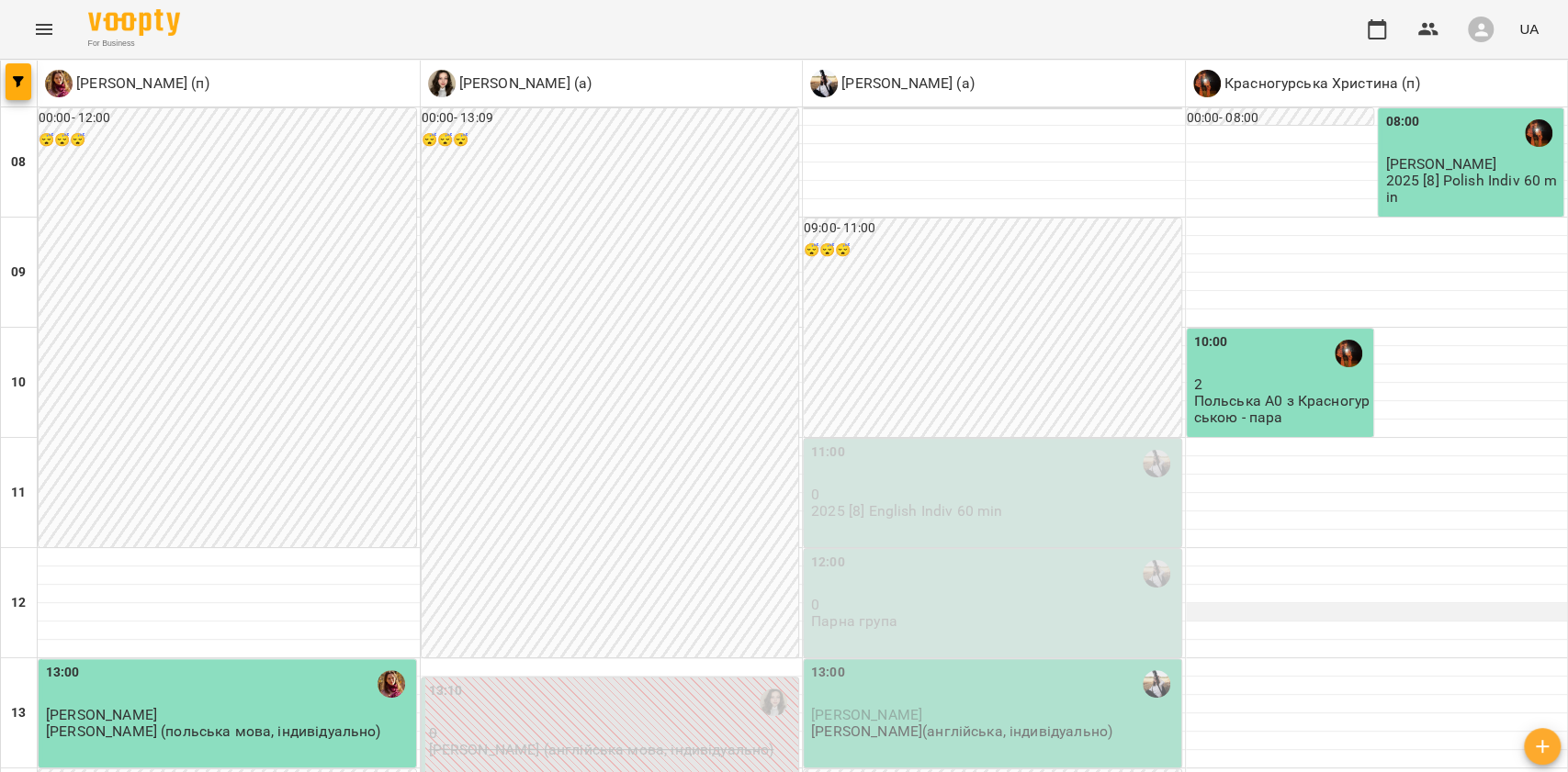
scroll to position [122, 0]
click at [1259, 393] on p "Польська А0 з Красногурською - пара" at bounding box center [1282, 409] width 177 height 33
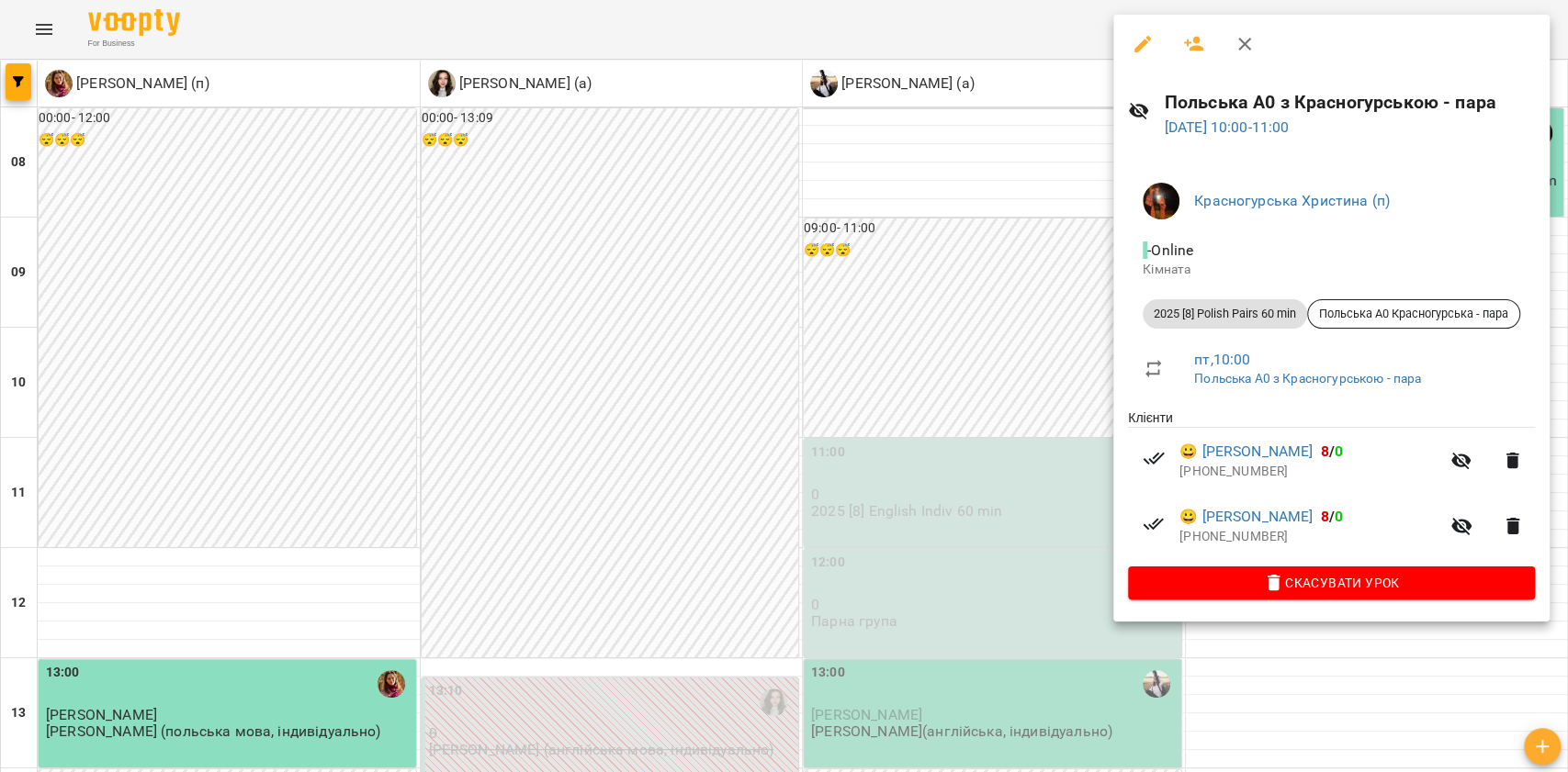
click at [1033, 249] on div at bounding box center [784, 386] width 1568 height 772
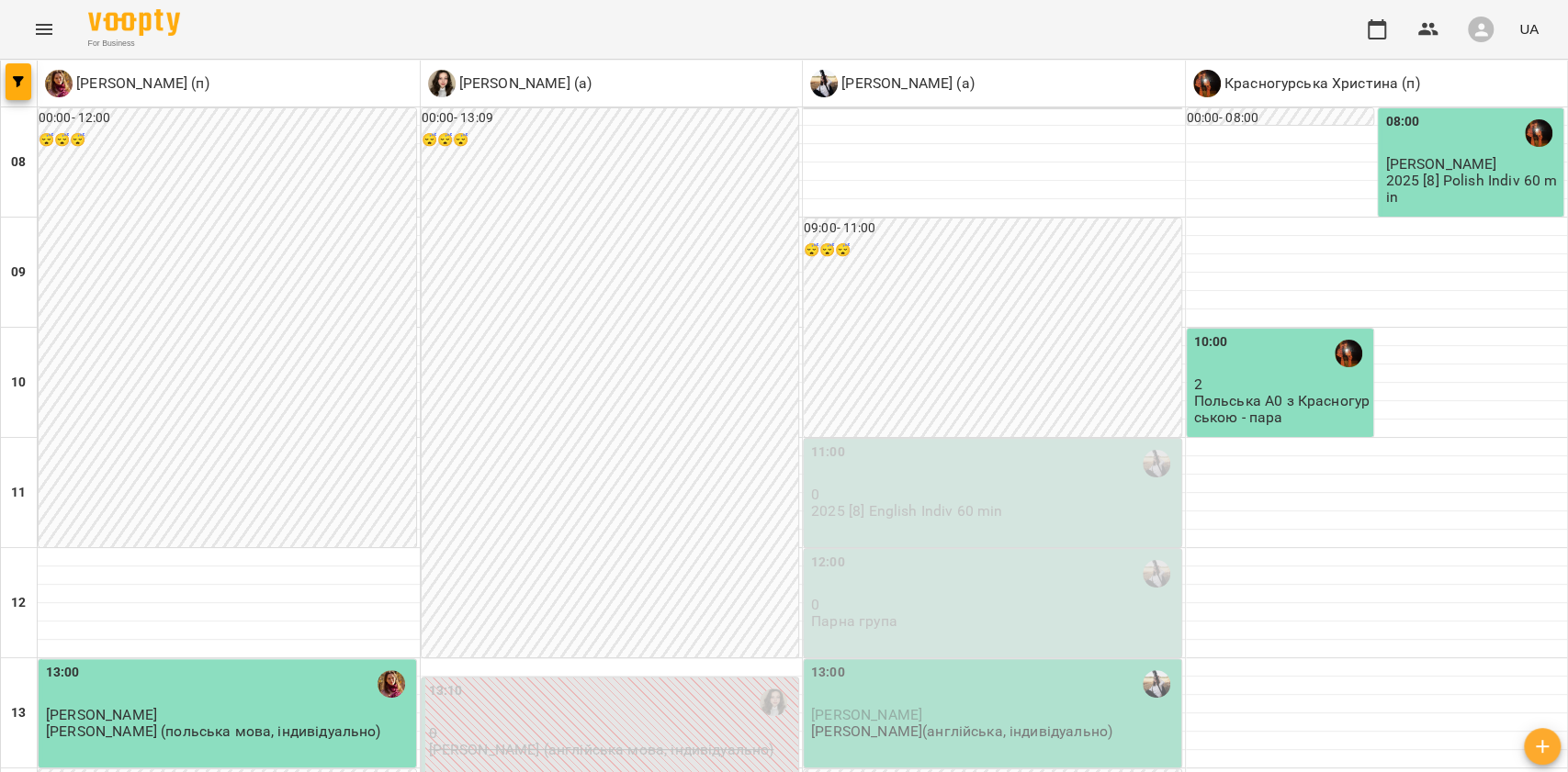
scroll to position [0, 0]
click at [1403, 173] on p "2025 [8] Polish Indiv 60 min" at bounding box center [1472, 188] width 175 height 33
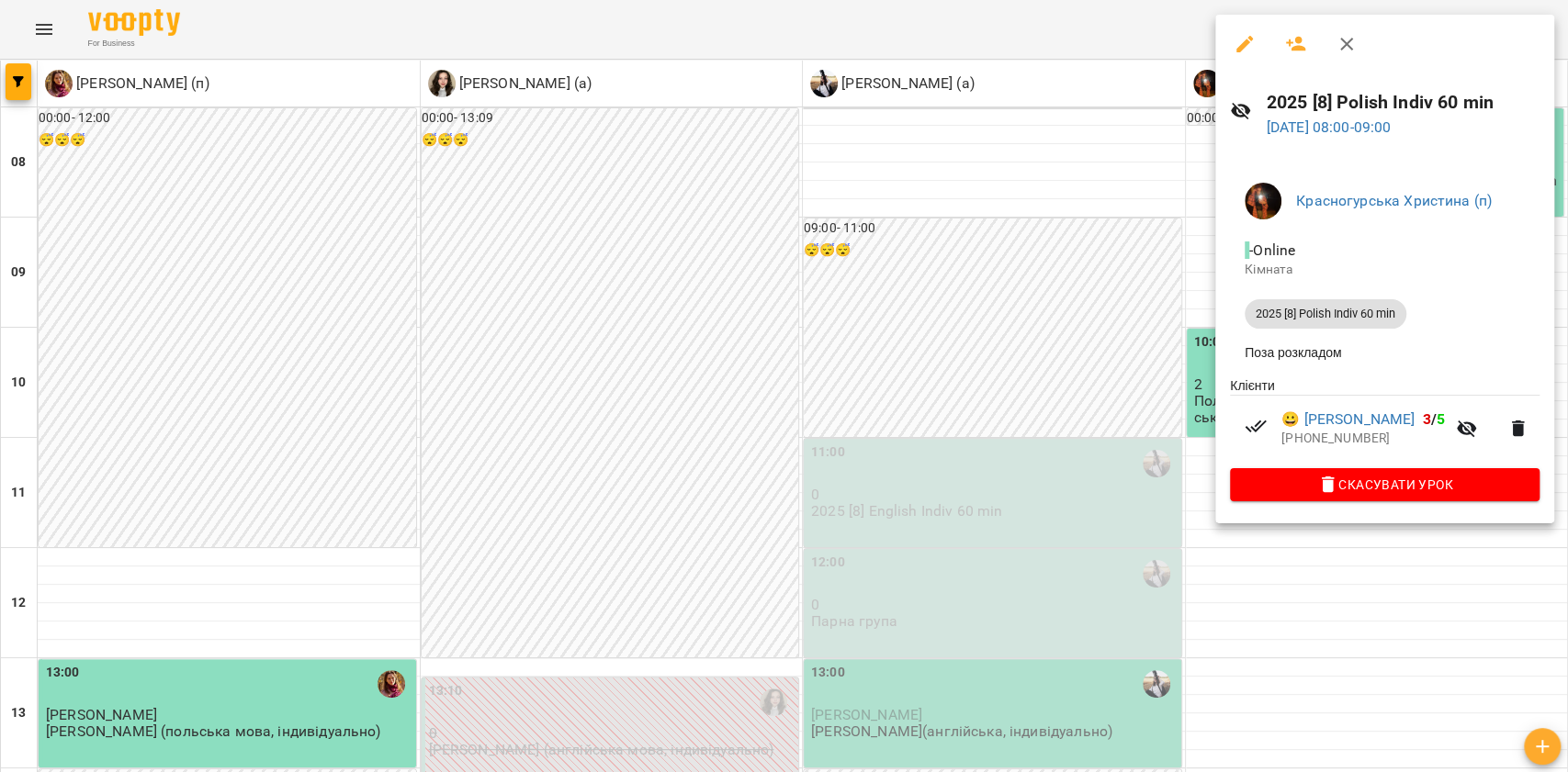
click at [1068, 361] on div at bounding box center [784, 386] width 1568 height 772
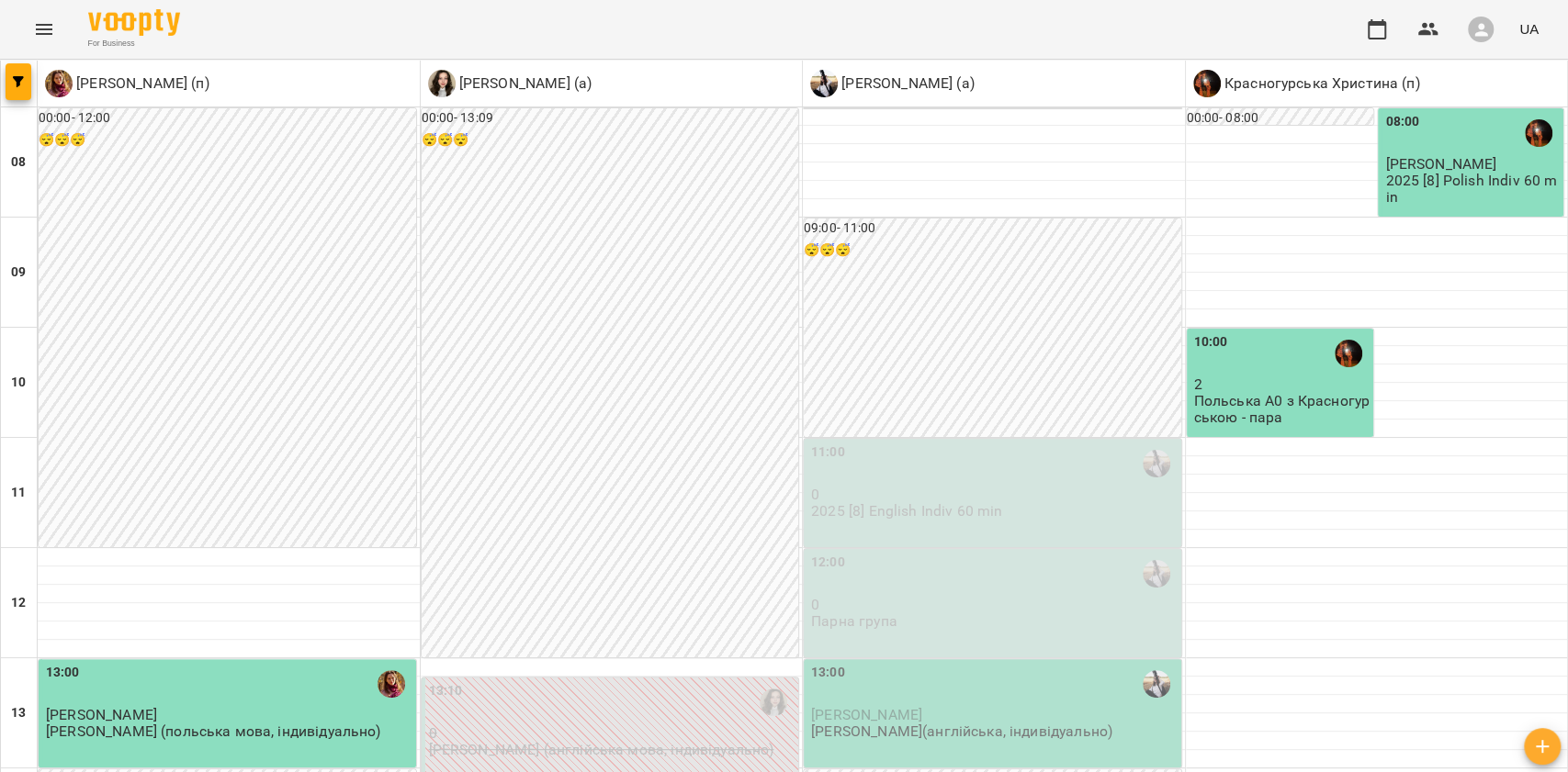
scroll to position [979, 0]
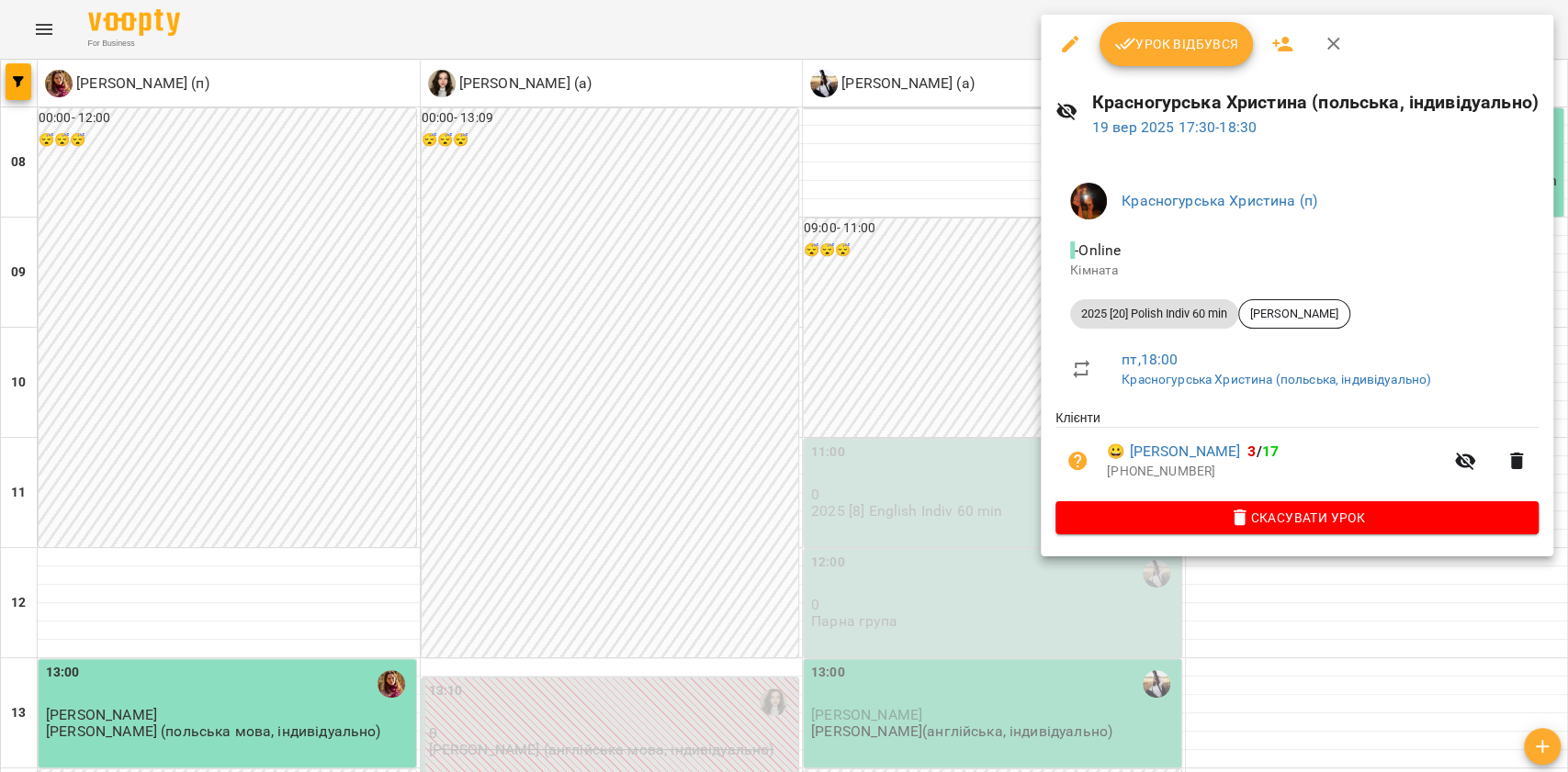
click at [947, 404] on div at bounding box center [784, 386] width 1568 height 772
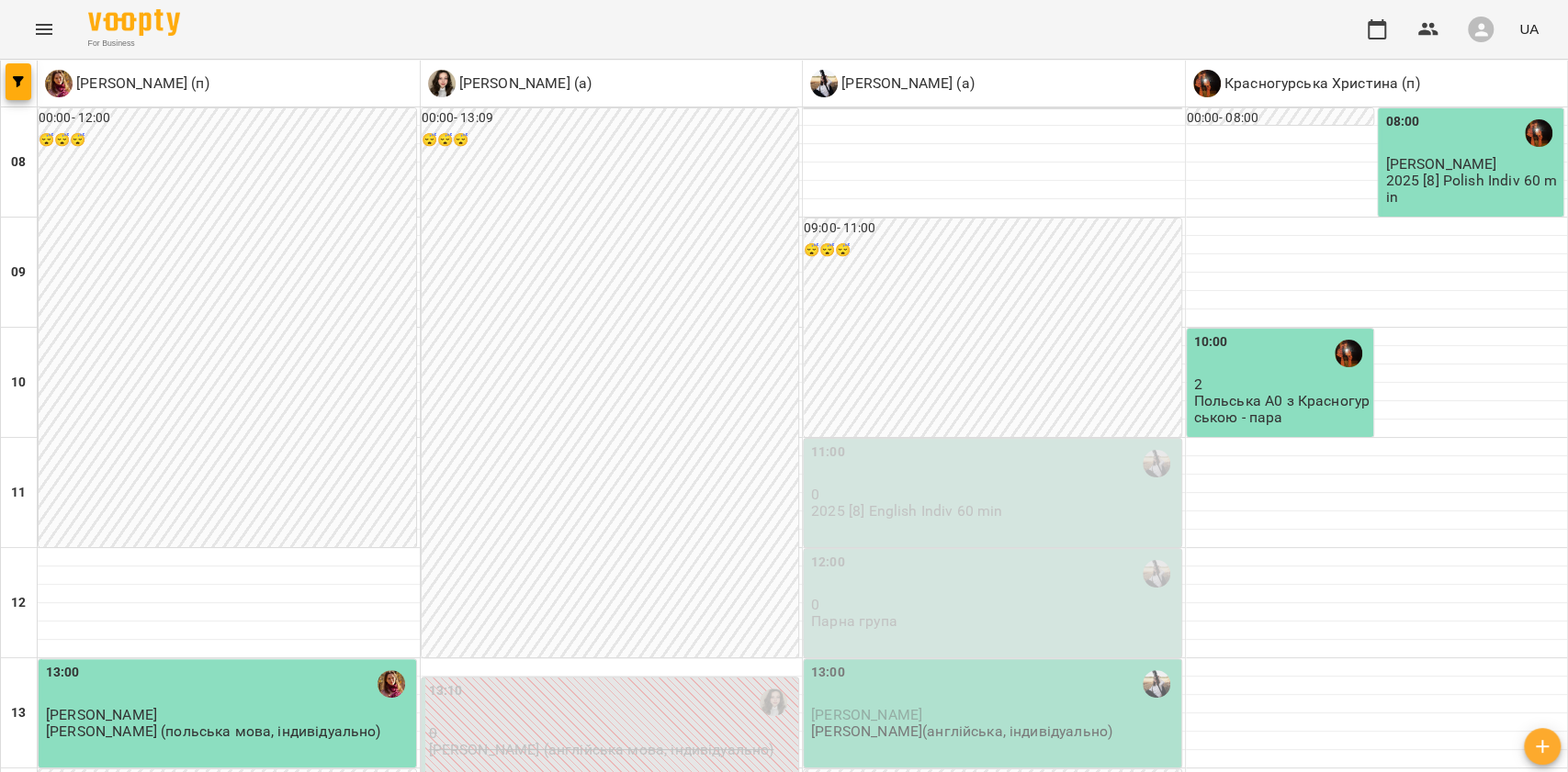
scroll to position [735, 0]
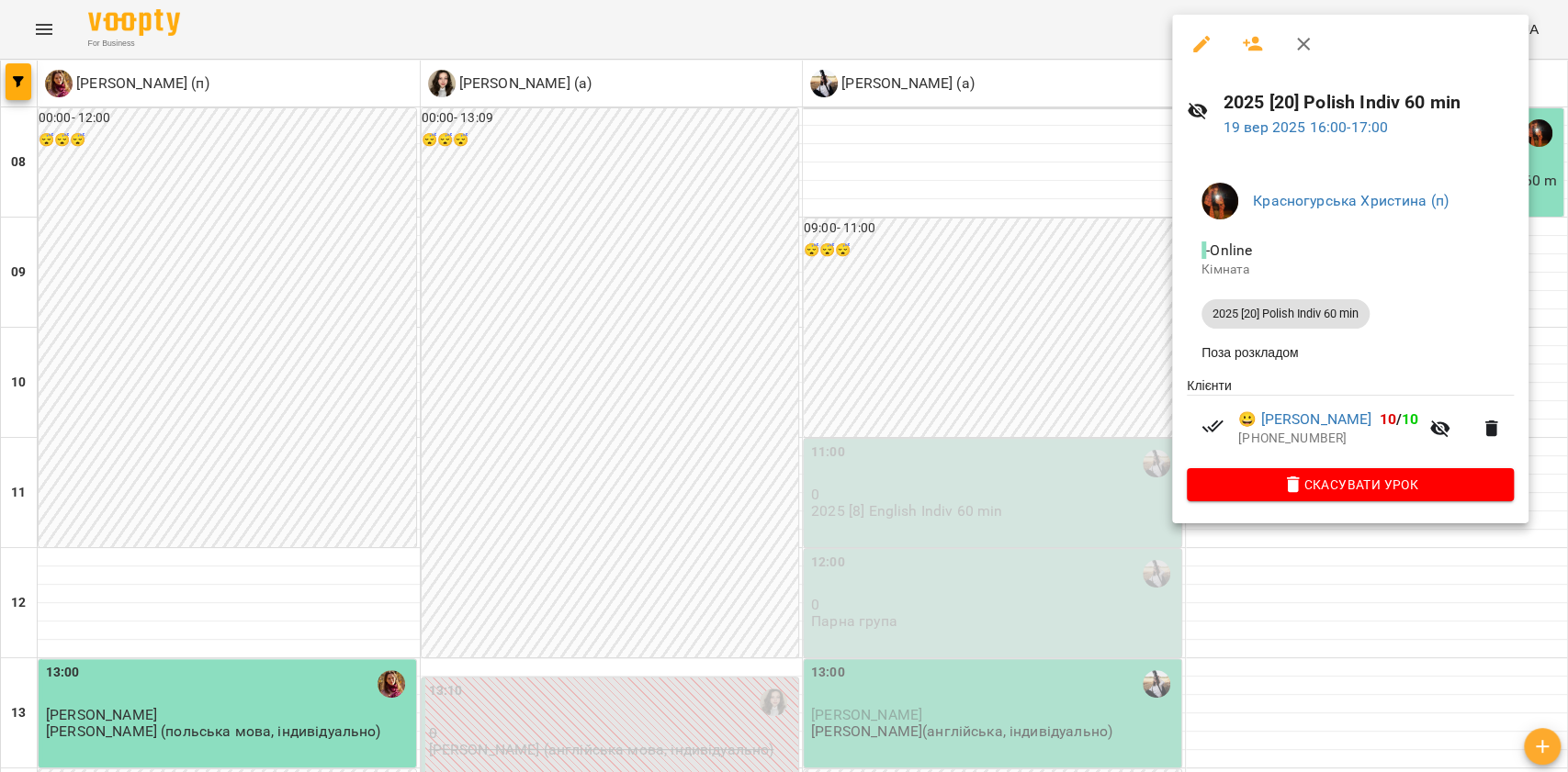
click at [1085, 424] on div at bounding box center [784, 386] width 1568 height 772
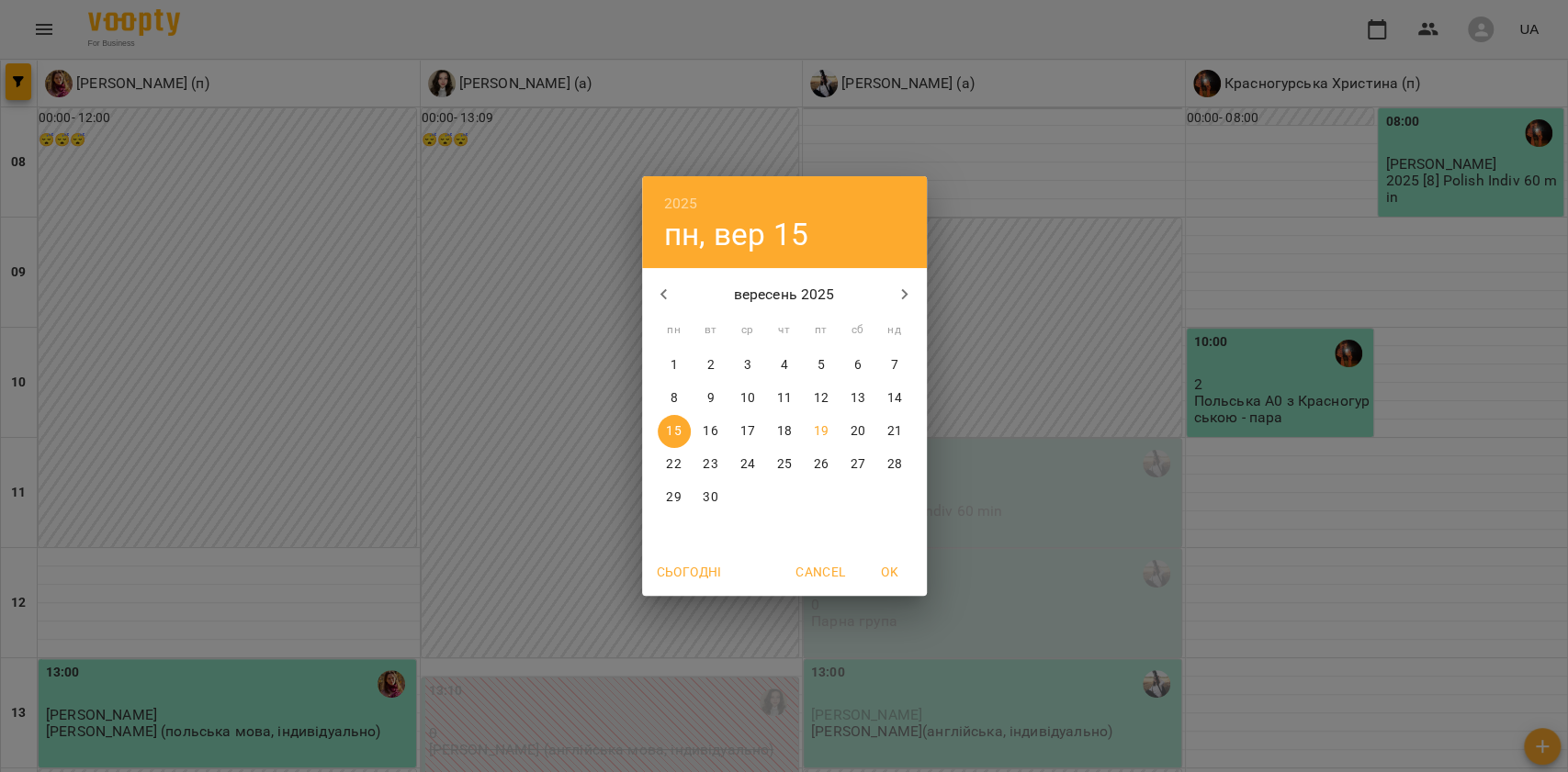
click at [677, 297] on button "button" at bounding box center [664, 295] width 44 height 44
click at [711, 456] on p "19" at bounding box center [710, 464] width 15 height 19
type input "**********"
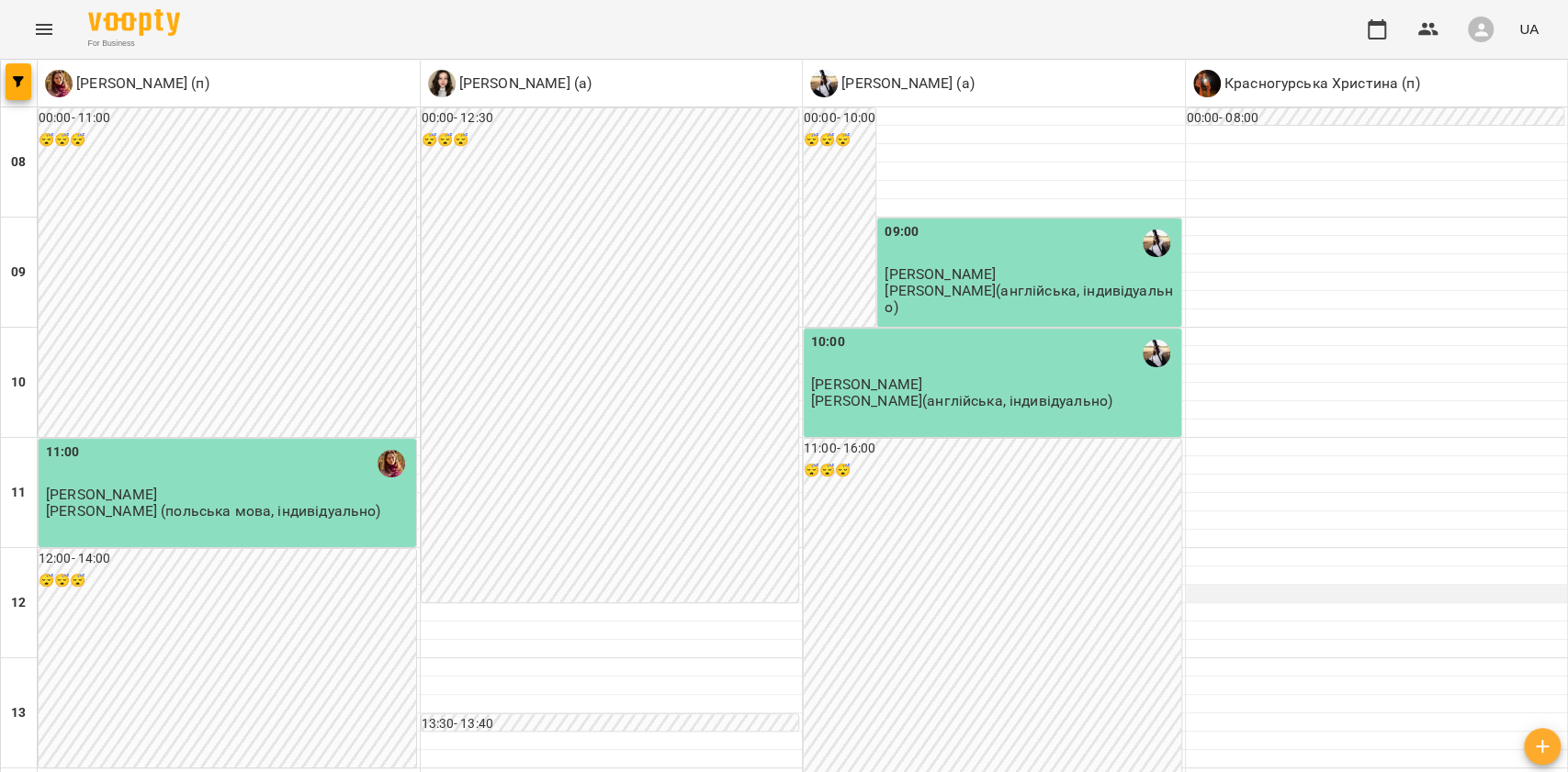
scroll to position [857, 0]
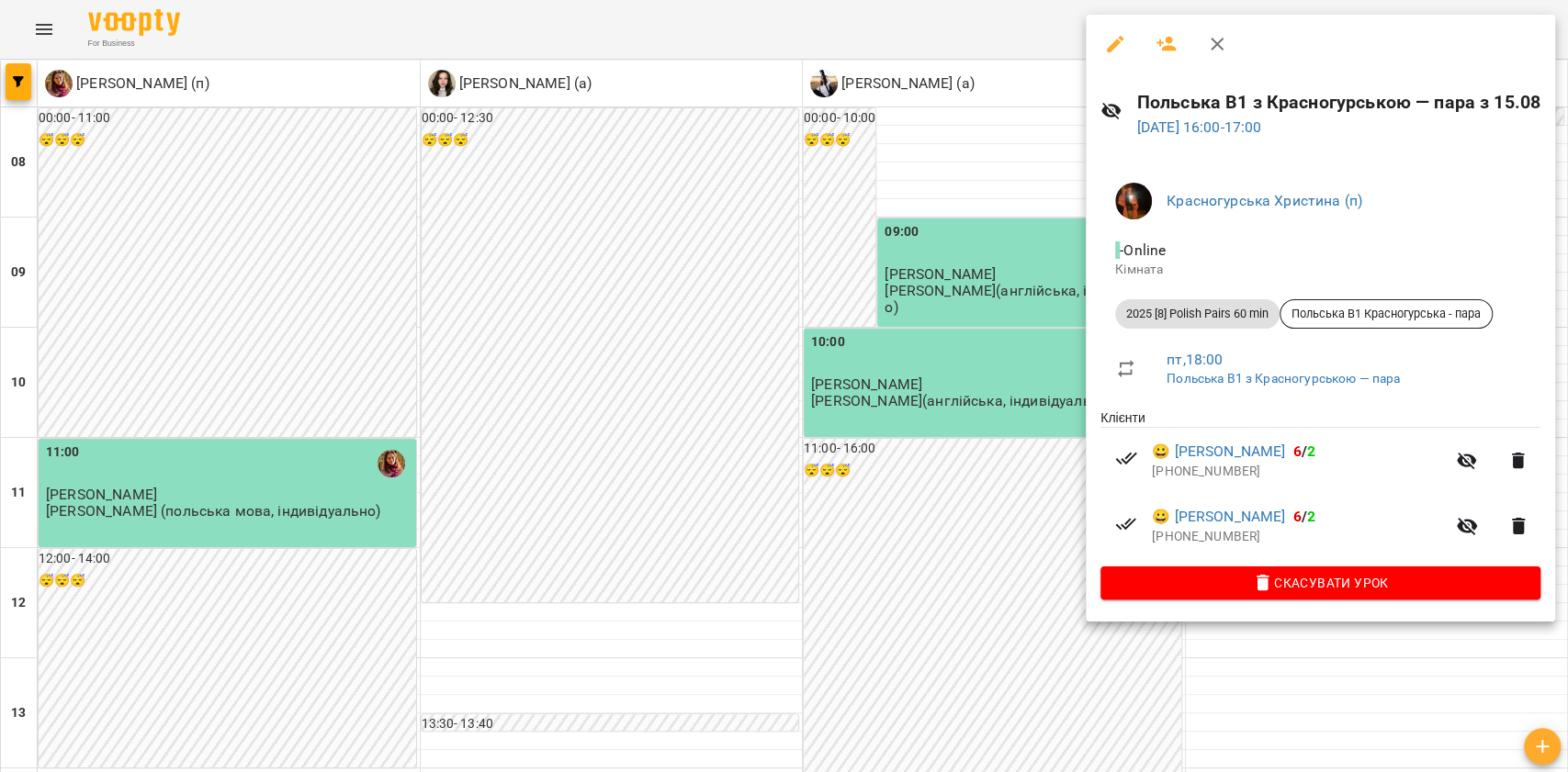
click at [962, 520] on div at bounding box center [784, 386] width 1568 height 772
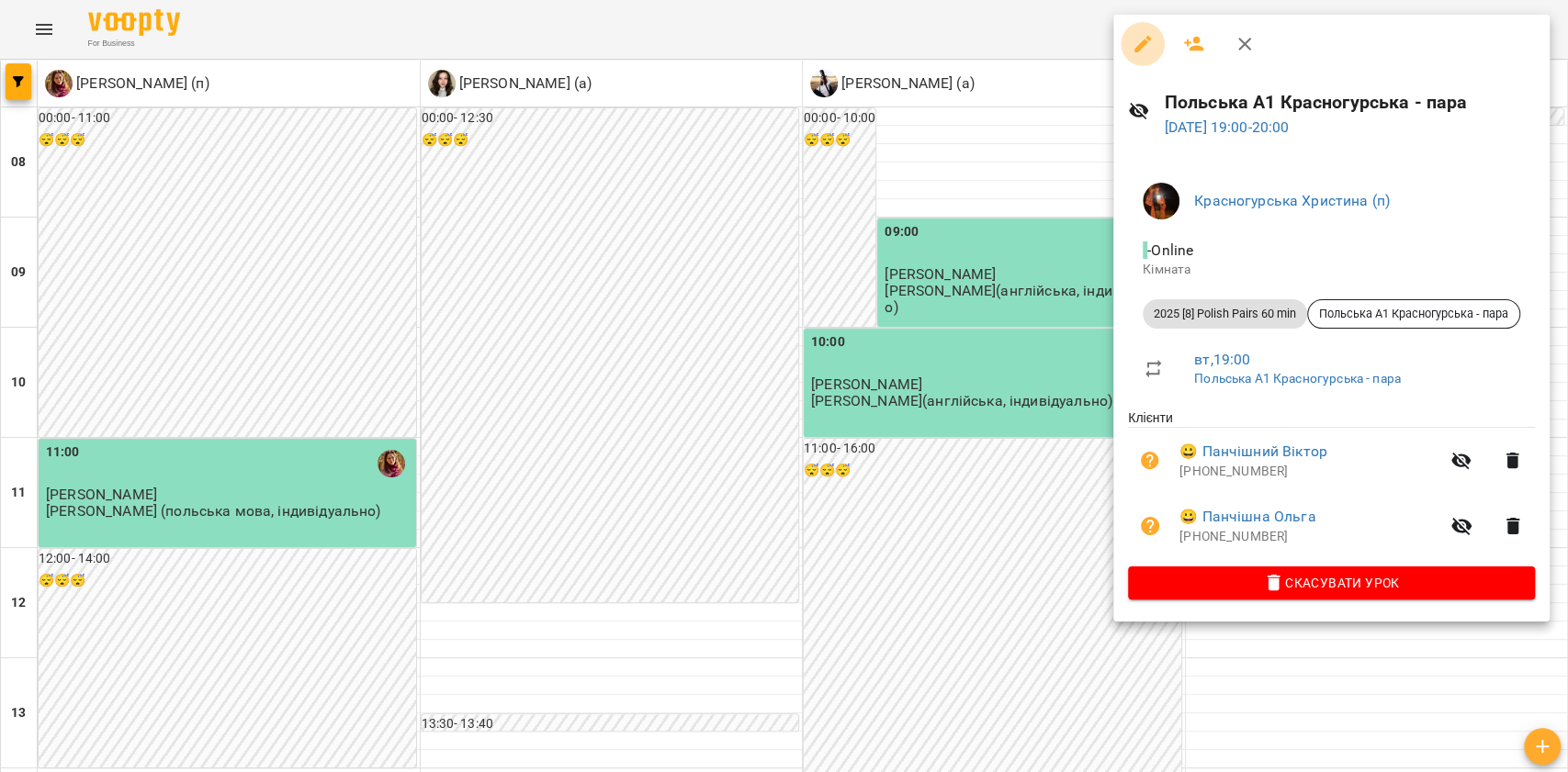
click at [1146, 57] on button "button" at bounding box center [1143, 43] width 44 height 44
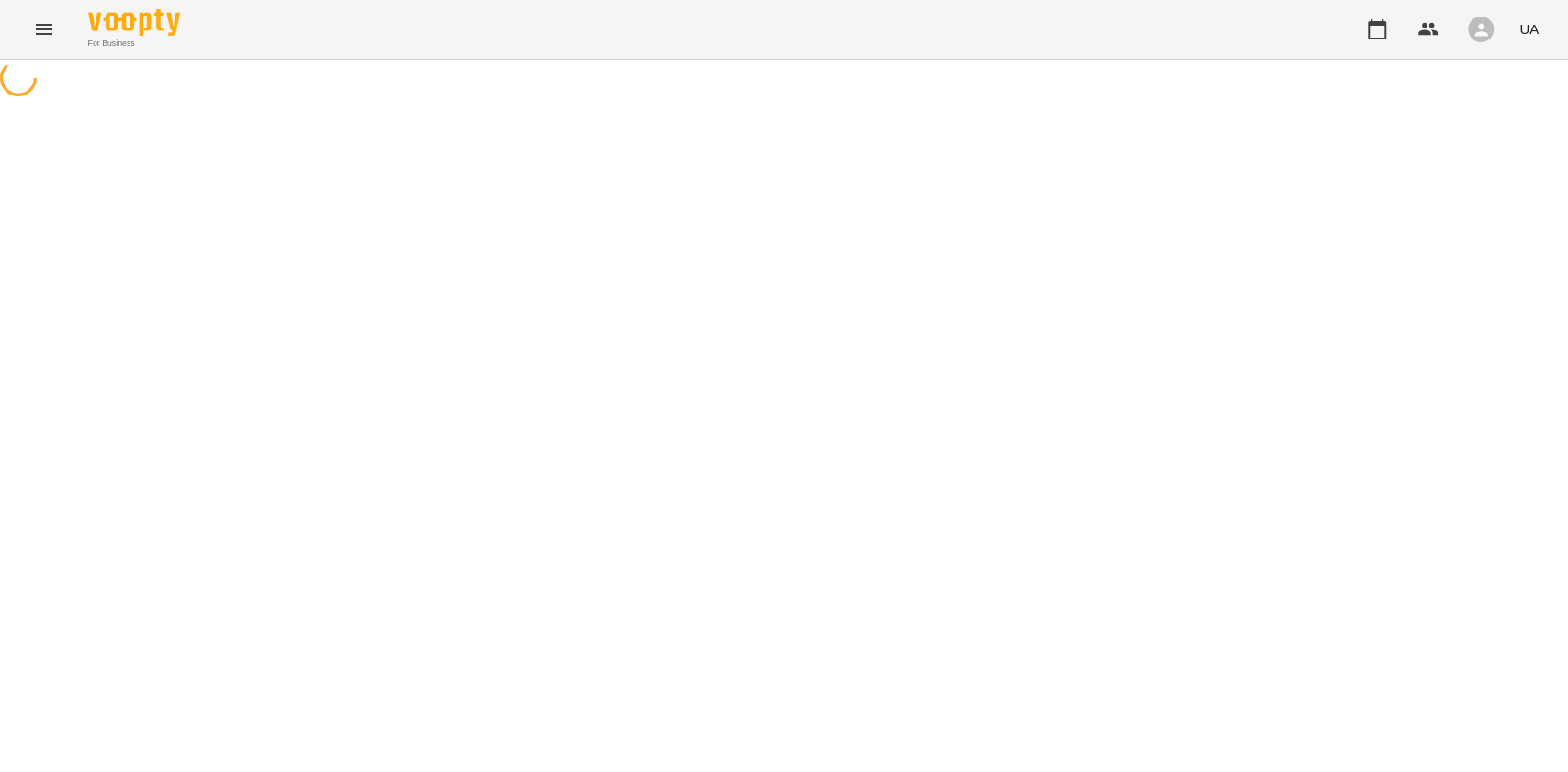
select select "**********"
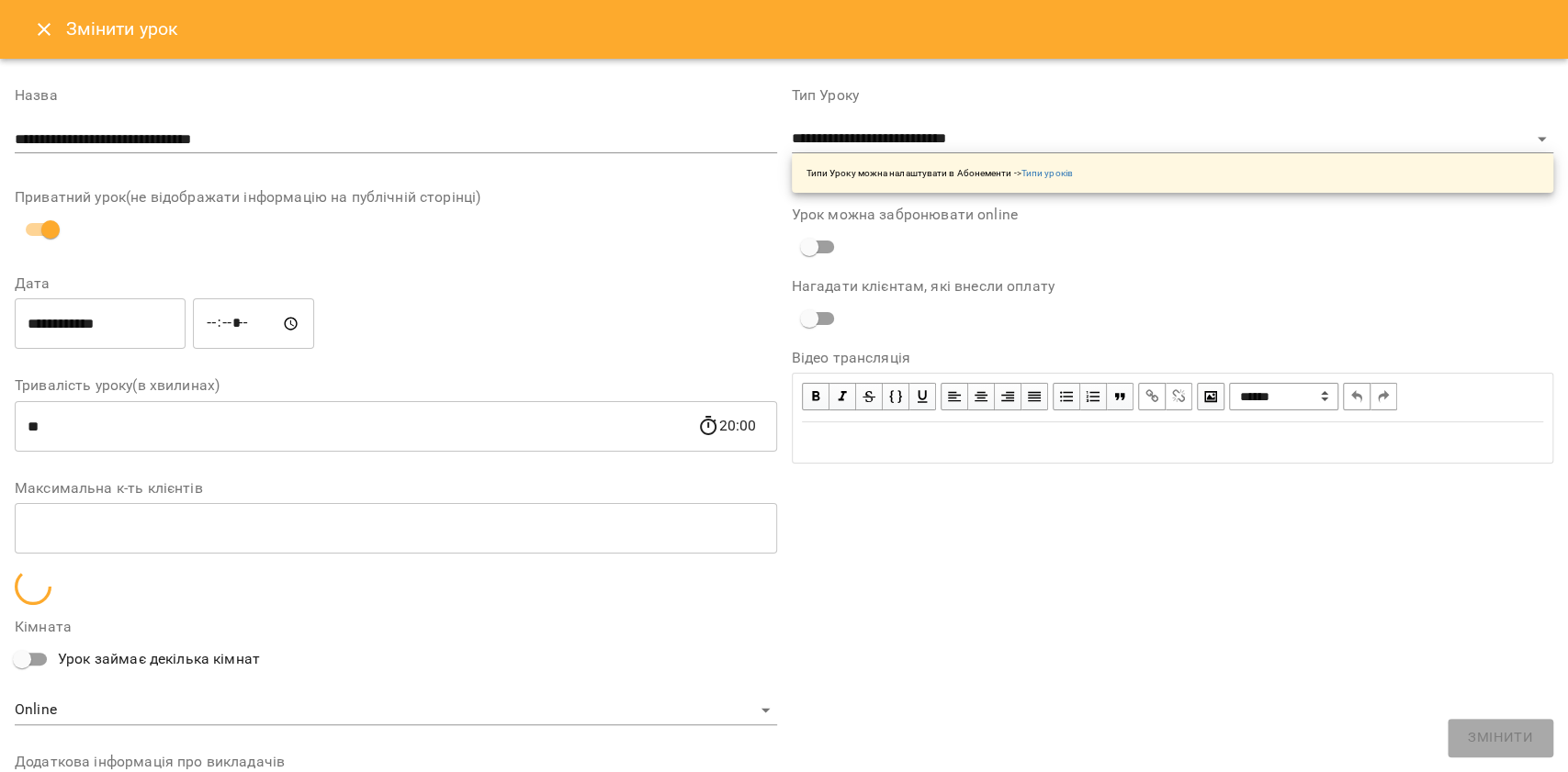
click at [43, 7] on div "Змінити урок" at bounding box center [784, 30] width 1568 height 59
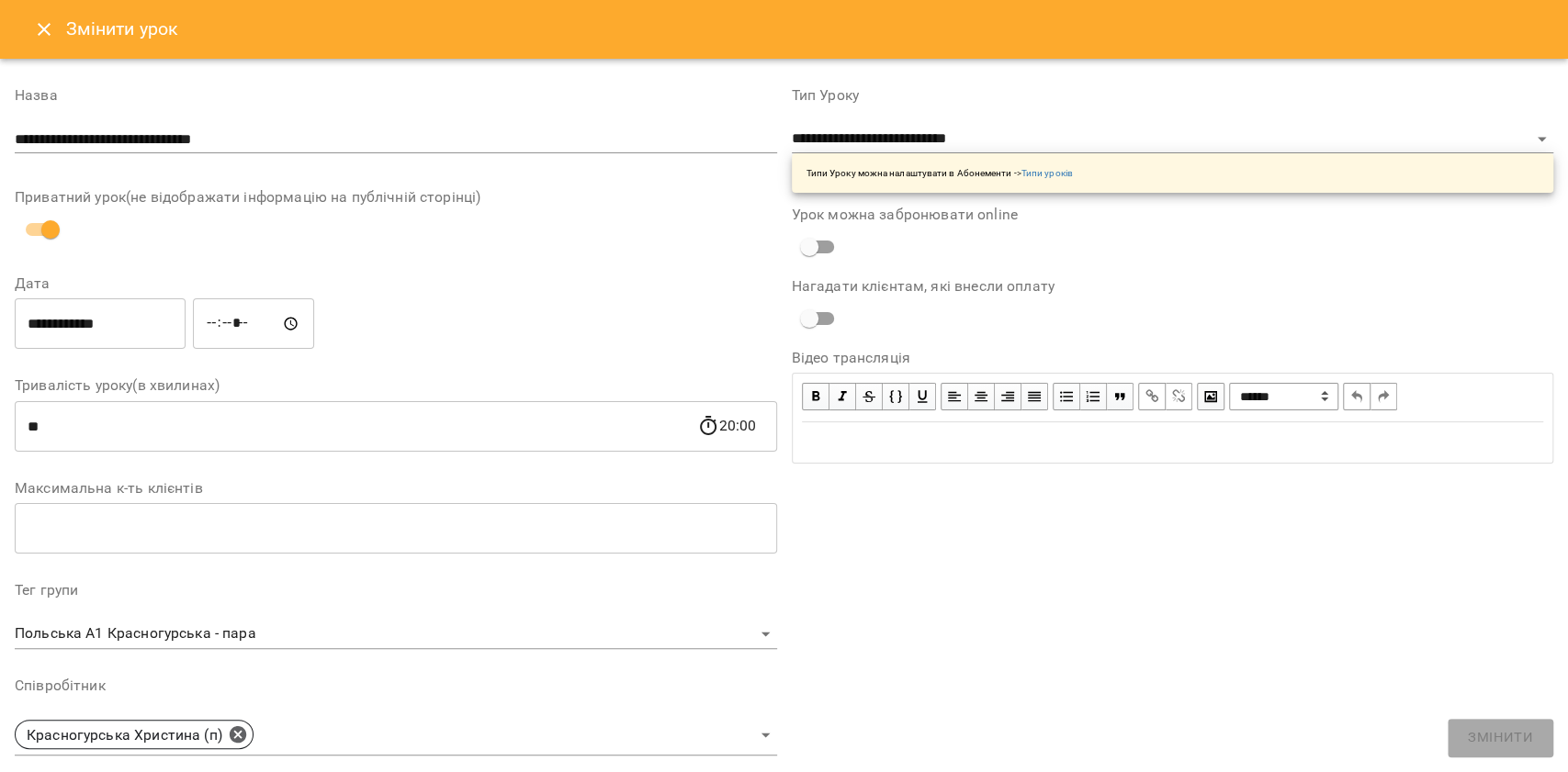
click at [36, 13] on button "Close" at bounding box center [43, 29] width 44 height 44
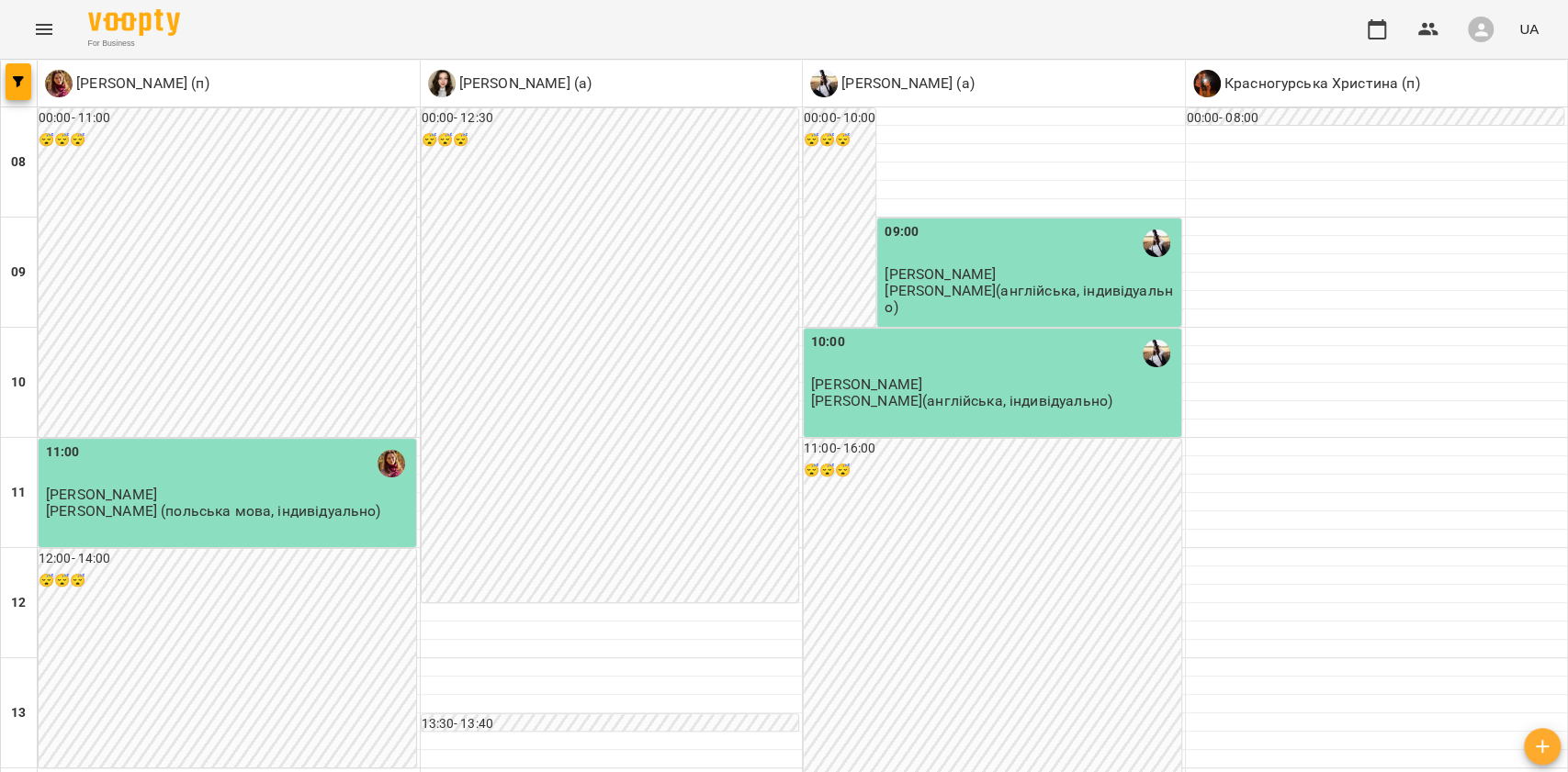
scroll to position [245, 0]
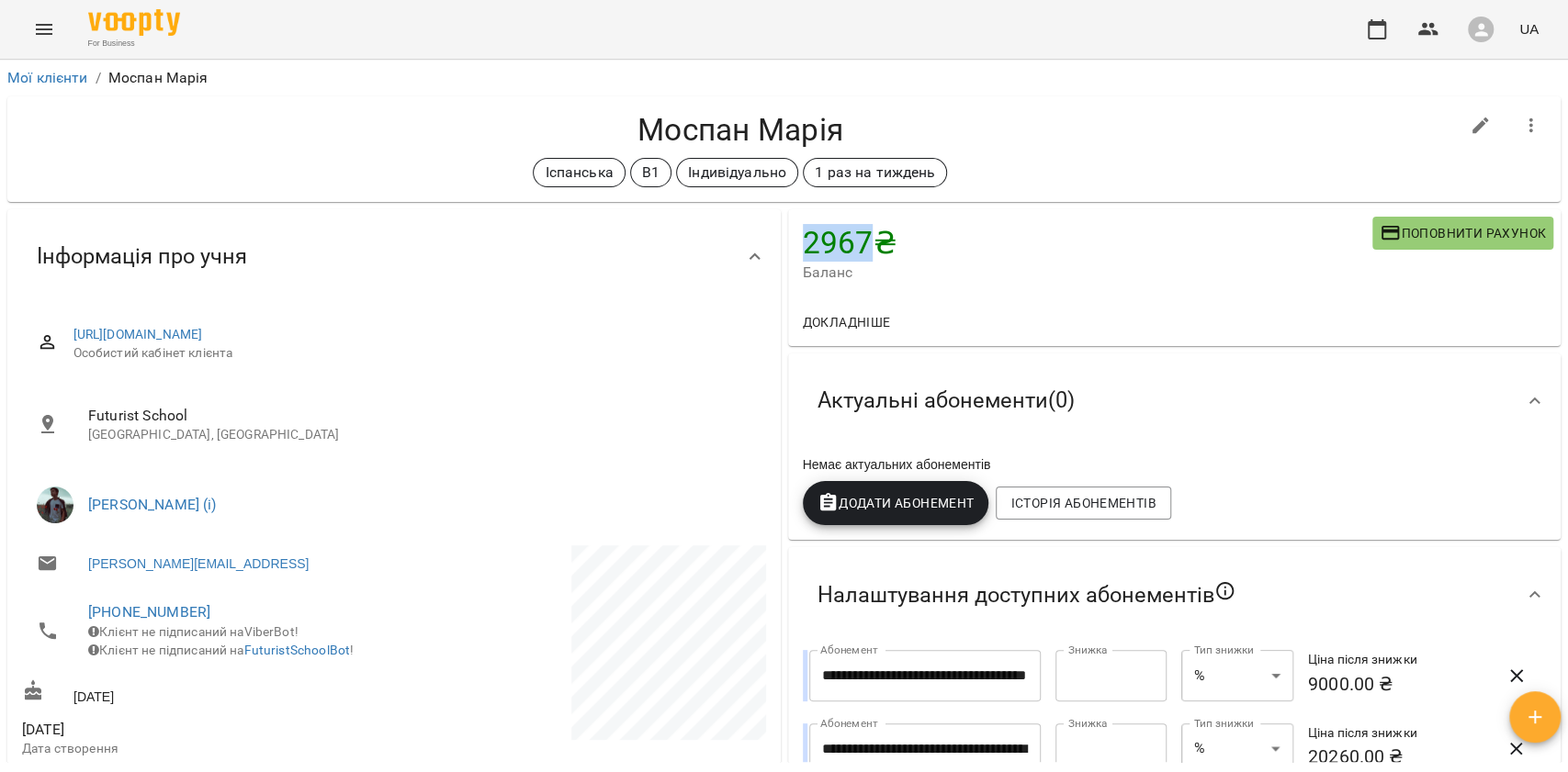
drag, startPoint x: 794, startPoint y: 241, endPoint x: 873, endPoint y: 243, distance: 79.0
click at [869, 241] on h4 "2967 ₴" at bounding box center [1088, 243] width 570 height 37
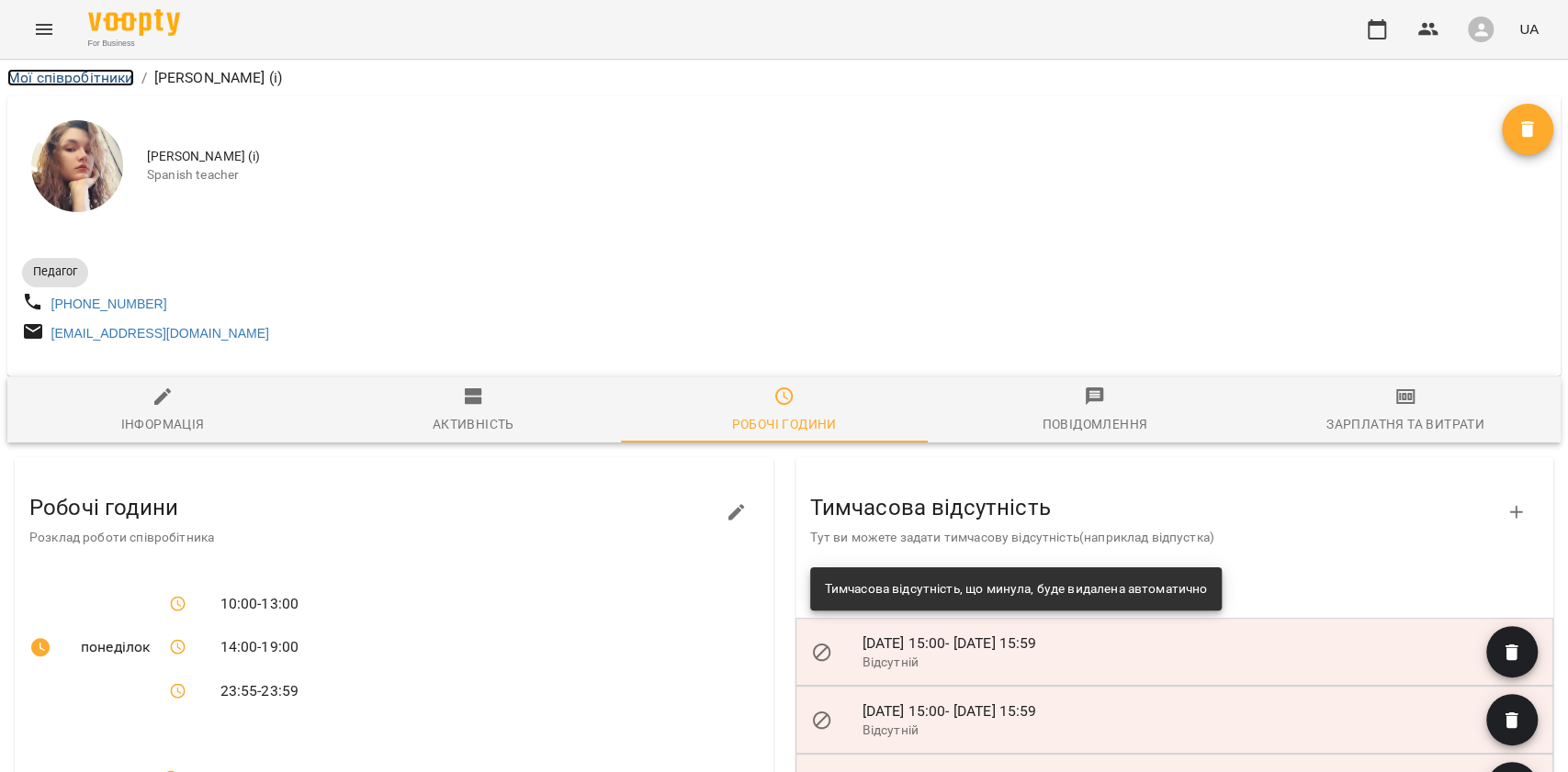
click at [68, 74] on link "Мої співробітники" at bounding box center [70, 78] width 127 height 18
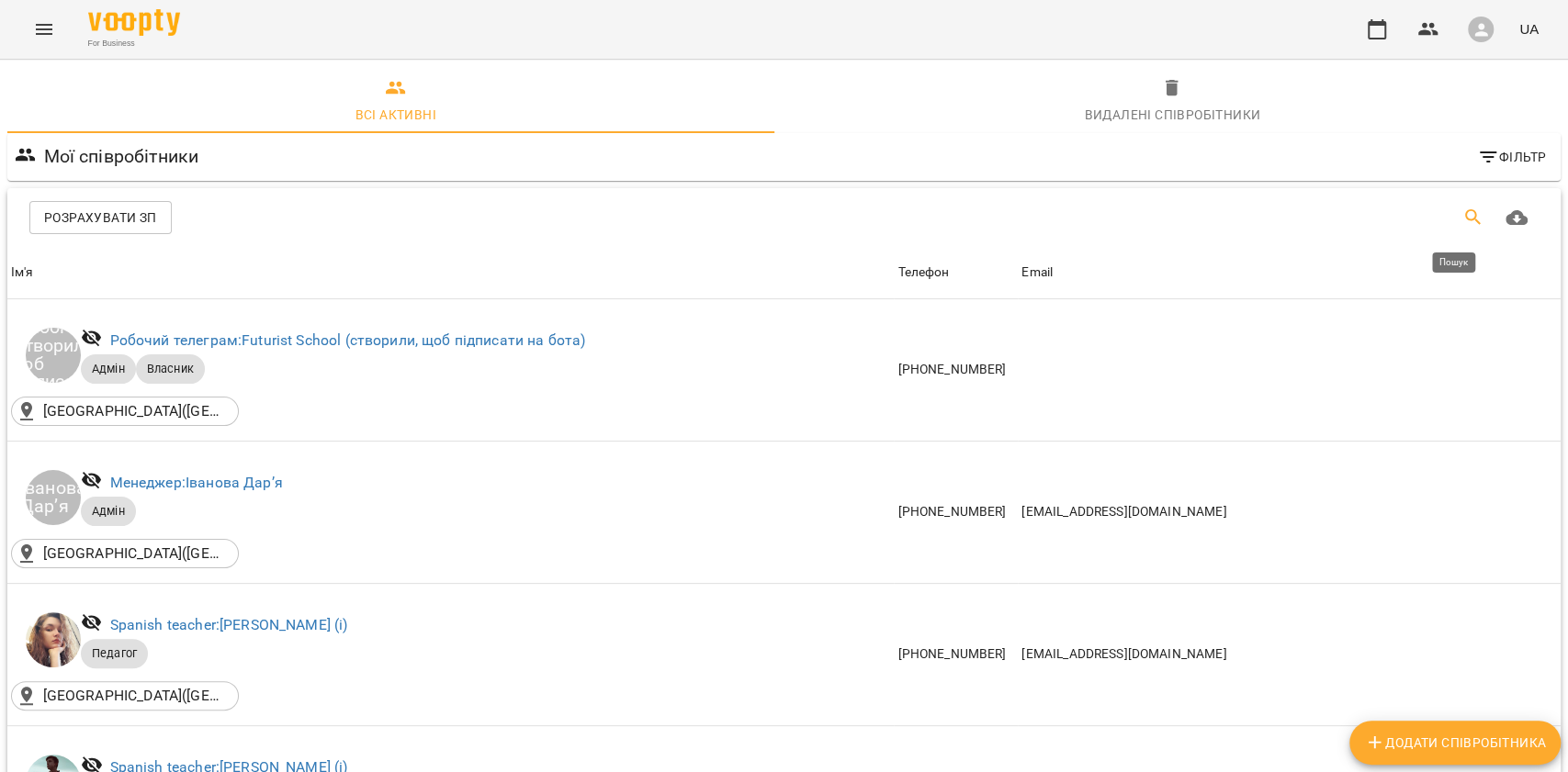
click at [1462, 212] on icon "Пошук" at bounding box center [1473, 218] width 22 height 22
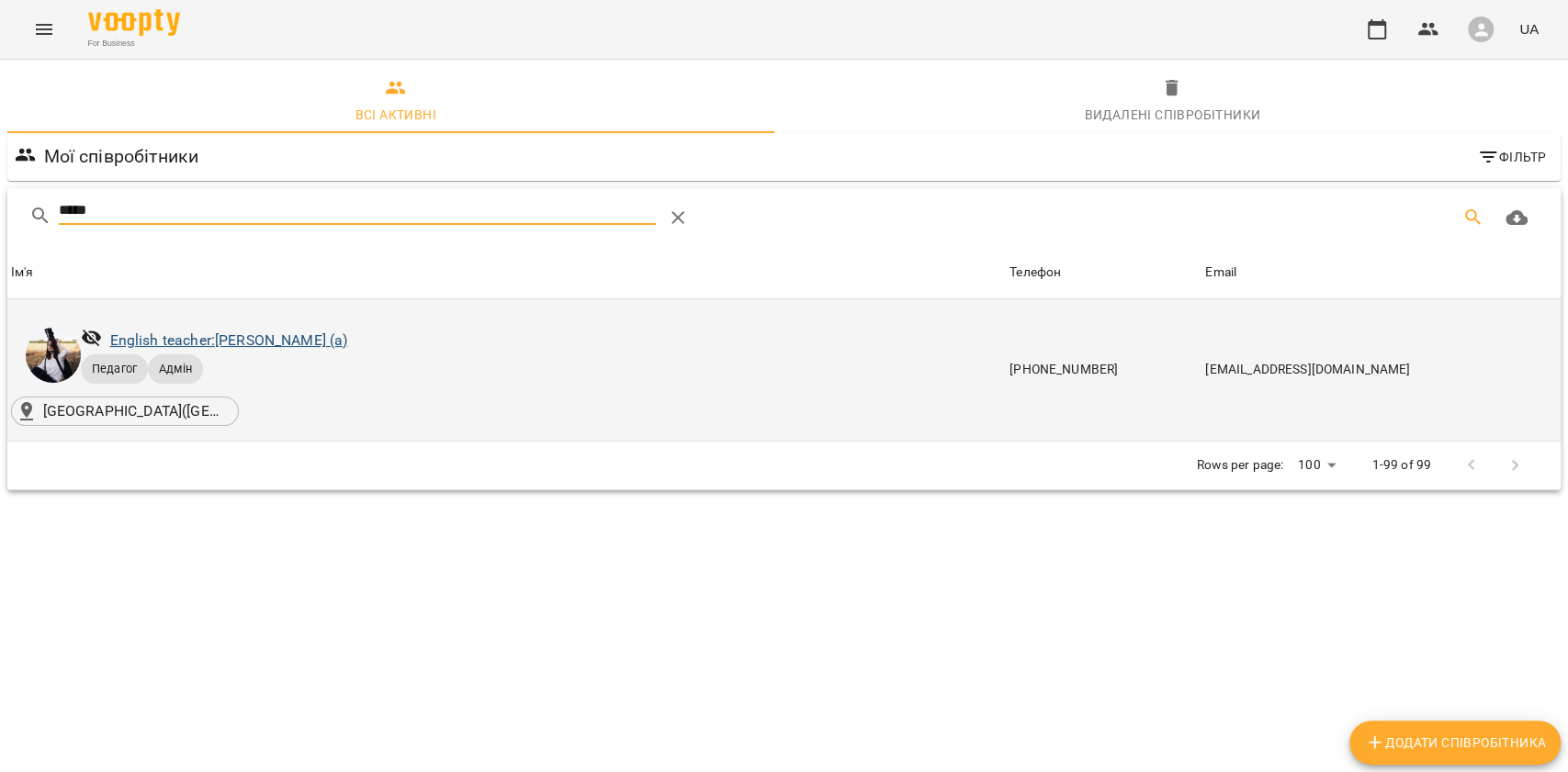
type input "*****"
click at [348, 342] on link "English teacher: Корнєва Марина Володимирівна (а)" at bounding box center [229, 340] width 238 height 18
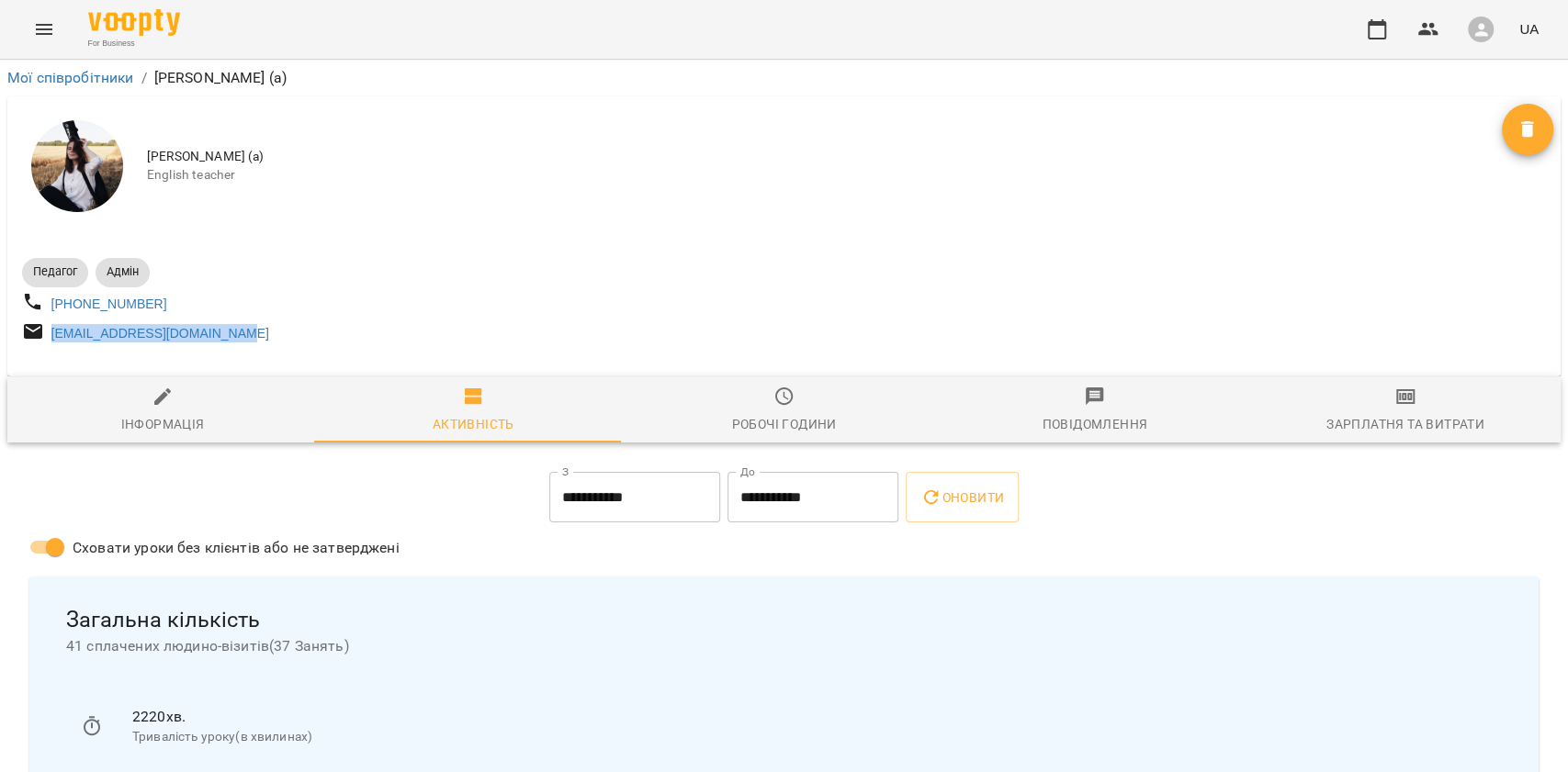
drag, startPoint x: 275, startPoint y: 345, endPoint x: 35, endPoint y: 338, distance: 240.1
click at [34, 338] on div "martmarinaletter@gmail.com" at bounding box center [401, 333] width 766 height 34
copy link "martmarinaletter@gmail.com"
click at [58, 76] on link "Мої співробітники" at bounding box center [70, 78] width 127 height 18
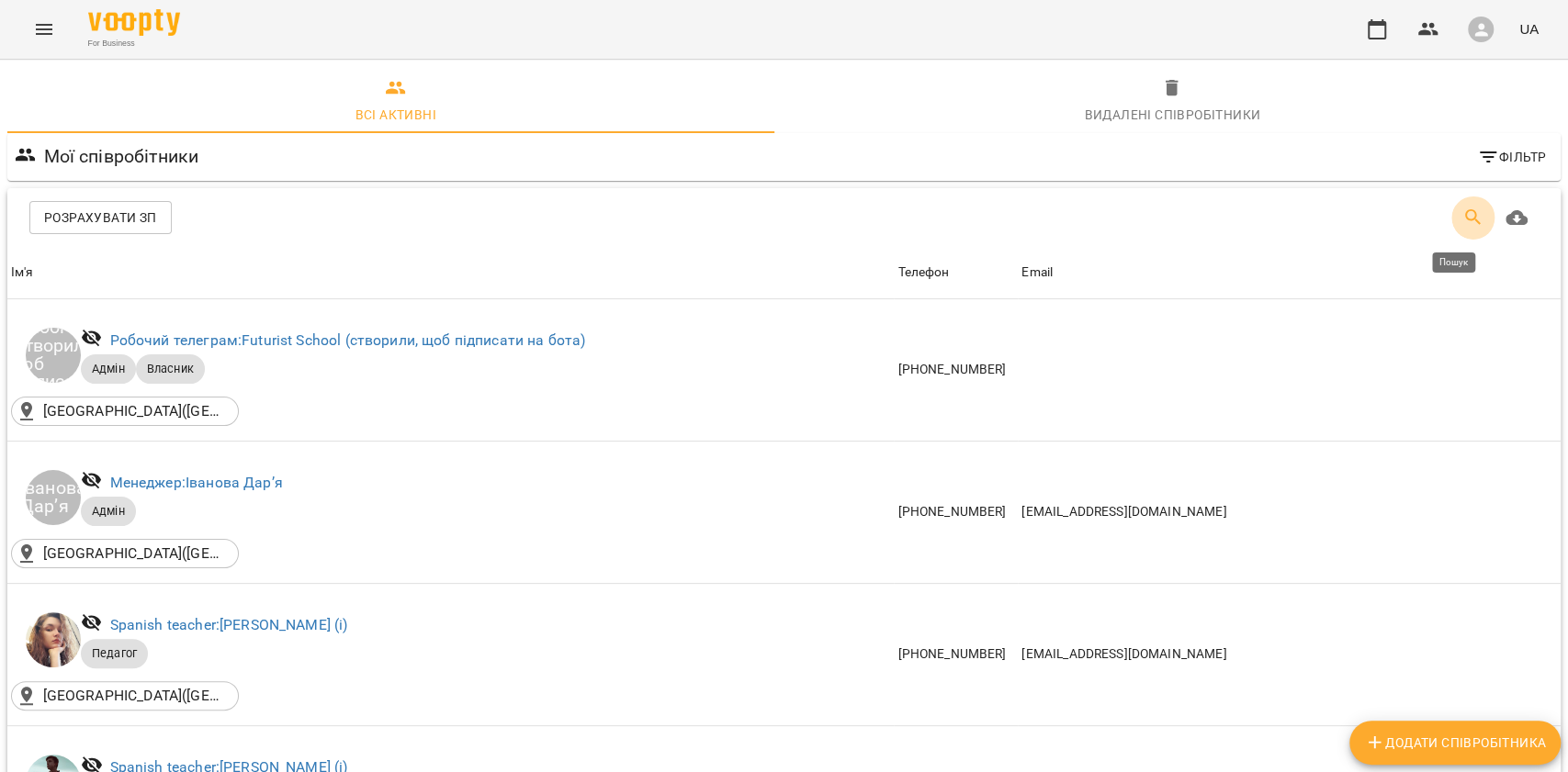
click at [1452, 212] on button "Пошук" at bounding box center [1473, 217] width 44 height 44
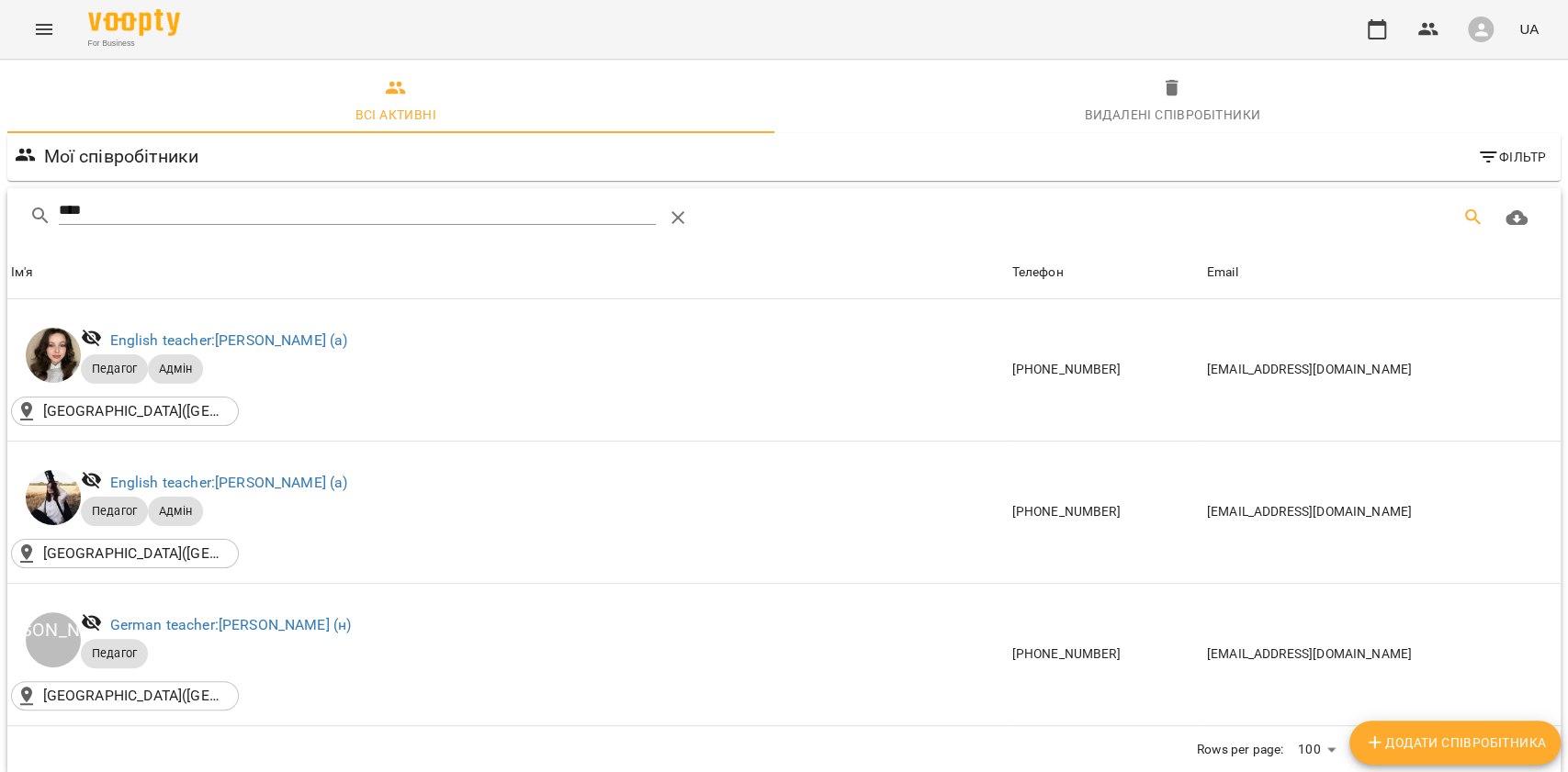
click at [325, 219] on input "****" at bounding box center [358, 210] width 598 height 30
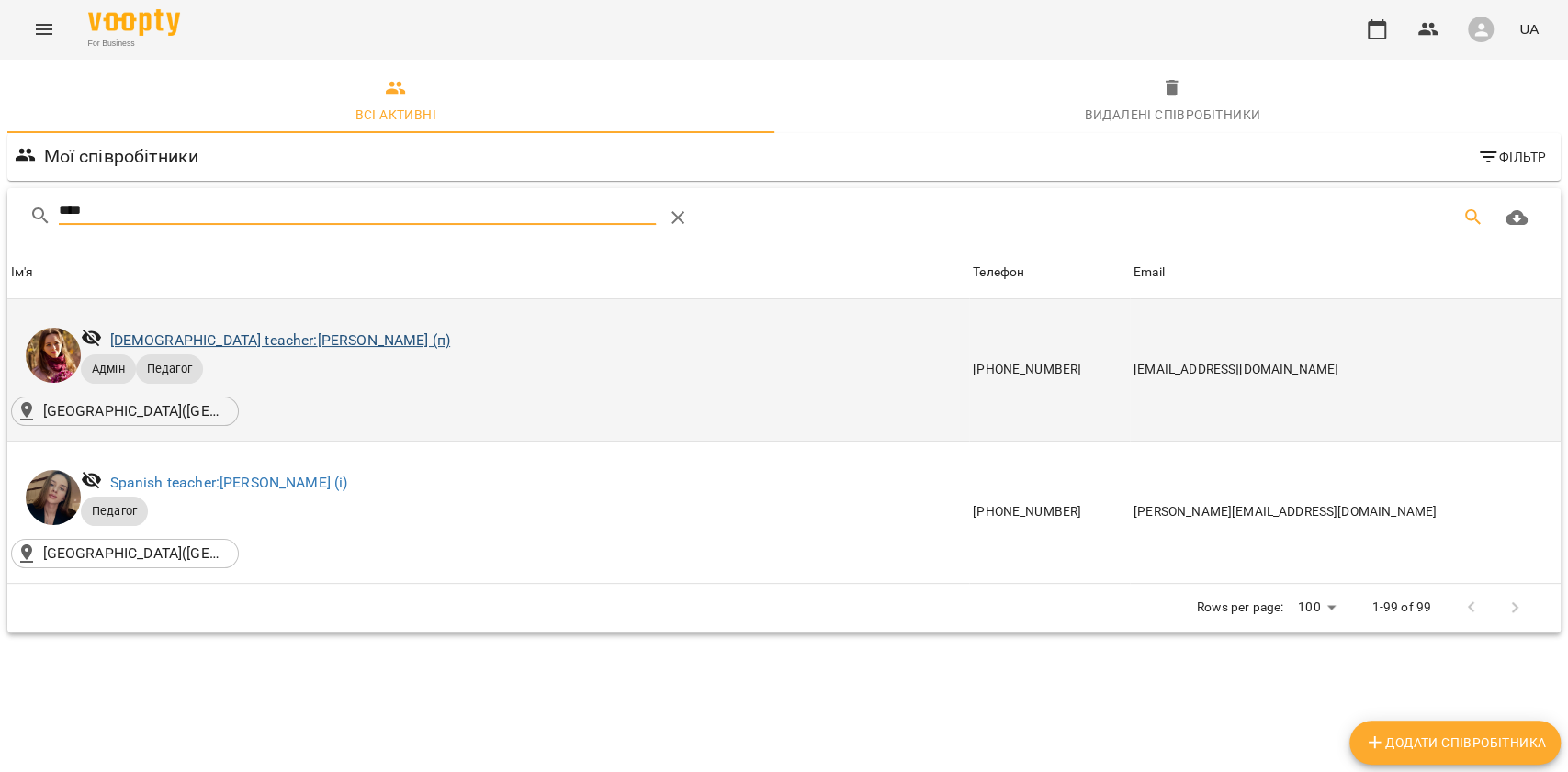
type input "****"
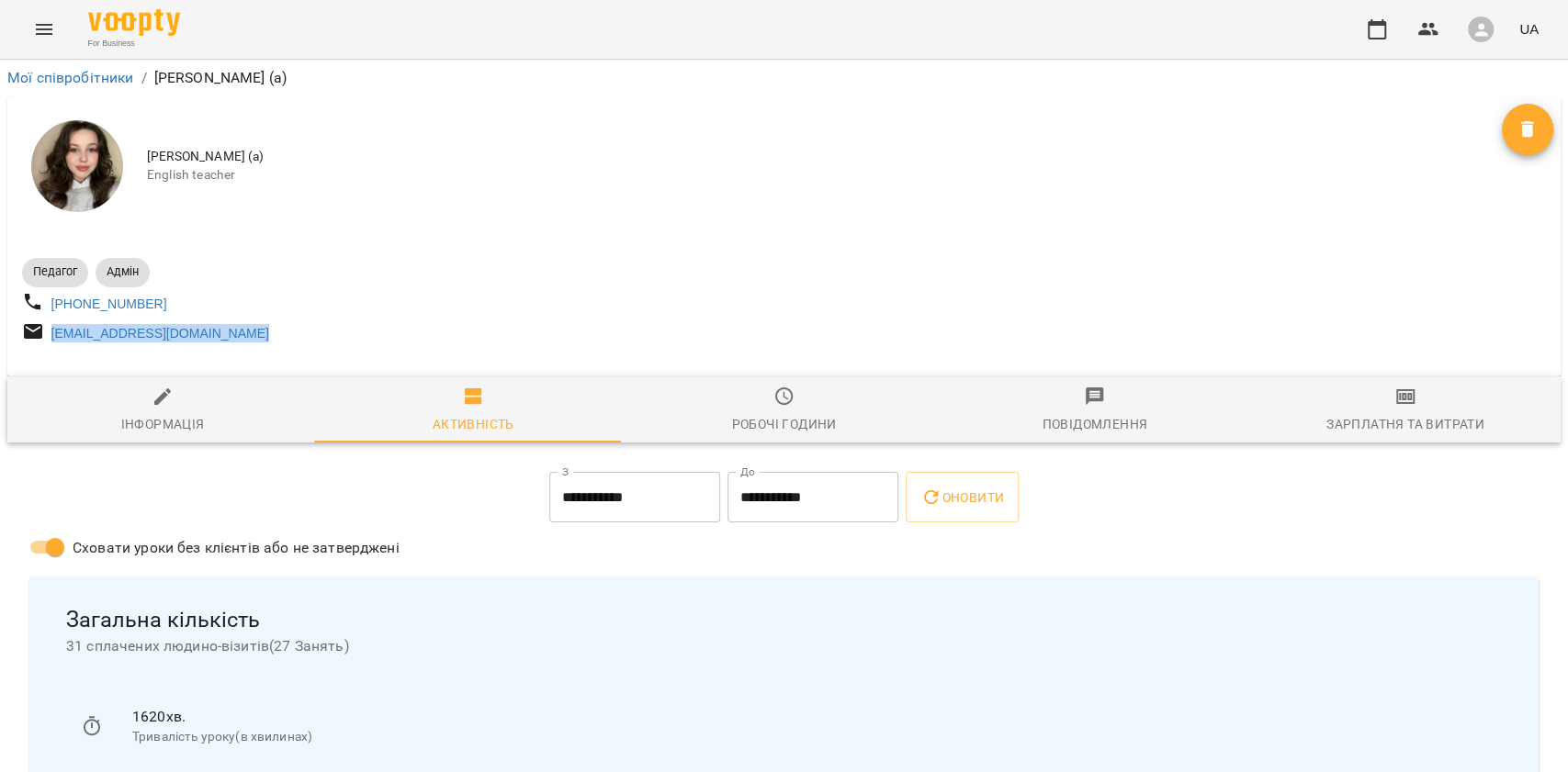
drag, startPoint x: 285, startPoint y: 320, endPoint x: 263, endPoint y: 340, distance: 29.7
click at [263, 340] on div "Педагог Адмін [PHONE_NUMBER] [EMAIL_ADDRESS][DOMAIN_NAME]" at bounding box center [401, 303] width 759 height 97
copy div "[EMAIL_ADDRESS][DOMAIN_NAME]"
drag, startPoint x: 188, startPoint y: 336, endPoint x: 47, endPoint y: 343, distance: 141.2
click at [47, 343] on div "[EMAIL_ADDRESS][DOMAIN_NAME]" at bounding box center [401, 333] width 766 height 34
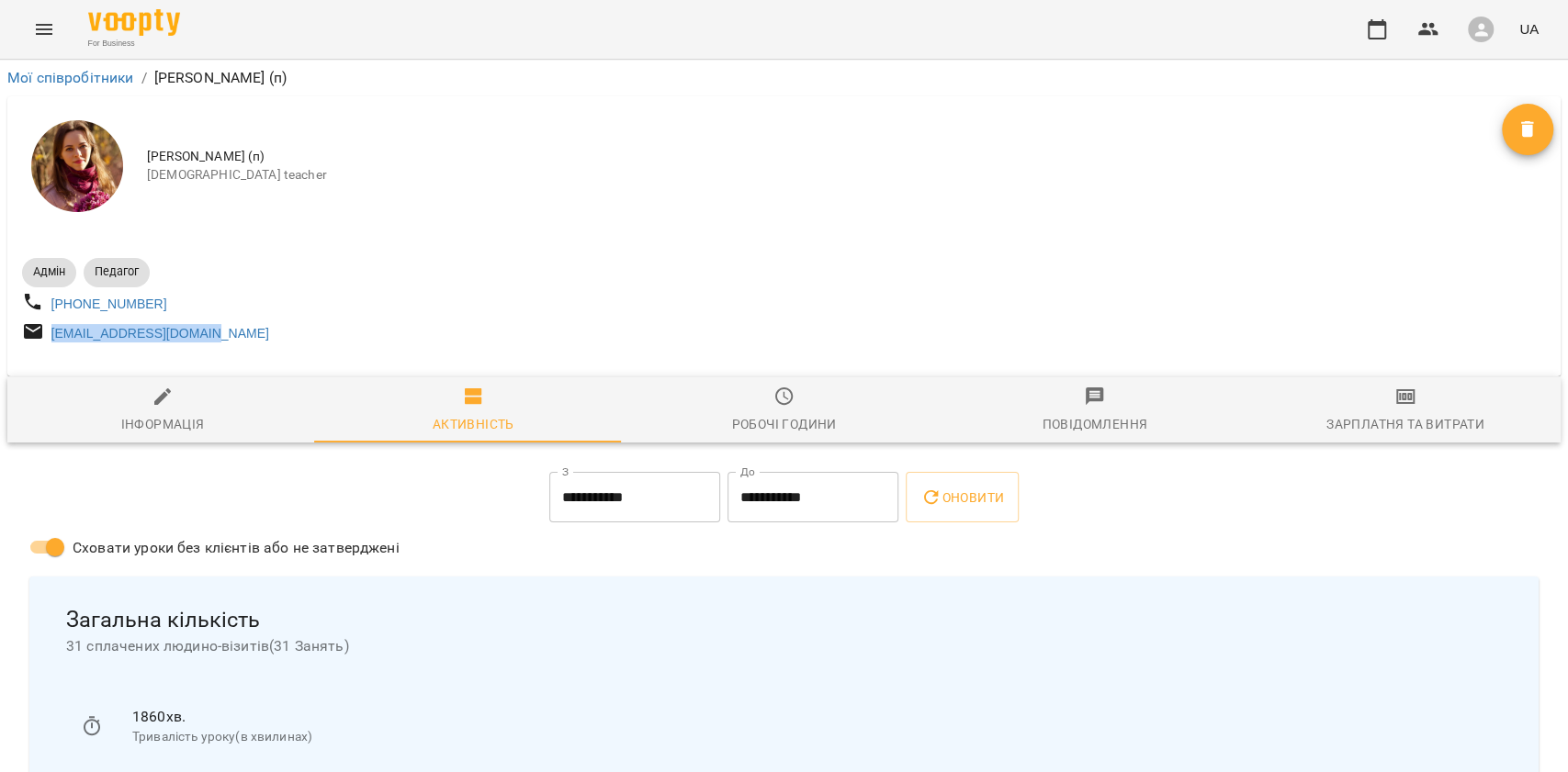
copy link "[EMAIL_ADDRESS][DOMAIN_NAME]"
